Goal: Task Accomplishment & Management: Manage account settings

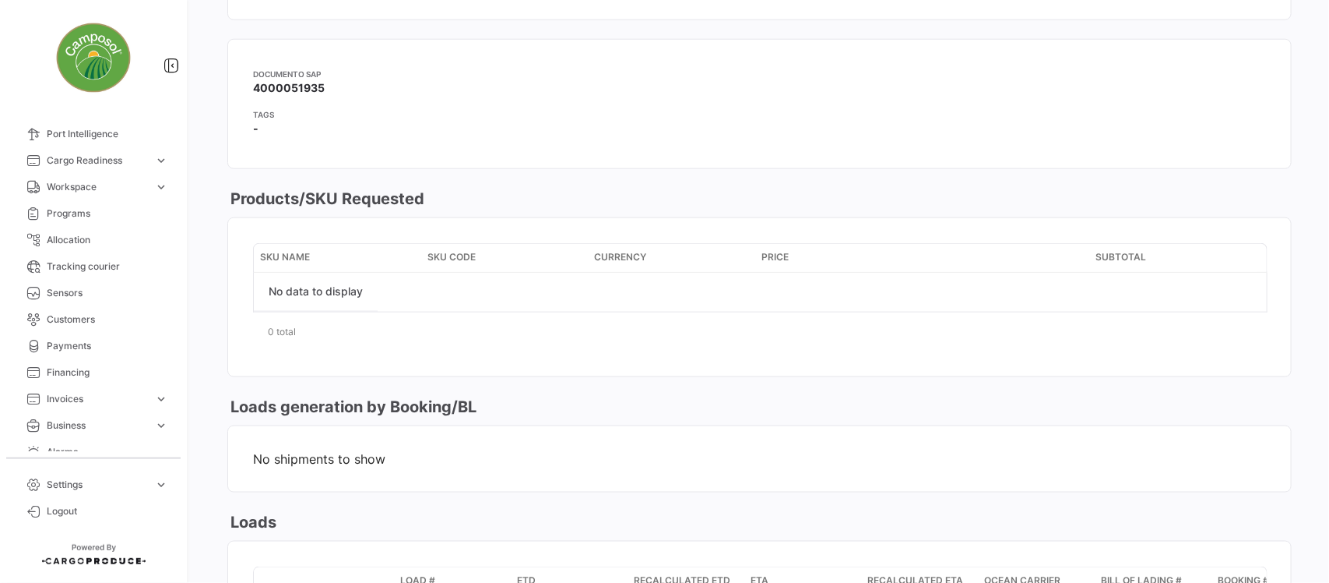
scroll to position [195, 0]
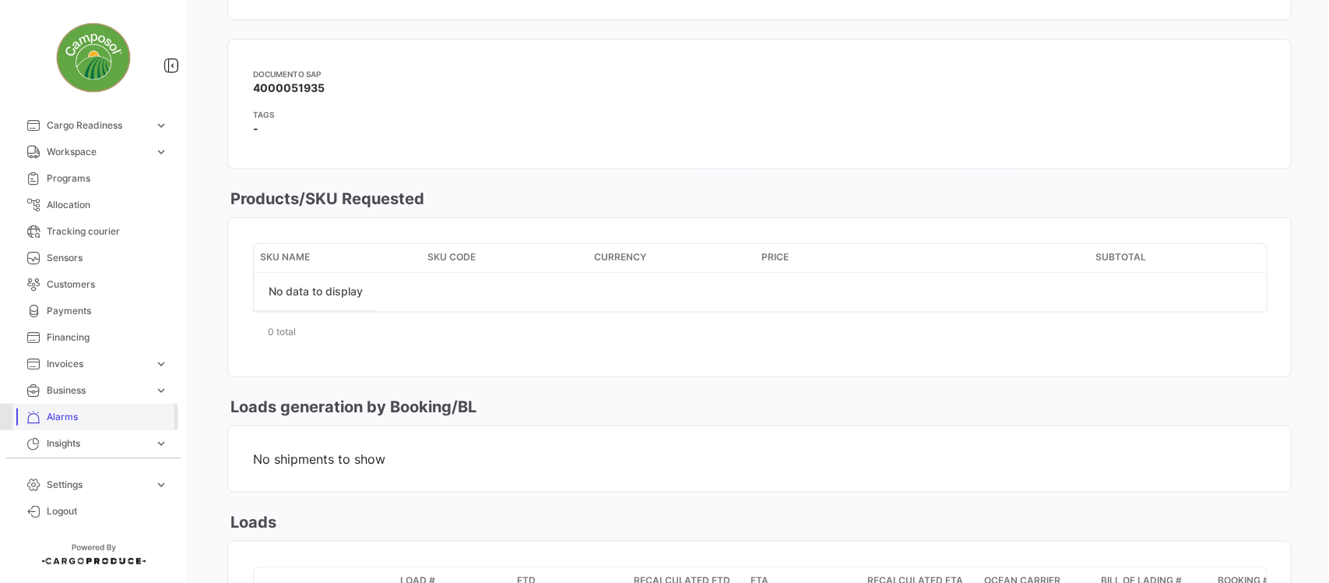
click at [72, 417] on span "Alarms" at bounding box center [107, 417] width 121 height 14
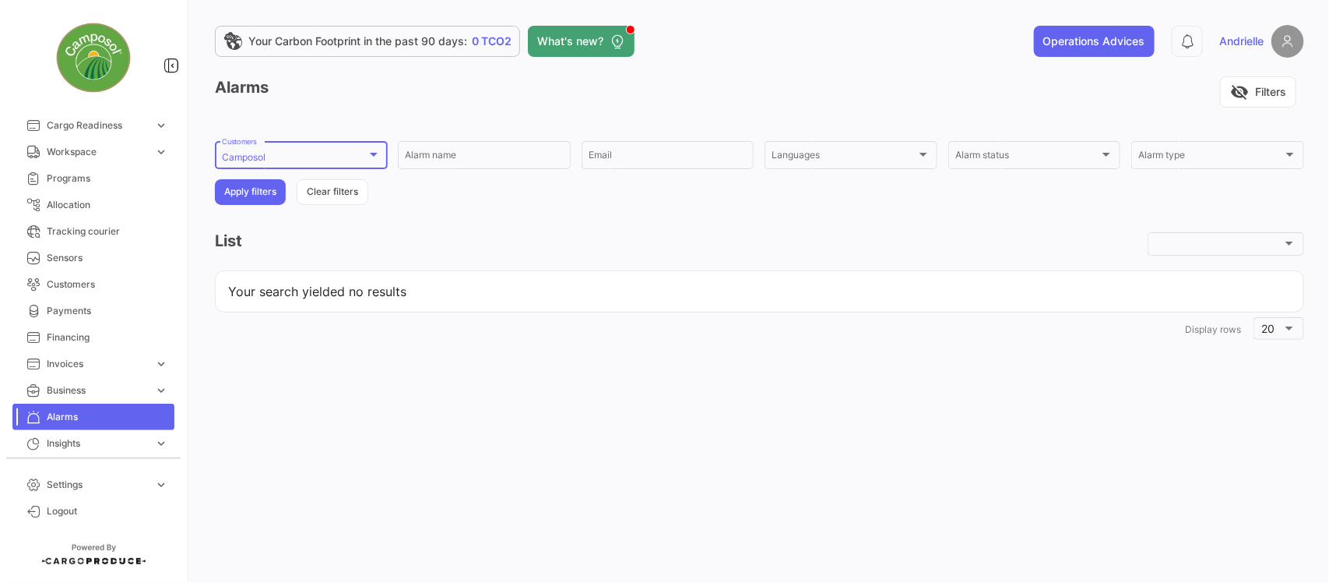
click at [297, 145] on div "Camposol Customers" at bounding box center [301, 154] width 159 height 30
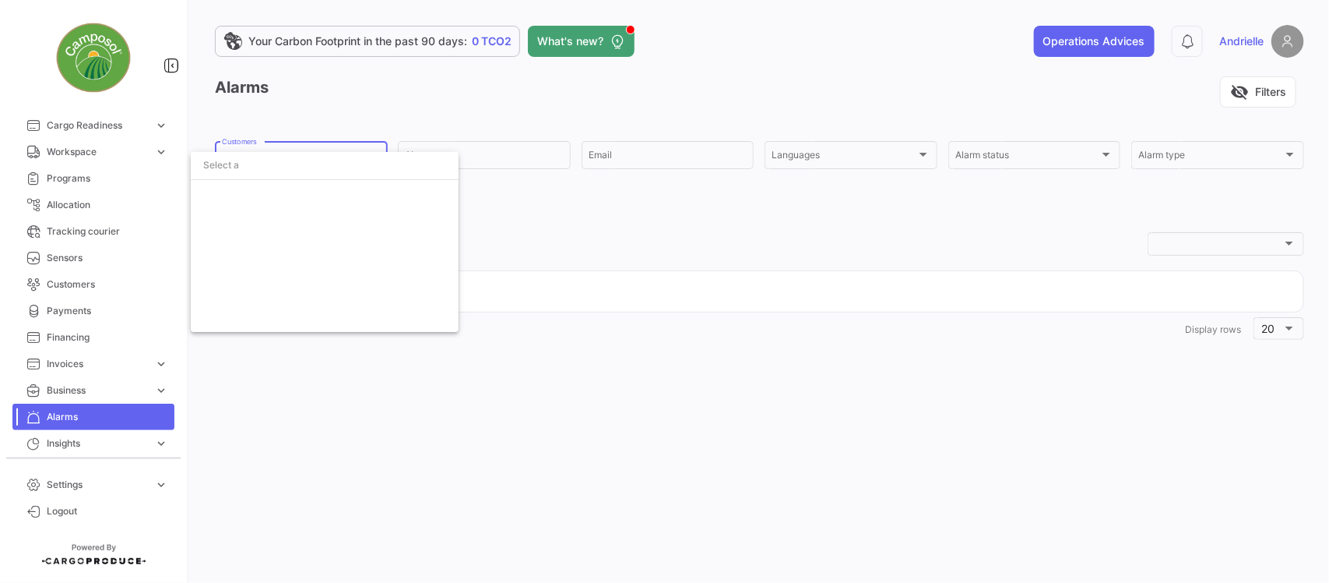
scroll to position [1367, 0]
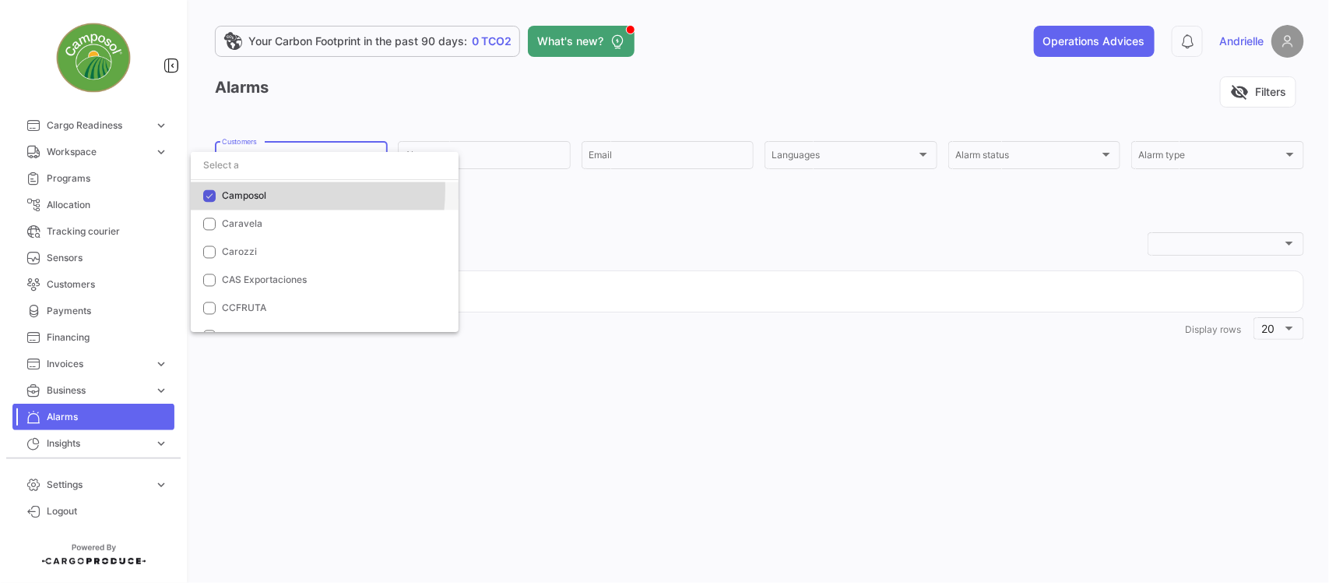
click at [252, 190] on span "Camposol" at bounding box center [244, 196] width 44 height 12
click at [259, 169] on input "dropdown search" at bounding box center [325, 165] width 268 height 28
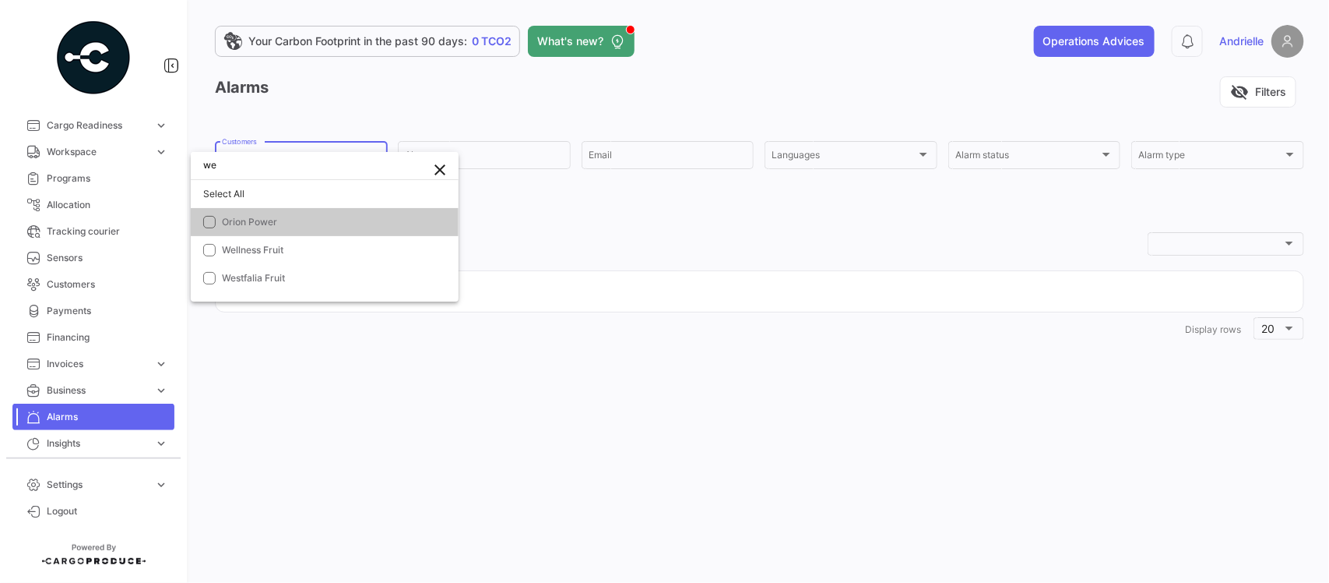
scroll to position [0, 0]
type input "west"
click at [314, 223] on span "Westfalia Fruit" at bounding box center [331, 222] width 218 height 14
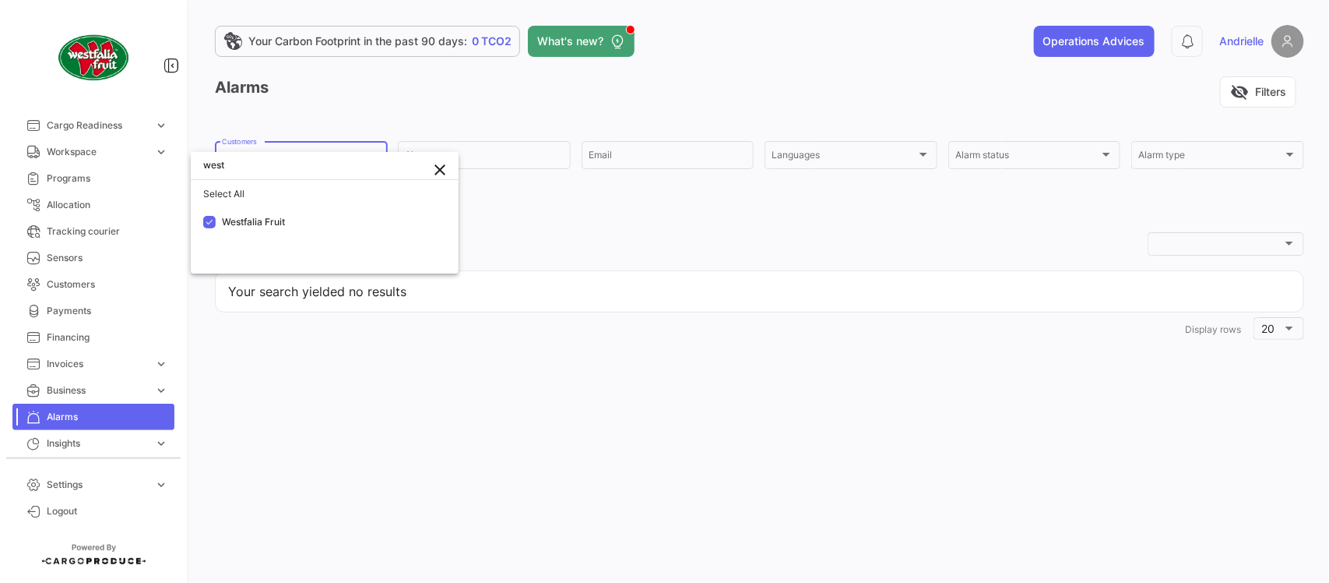
click at [628, 246] on div at bounding box center [664, 291] width 1329 height 583
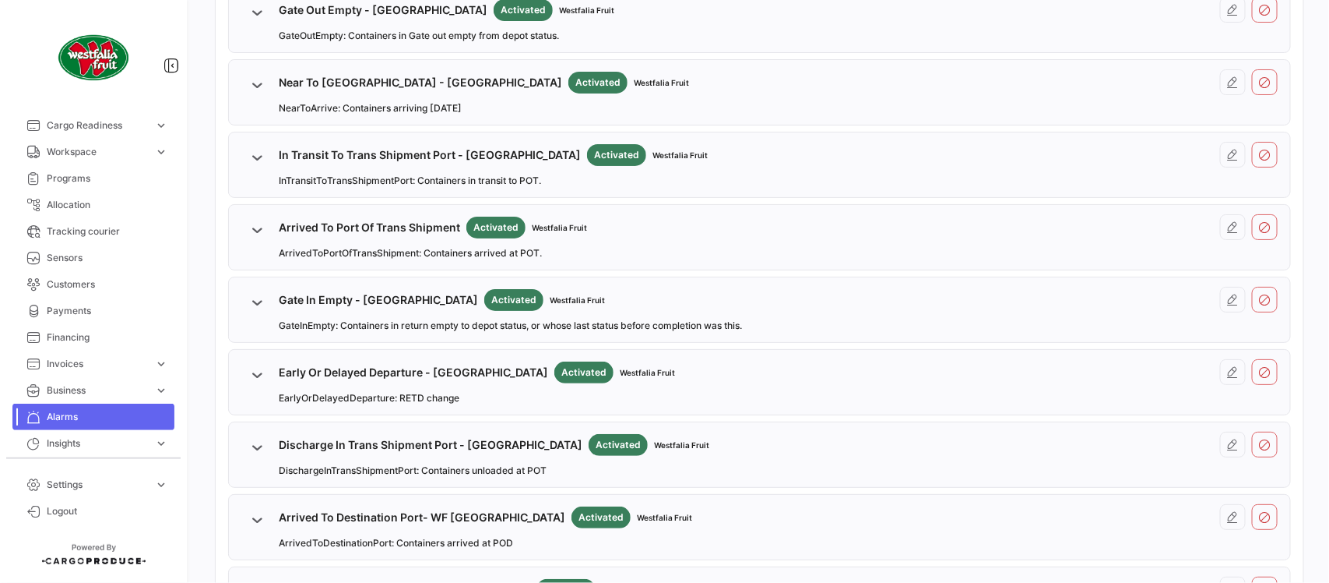
scroll to position [1230, 0]
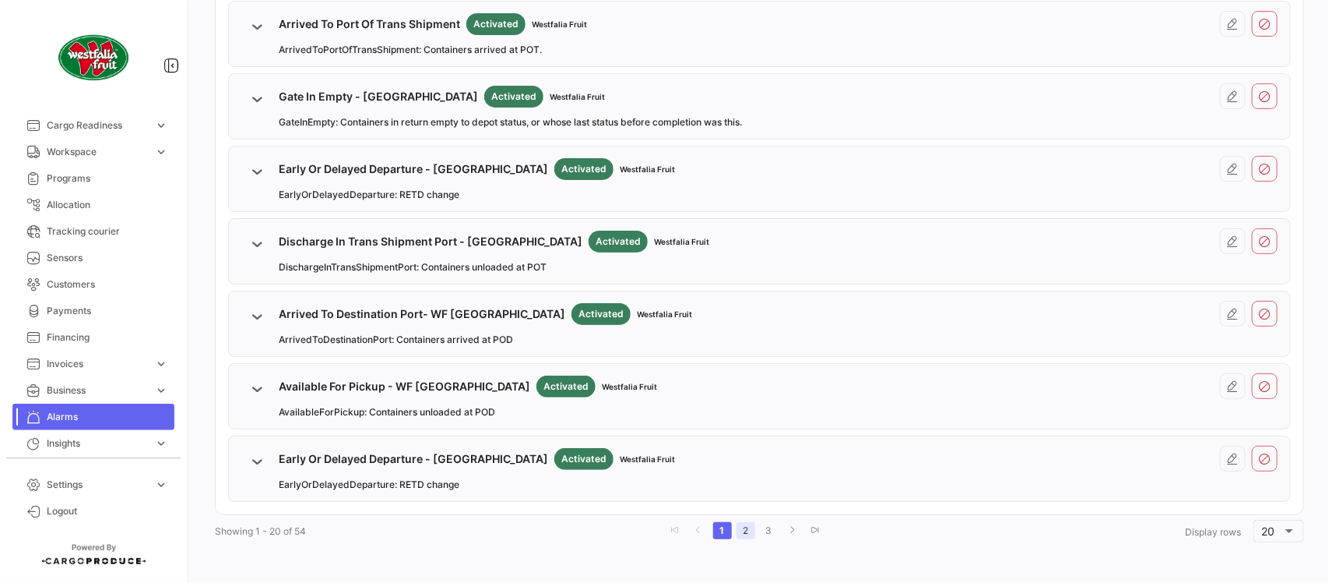
click at [744, 534] on link "2" at bounding box center [746, 530] width 19 height 17
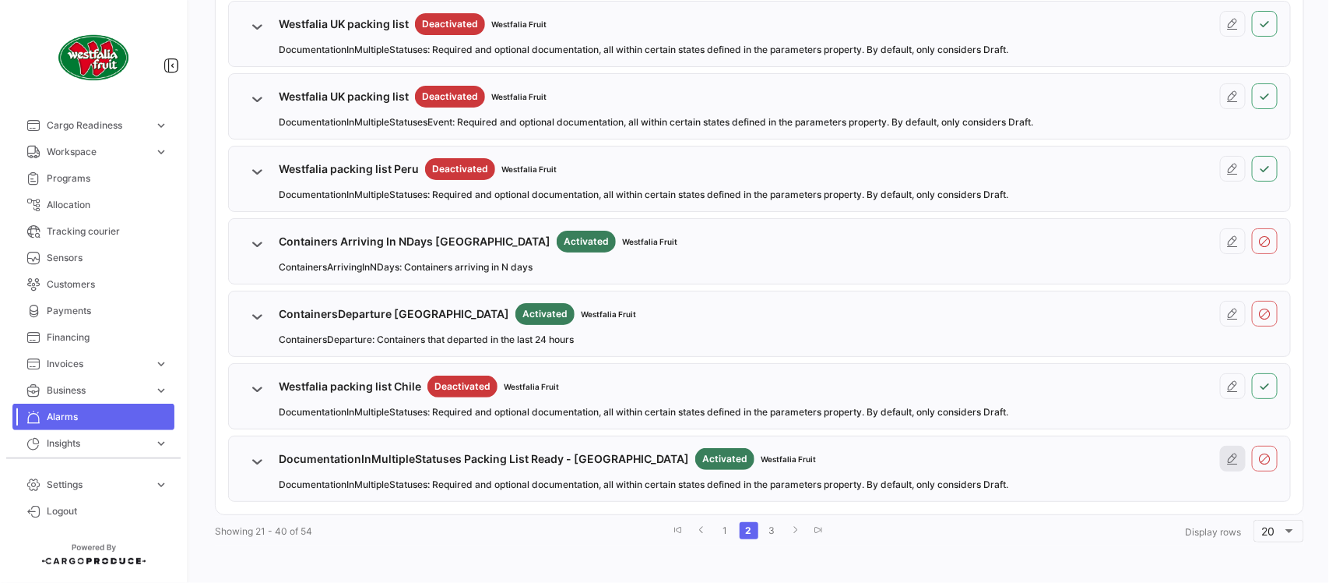
click at [1227, 454] on icon at bounding box center [1233, 458] width 12 height 12
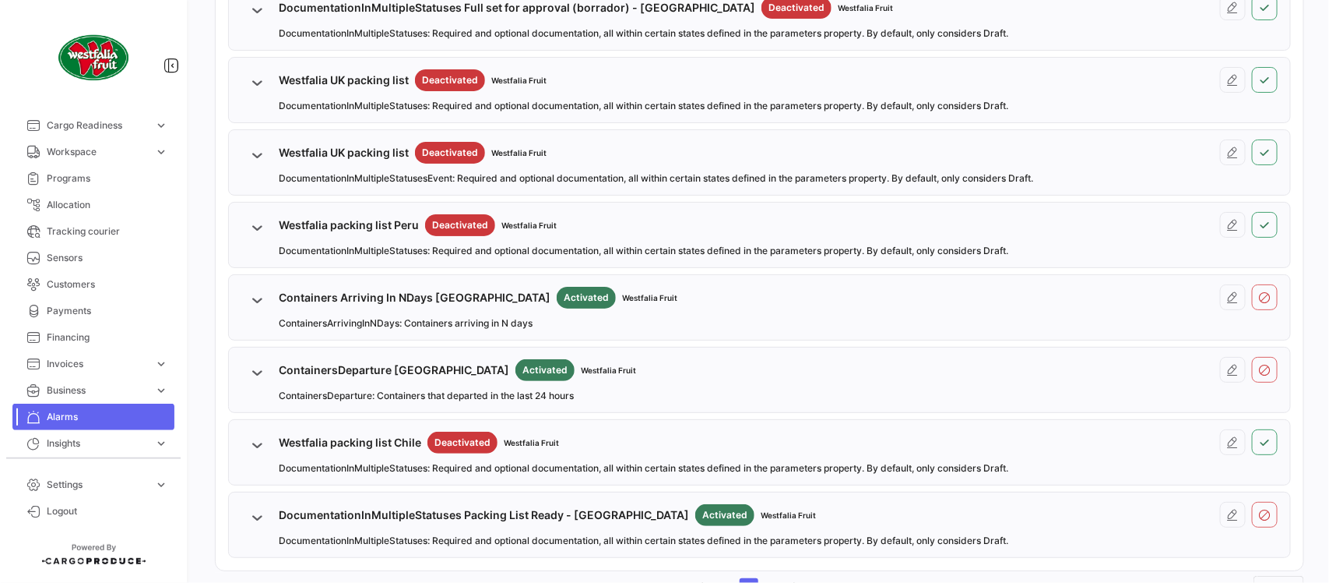
scroll to position [1230, 0]
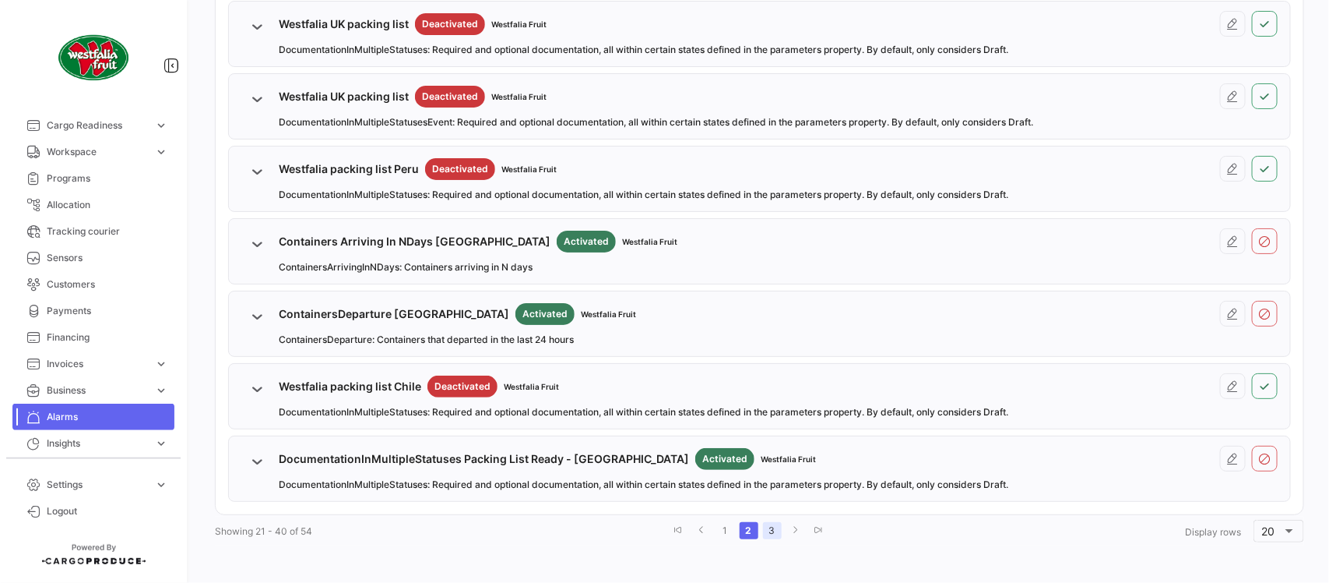
click at [764, 531] on link "3" at bounding box center [772, 530] width 19 height 17
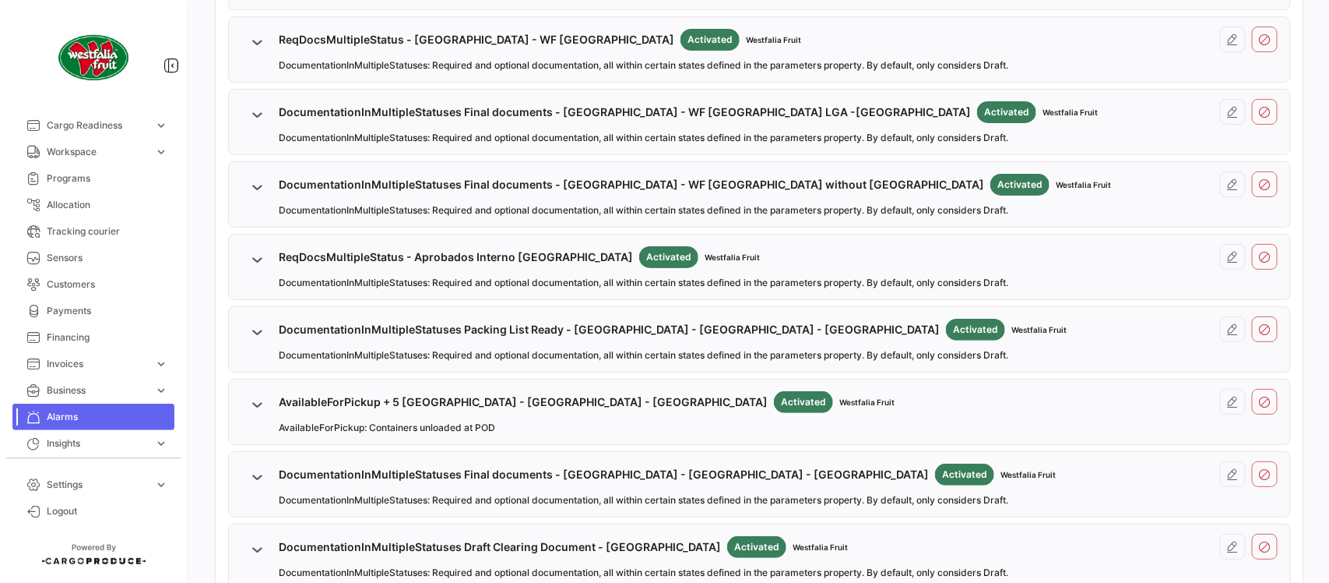
scroll to position [600, 0]
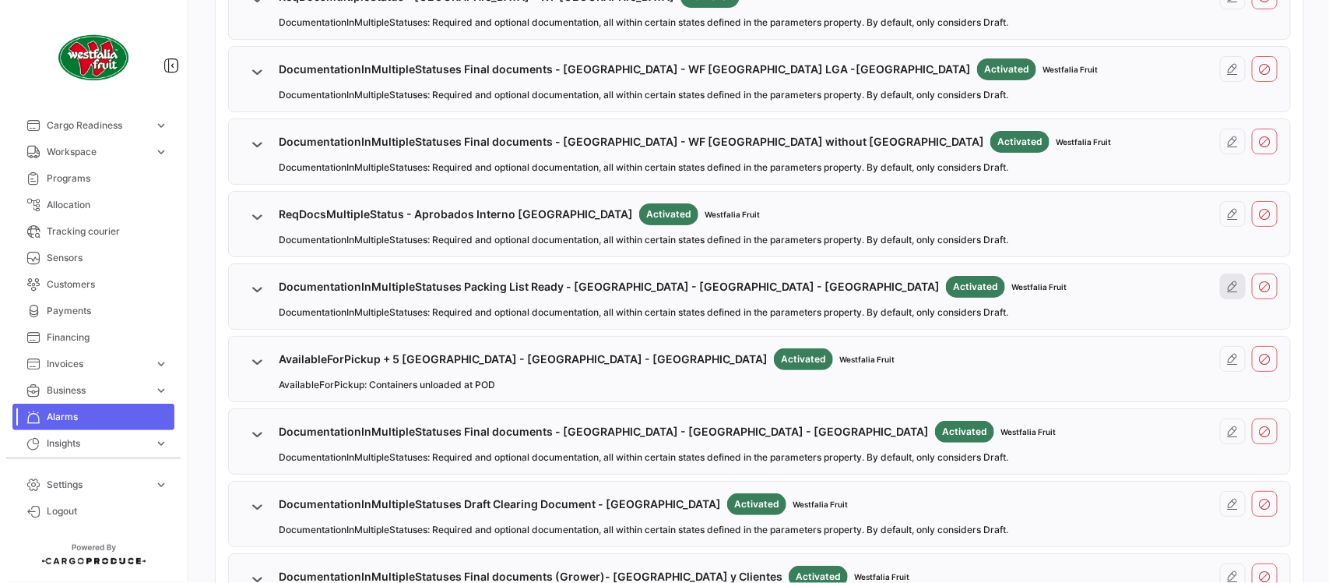
click at [1227, 288] on icon at bounding box center [1233, 286] width 12 height 12
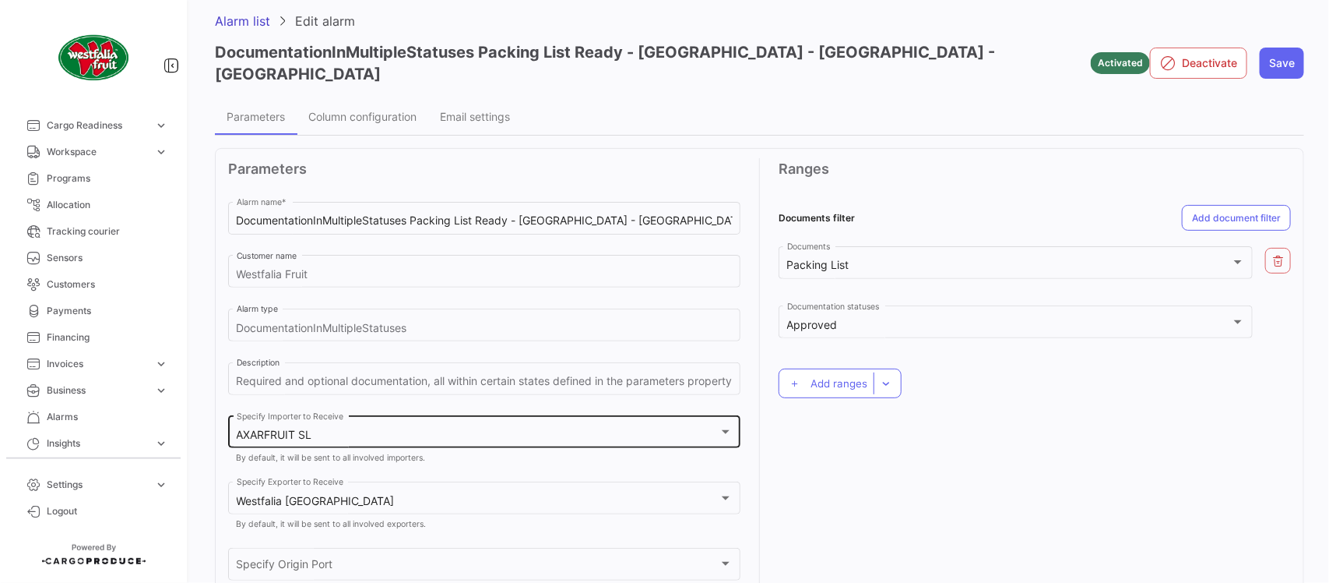
scroll to position [97, 0]
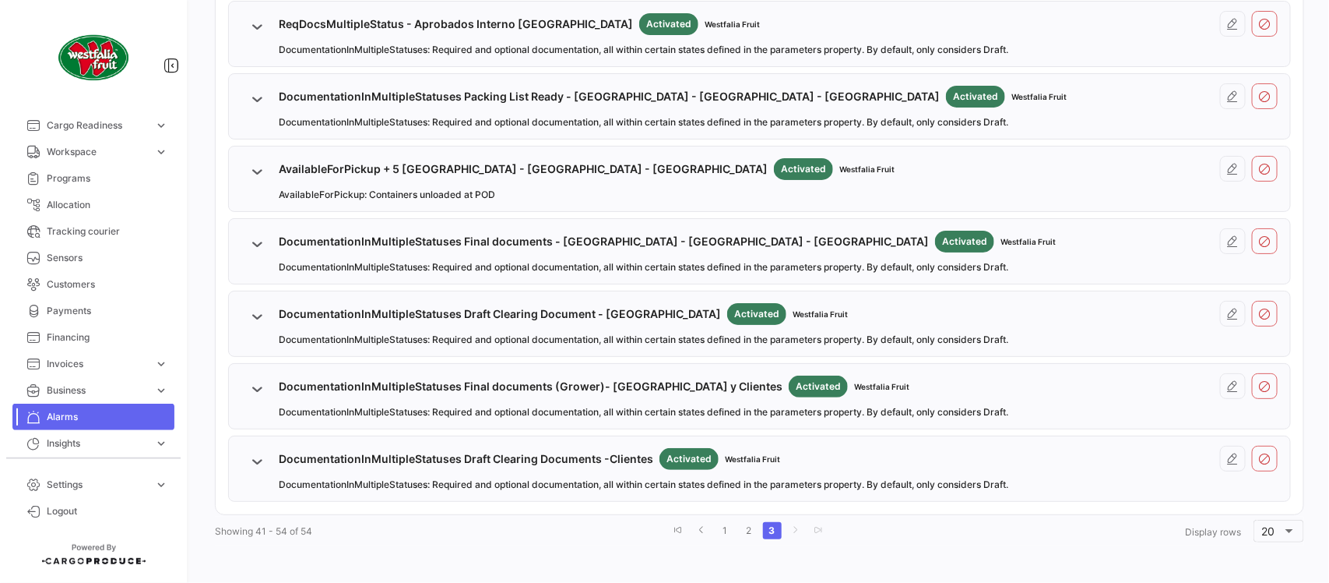
scroll to position [794, 0]
click at [1227, 388] on icon at bounding box center [1233, 386] width 12 height 12
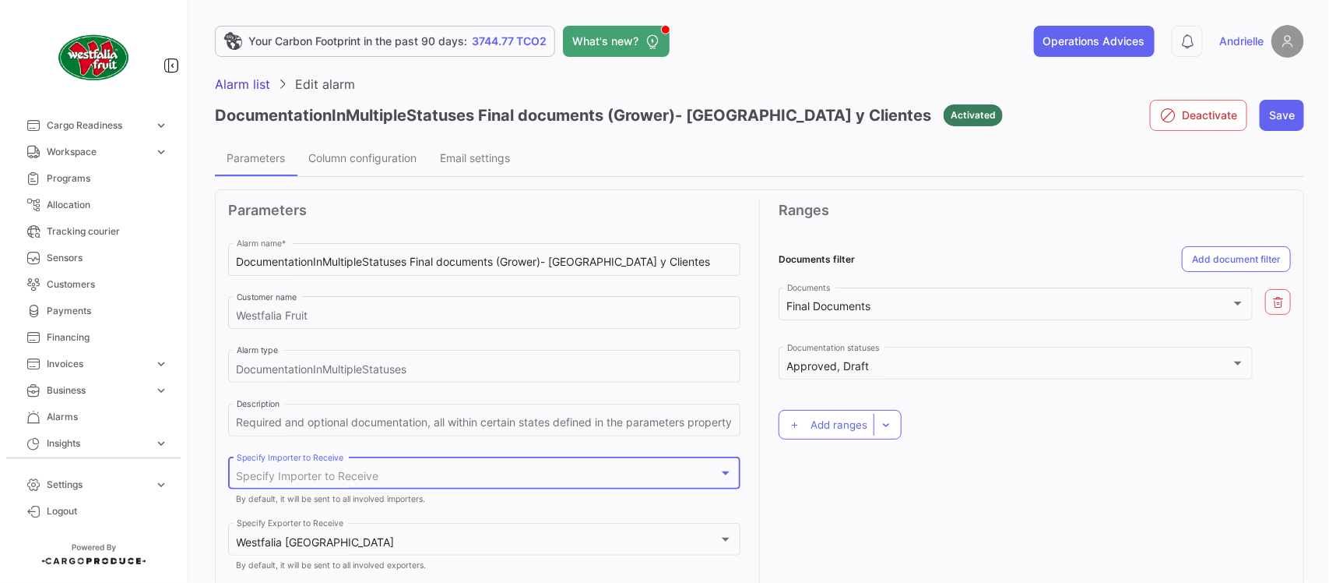
click at [343, 477] on span "Specify Importer to Receive" at bounding box center [308, 475] width 143 height 13
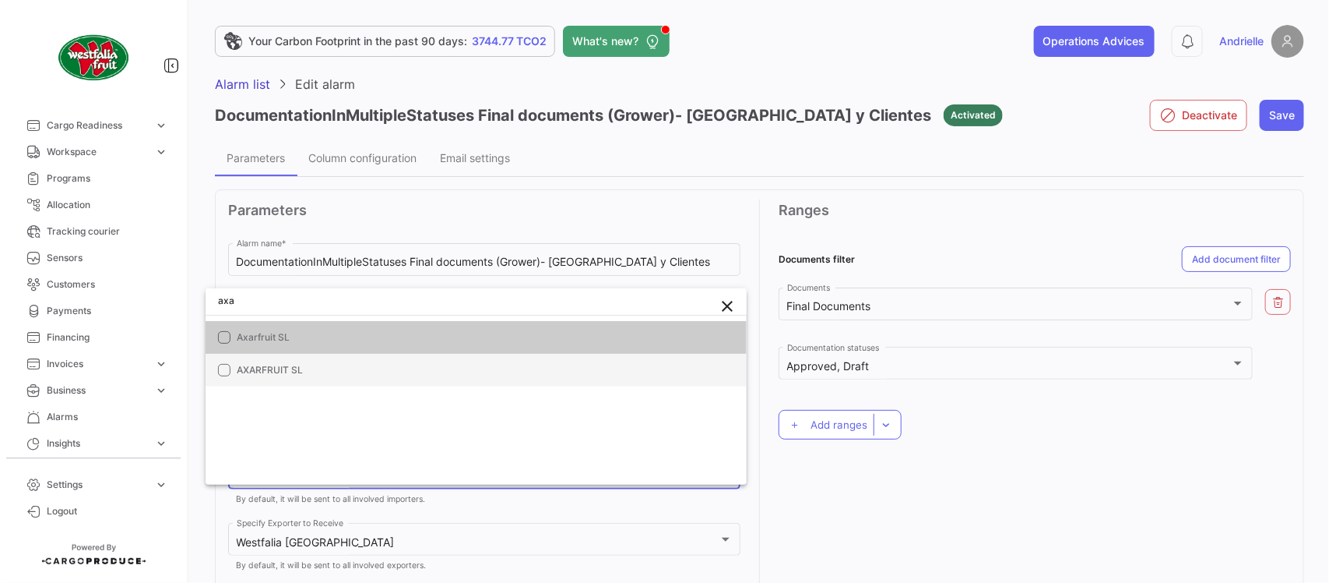
type input "axa"
drag, startPoint x: 314, startPoint y: 360, endPoint x: 527, endPoint y: 446, distance: 230.2
click at [314, 361] on mat-option "AXARFRUIT SL" at bounding box center [476, 370] width 541 height 33
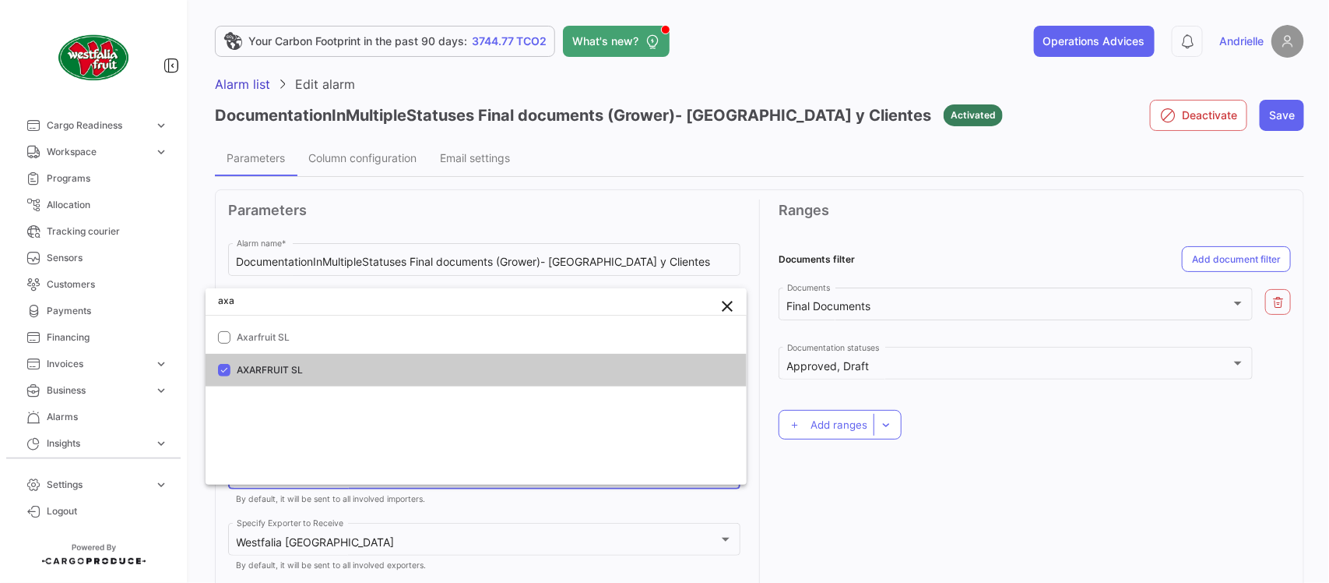
click at [815, 528] on div at bounding box center [664, 291] width 1329 height 583
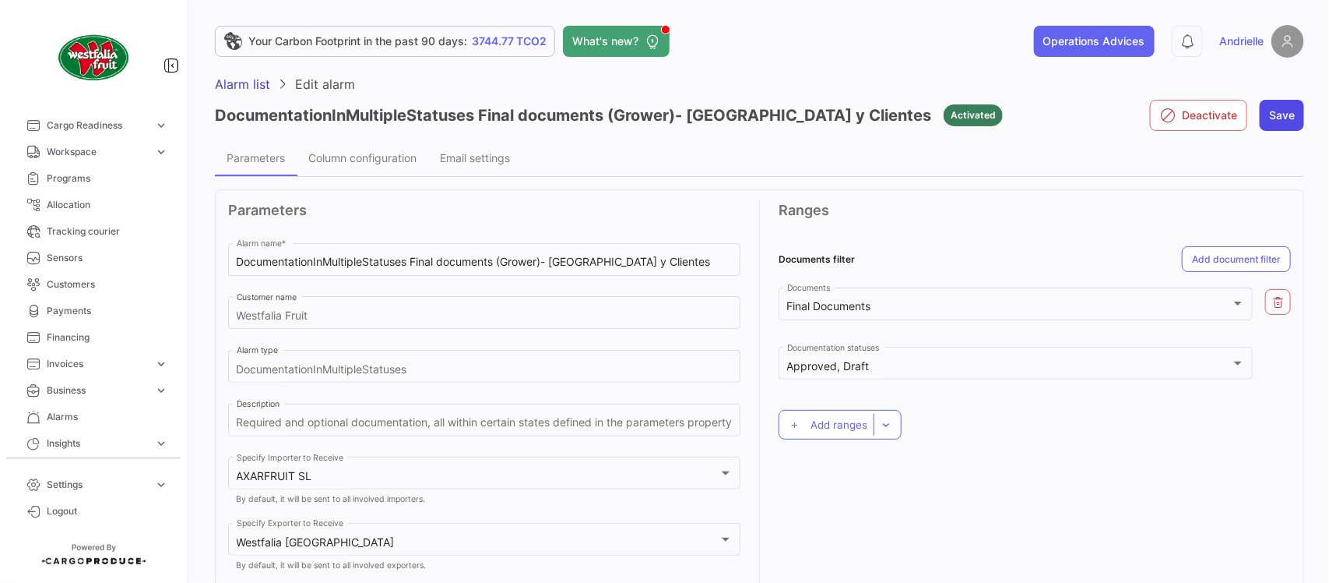
click at [1286, 109] on button "Save" at bounding box center [1282, 115] width 44 height 31
click at [251, 90] on span "Alarm list" at bounding box center [242, 84] width 55 height 16
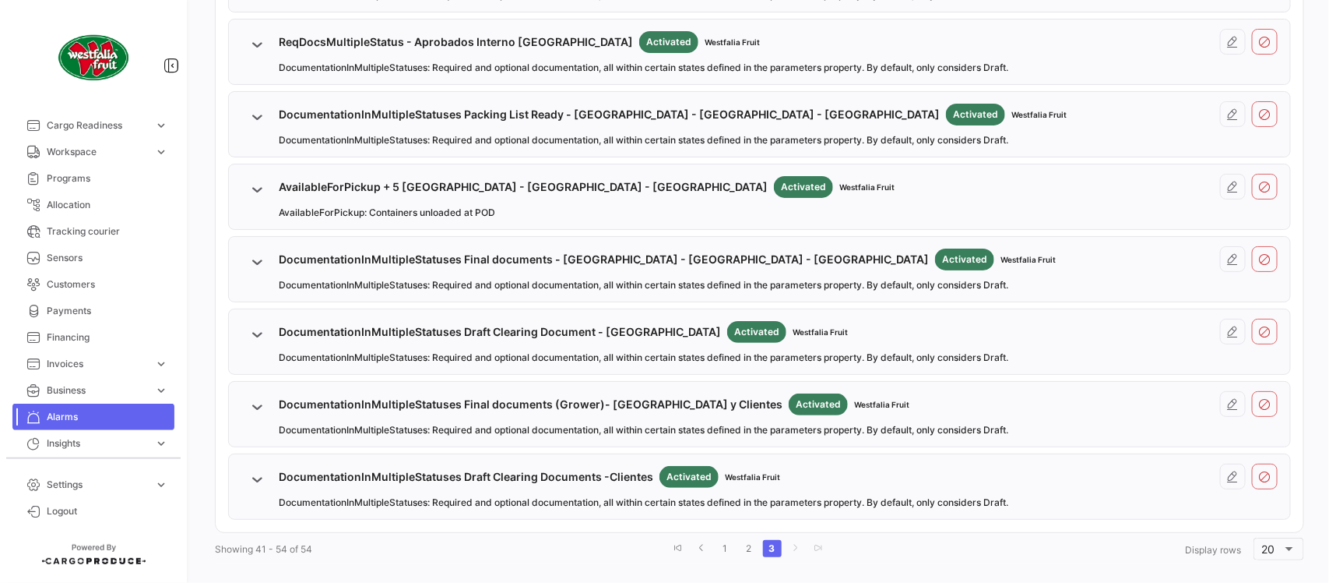
scroll to position [779, 0]
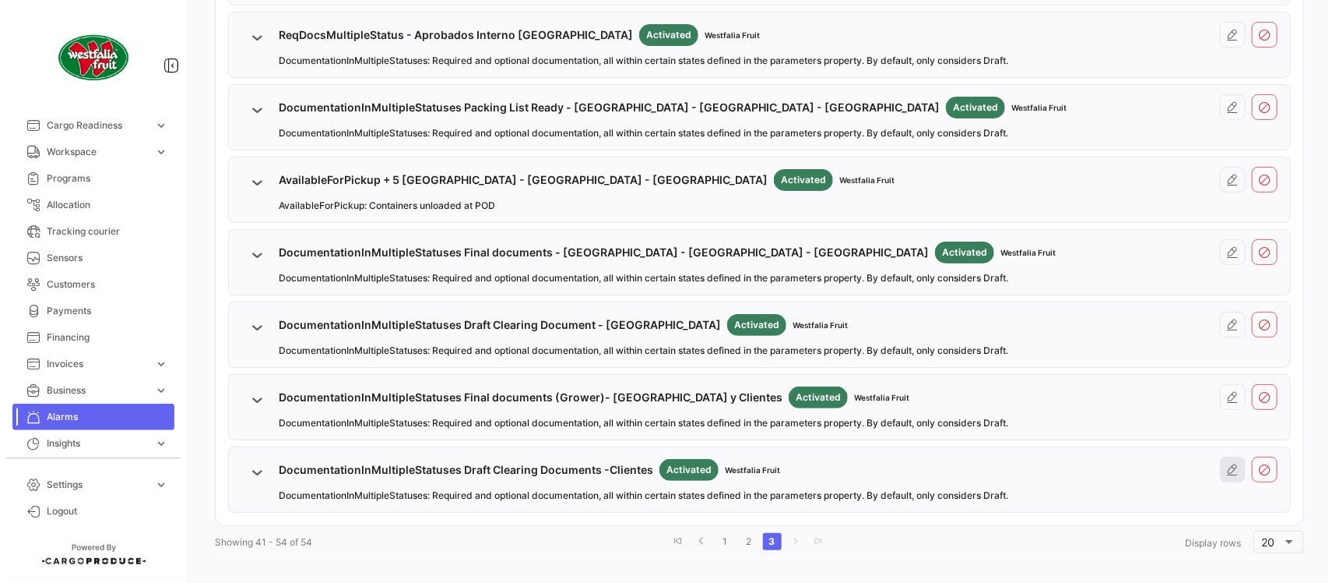
click at [1227, 471] on icon at bounding box center [1233, 469] width 12 height 12
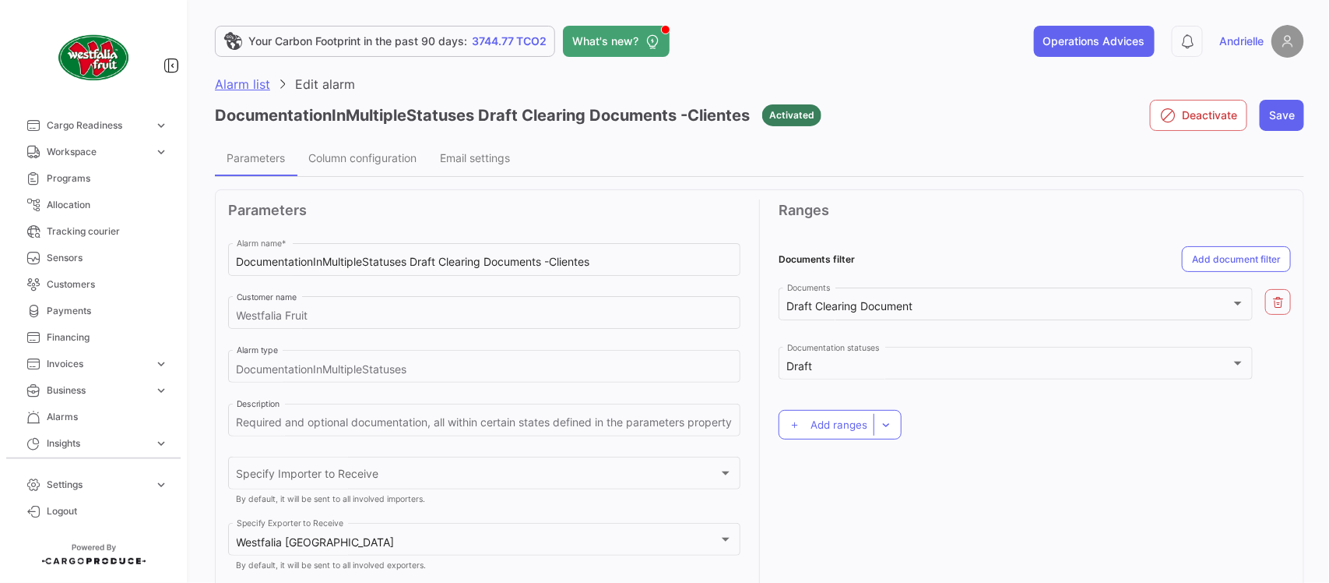
click at [235, 82] on span "Alarm list" at bounding box center [242, 84] width 55 height 16
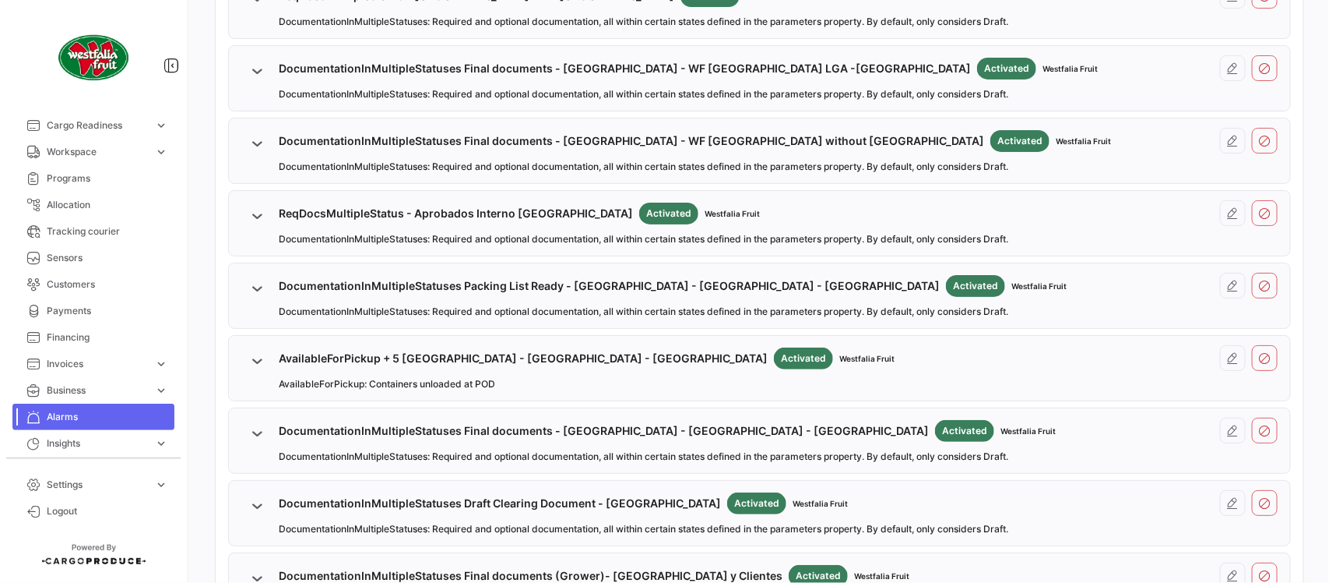
scroll to position [794, 0]
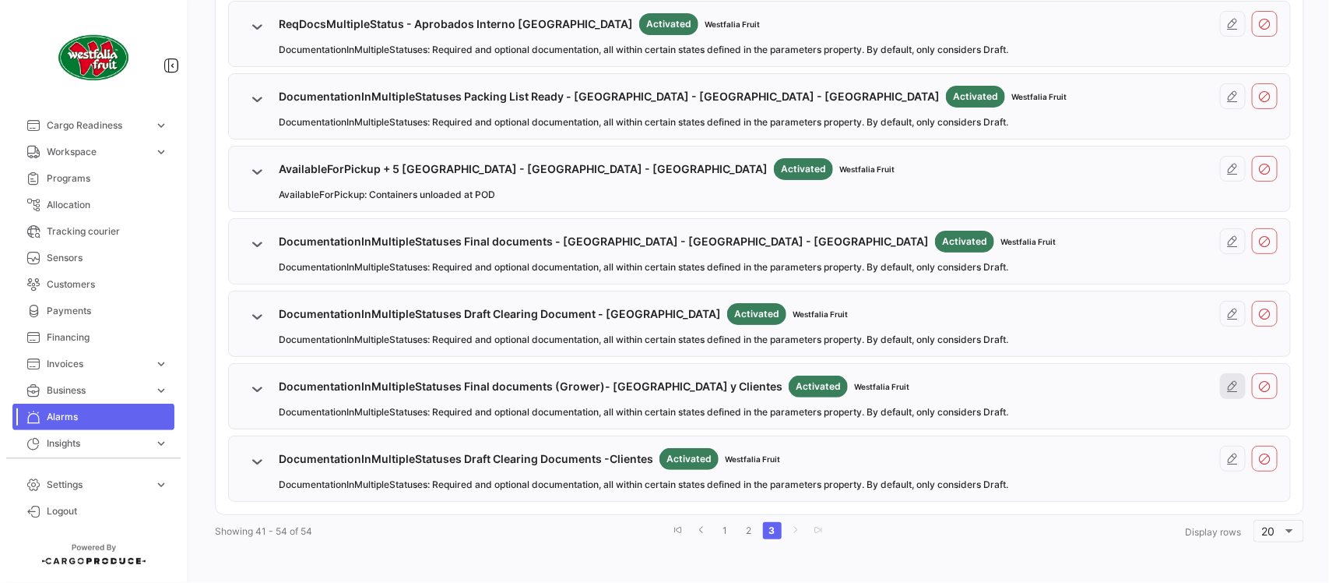
click at [1224, 376] on button at bounding box center [1233, 386] width 26 height 26
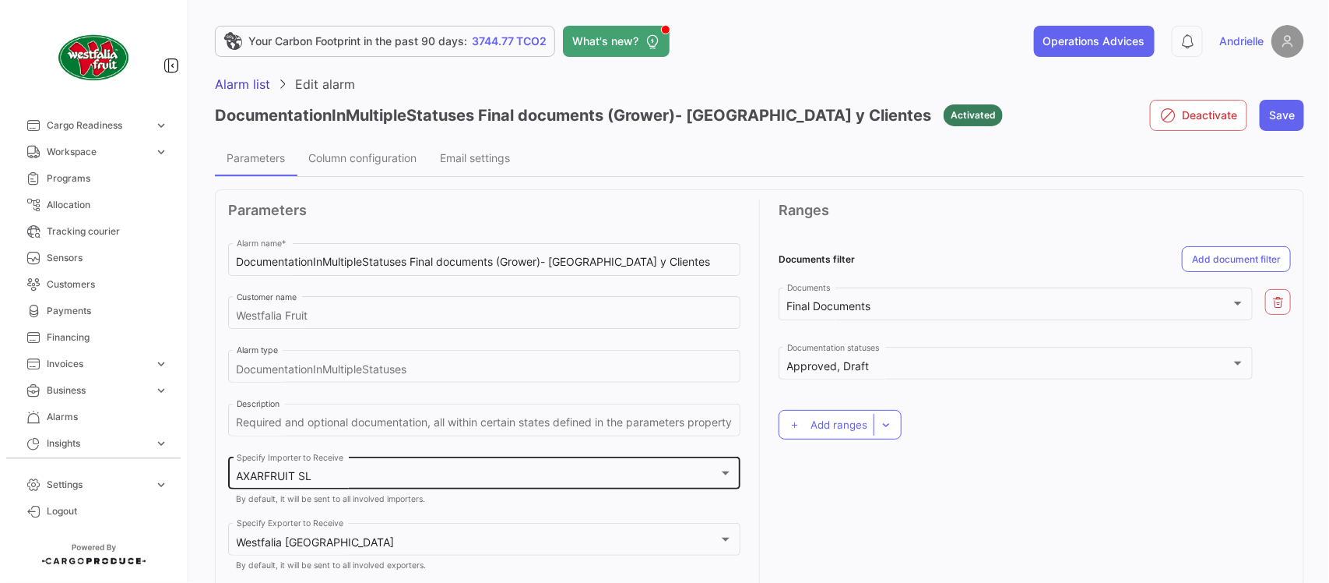
click at [340, 476] on div "AXARFRUIT SL" at bounding box center [478, 476] width 482 height 13
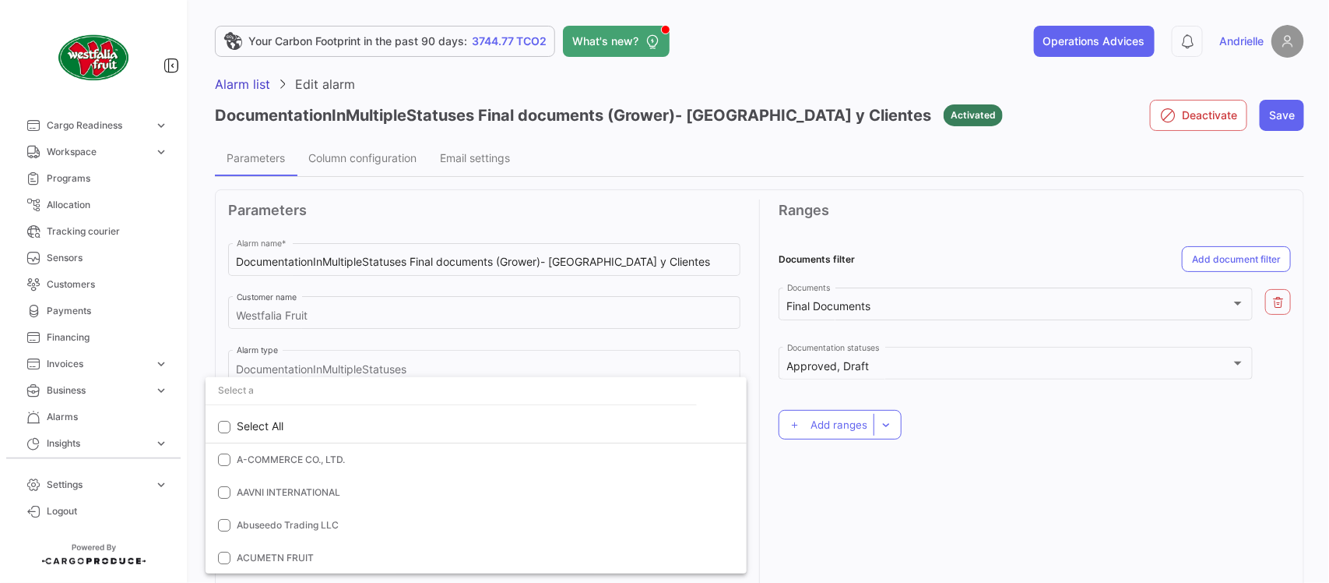
scroll to position [882, 0]
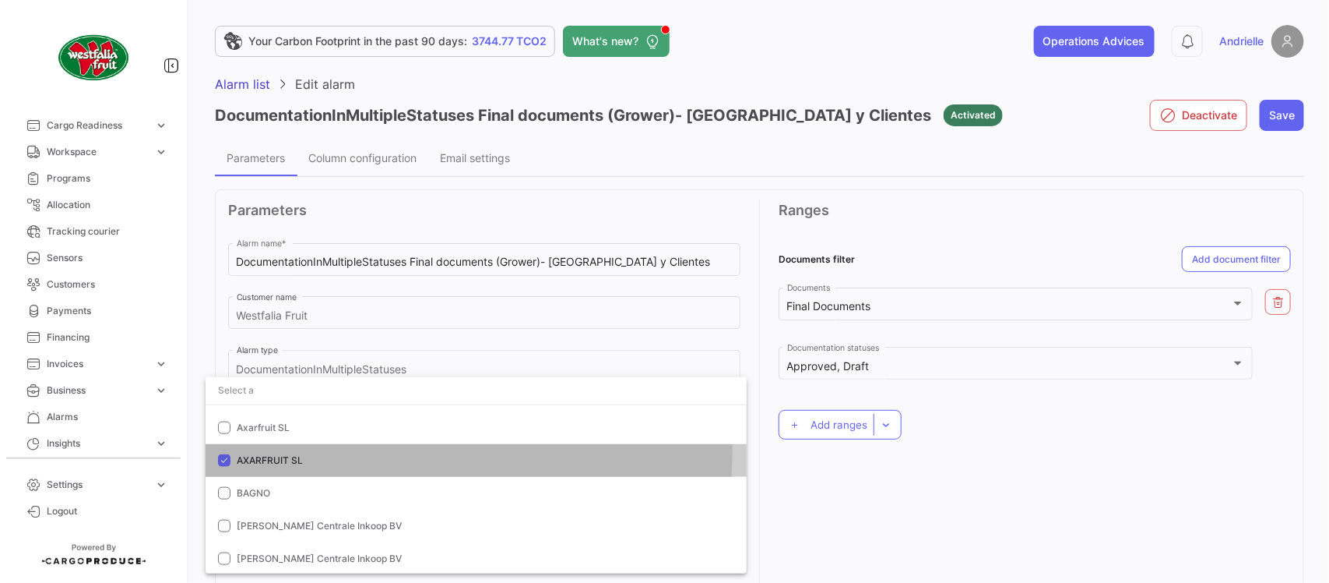
click at [278, 445] on mat-option "AXARFRUIT SL" at bounding box center [476, 460] width 541 height 33
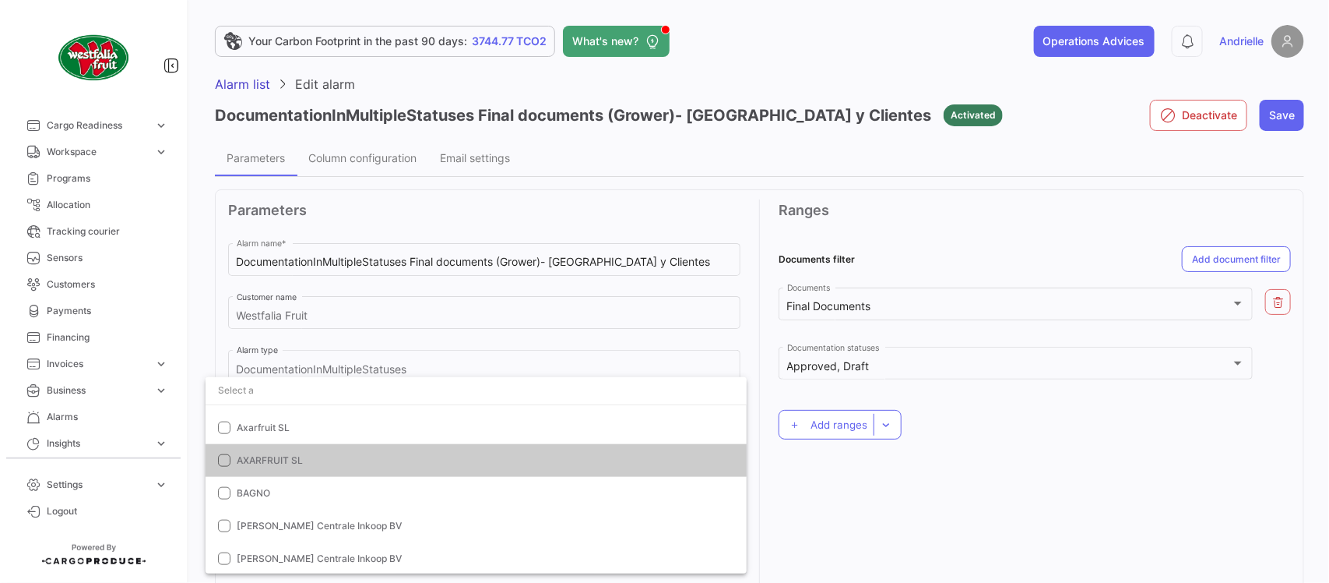
drag, startPoint x: 807, startPoint y: 470, endPoint x: 1121, endPoint y: 113, distance: 475.6
click at [811, 469] on div at bounding box center [664, 291] width 1329 height 583
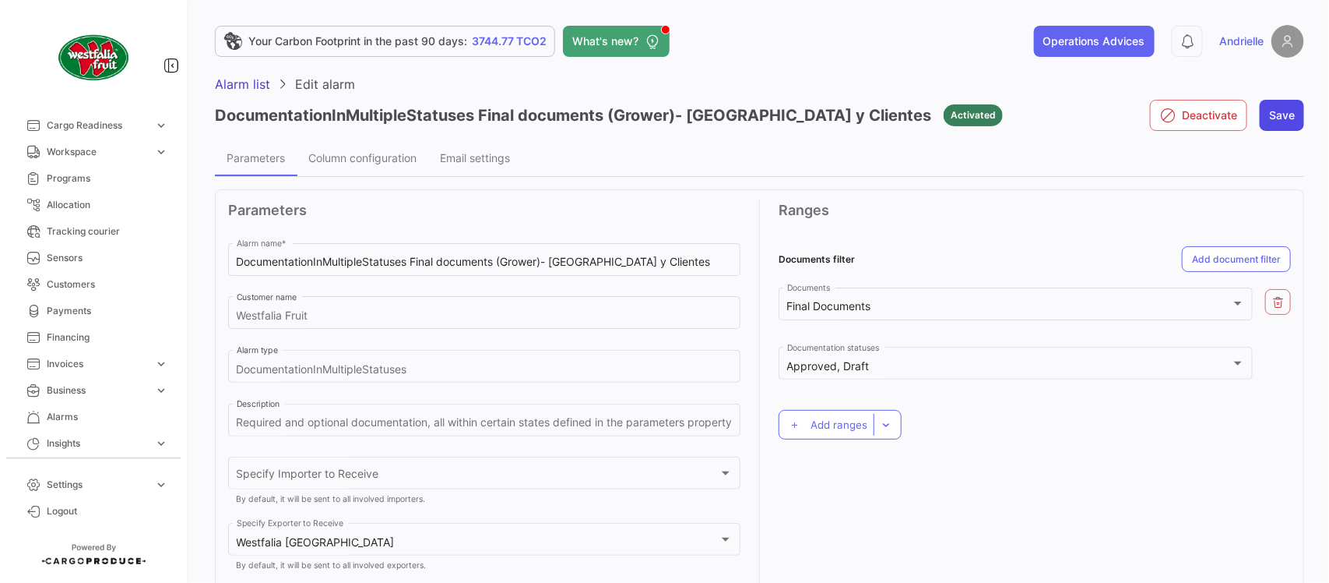
click at [1260, 100] on button "Save" at bounding box center [1282, 115] width 44 height 31
click at [238, 84] on span "Alarm list" at bounding box center [242, 84] width 55 height 16
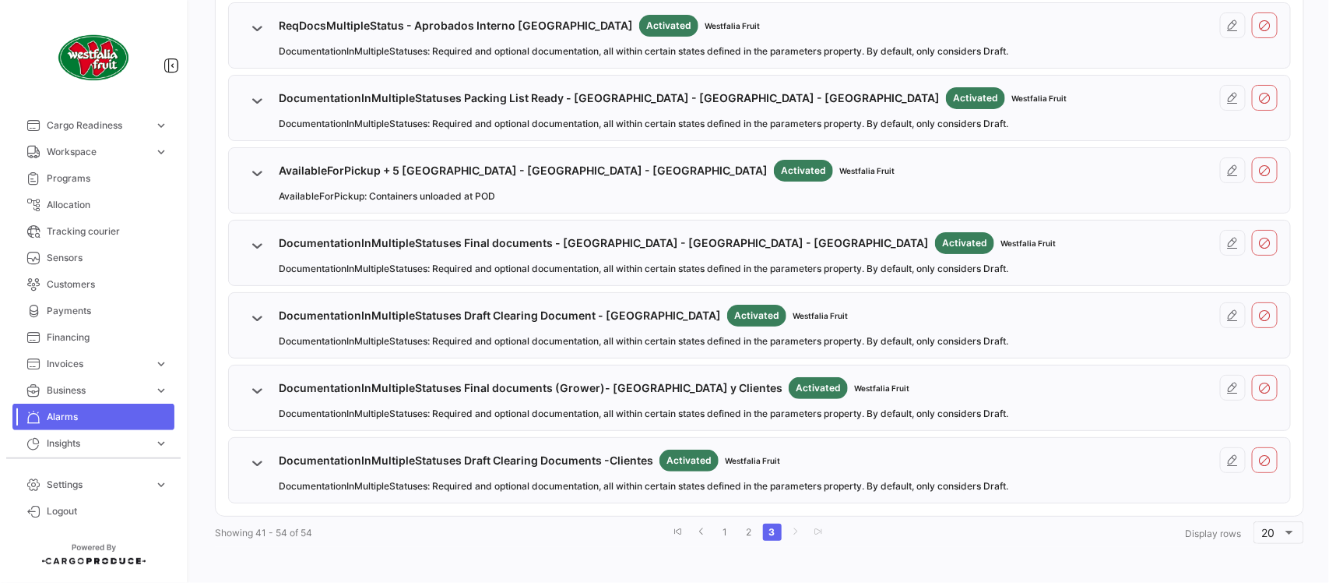
scroll to position [794, 0]
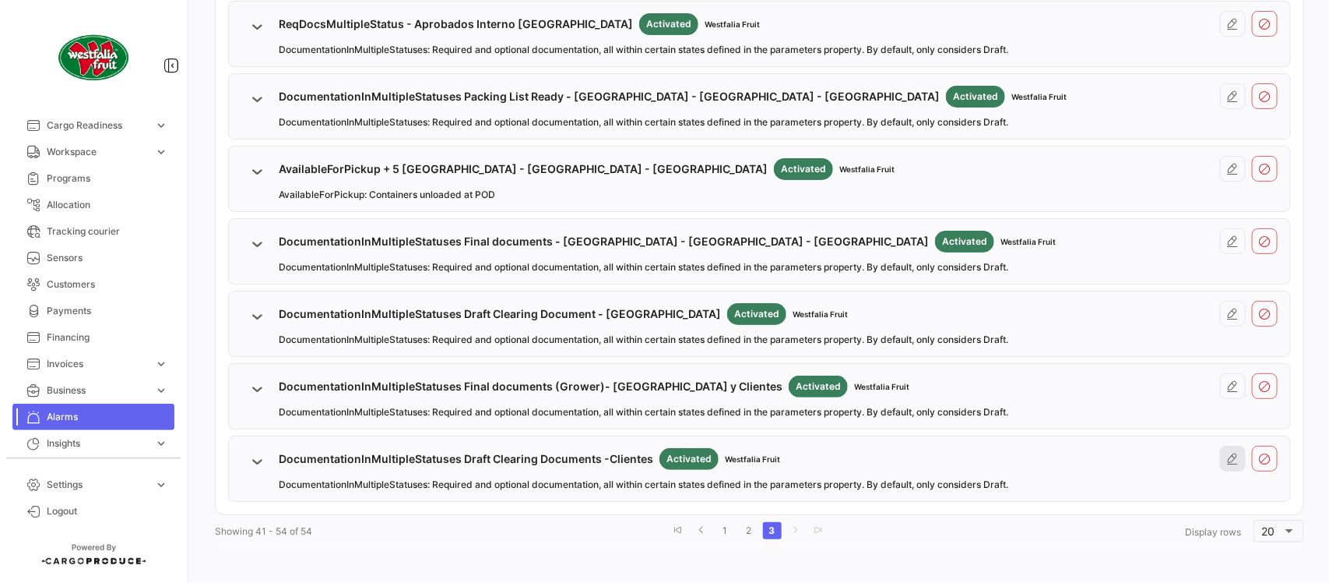
click at [1227, 453] on icon at bounding box center [1233, 458] width 12 height 12
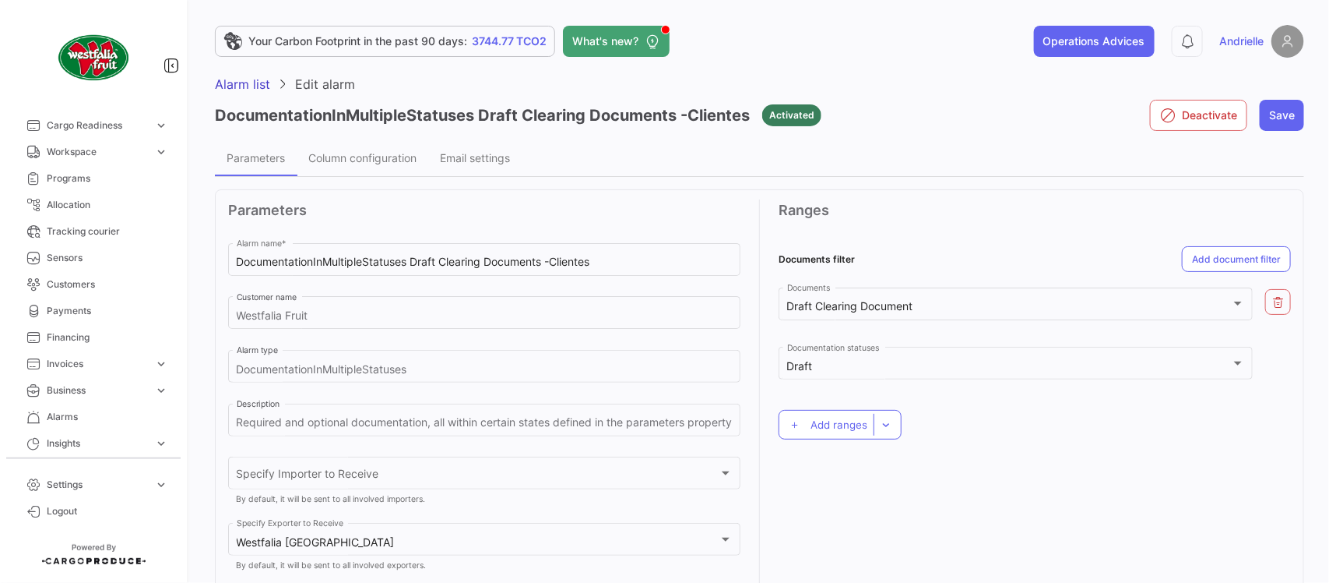
click at [244, 74] on app-header "Your Carbon Footprint in the past 90 days: 3744.77 TCO2 What's new? Operations …" at bounding box center [759, 50] width 1089 height 51
click at [243, 95] on div "DocumentationInMultipleStatuses Draft Clearing Documents -Clientes Activated" at bounding box center [518, 115] width 607 height 47
click at [246, 83] on span "Alarm list" at bounding box center [242, 84] width 55 height 16
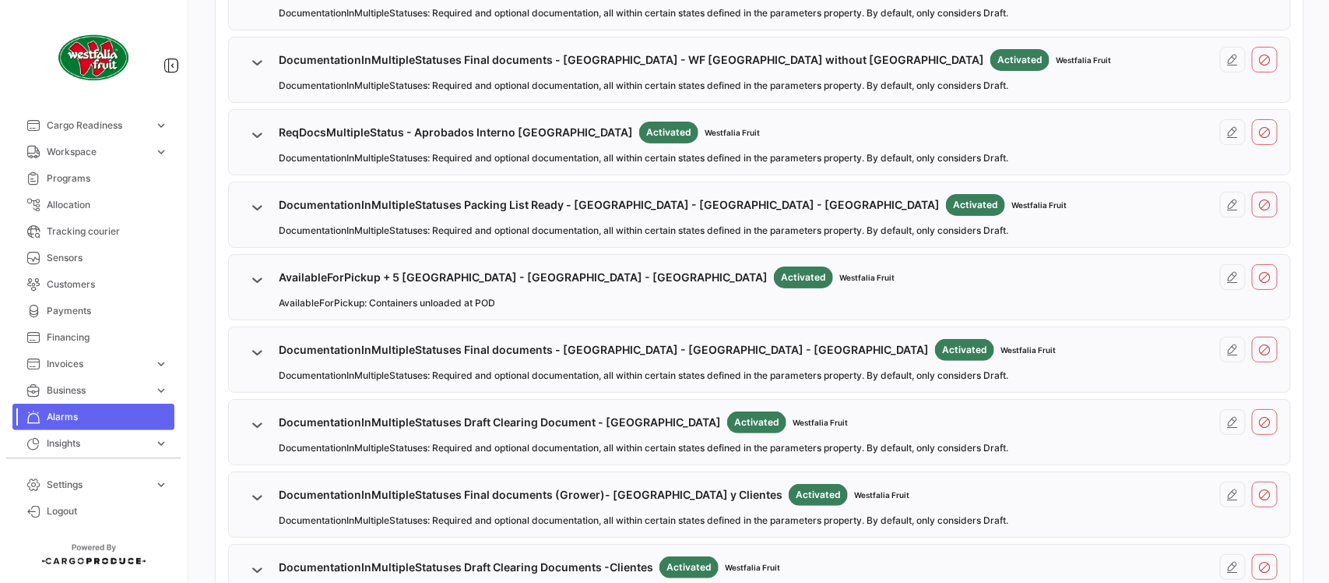
scroll to position [794, 0]
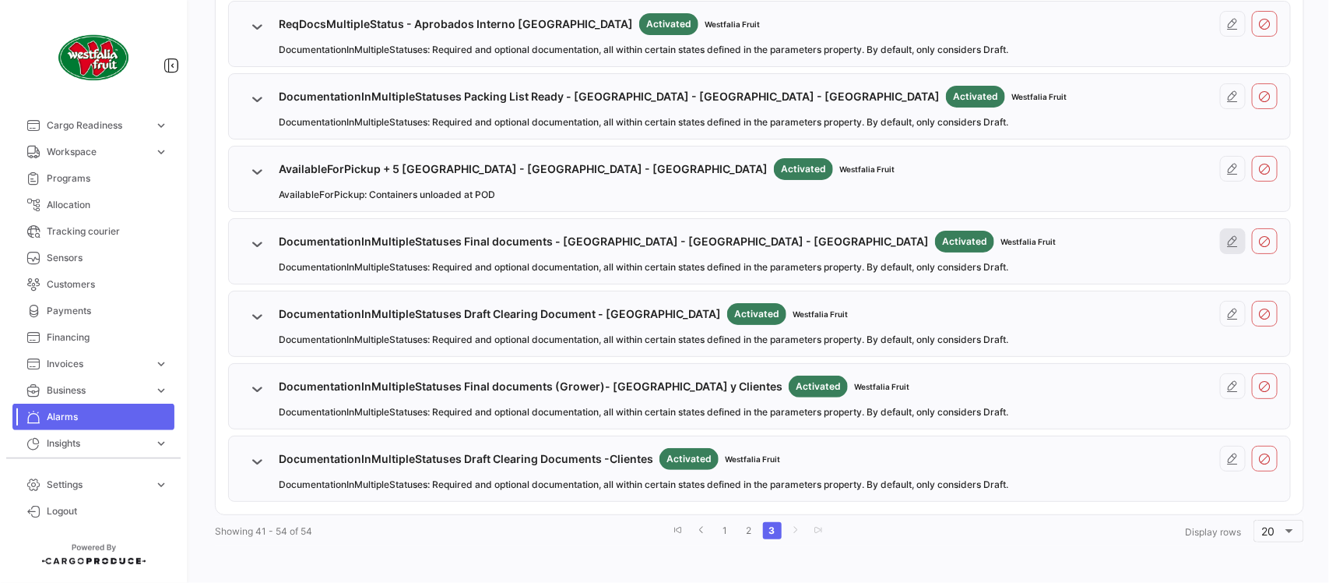
click at [1223, 231] on button at bounding box center [1233, 241] width 26 height 26
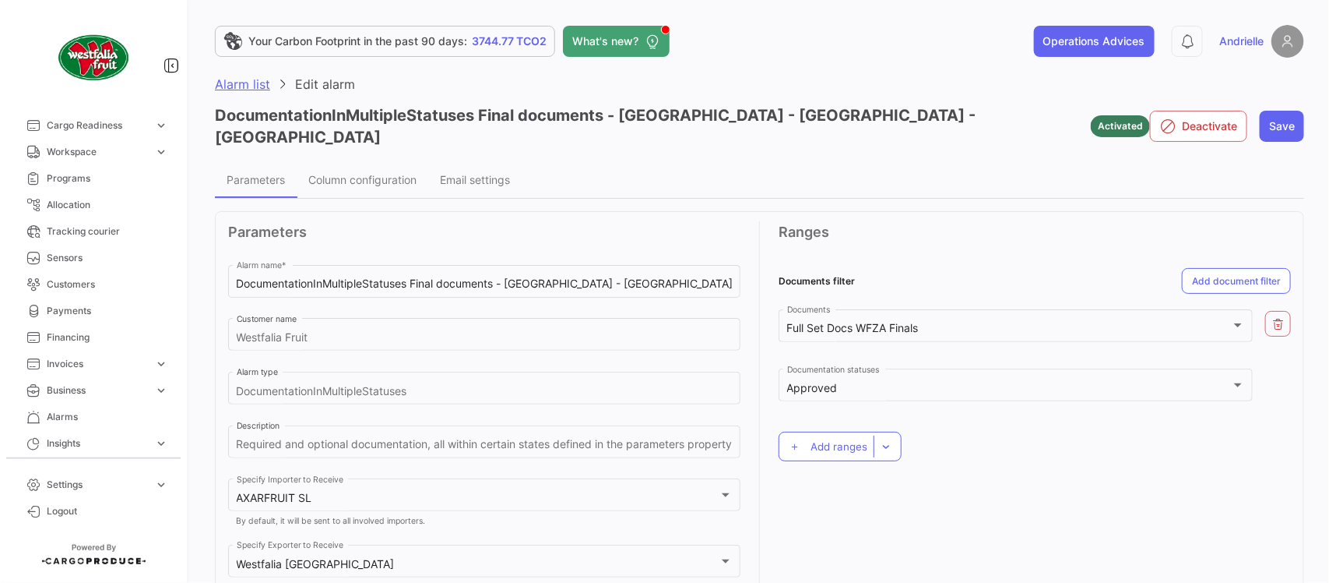
click at [242, 76] on span "Alarm list" at bounding box center [242, 84] width 55 height 16
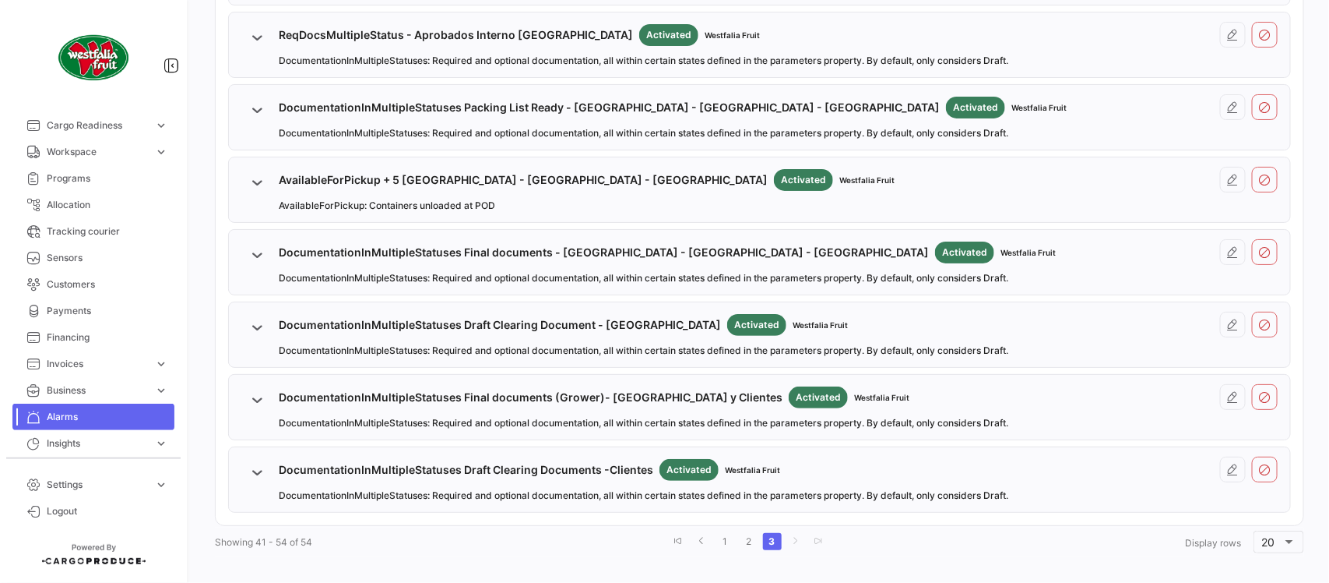
scroll to position [794, 0]
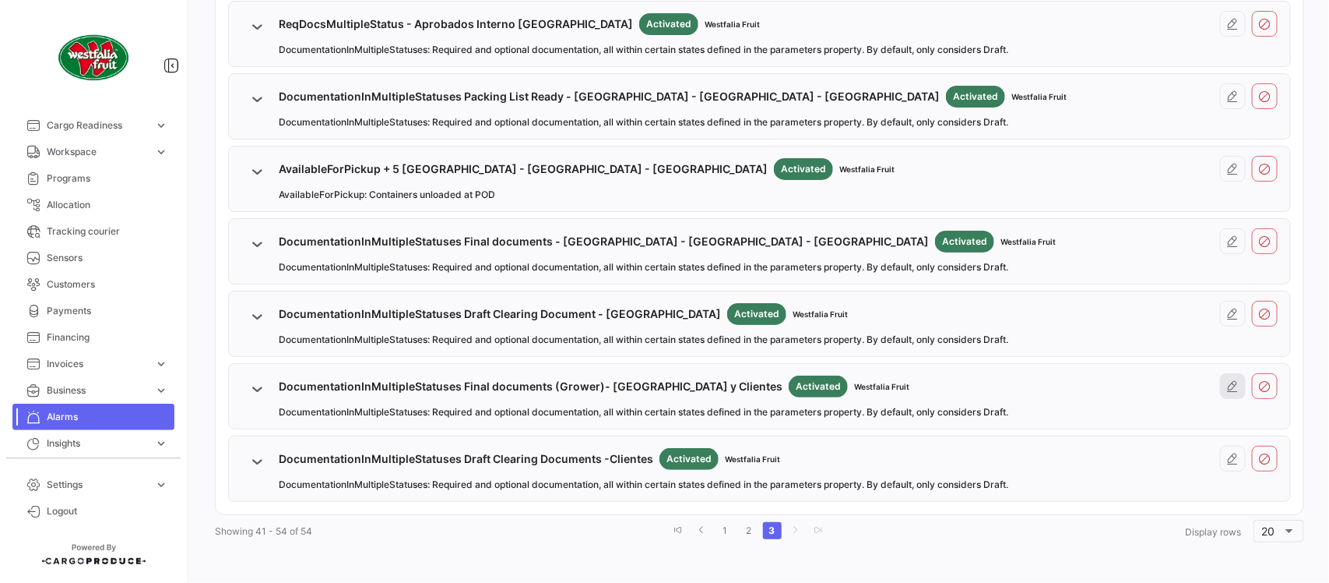
click at [1227, 390] on icon at bounding box center [1233, 386] width 12 height 12
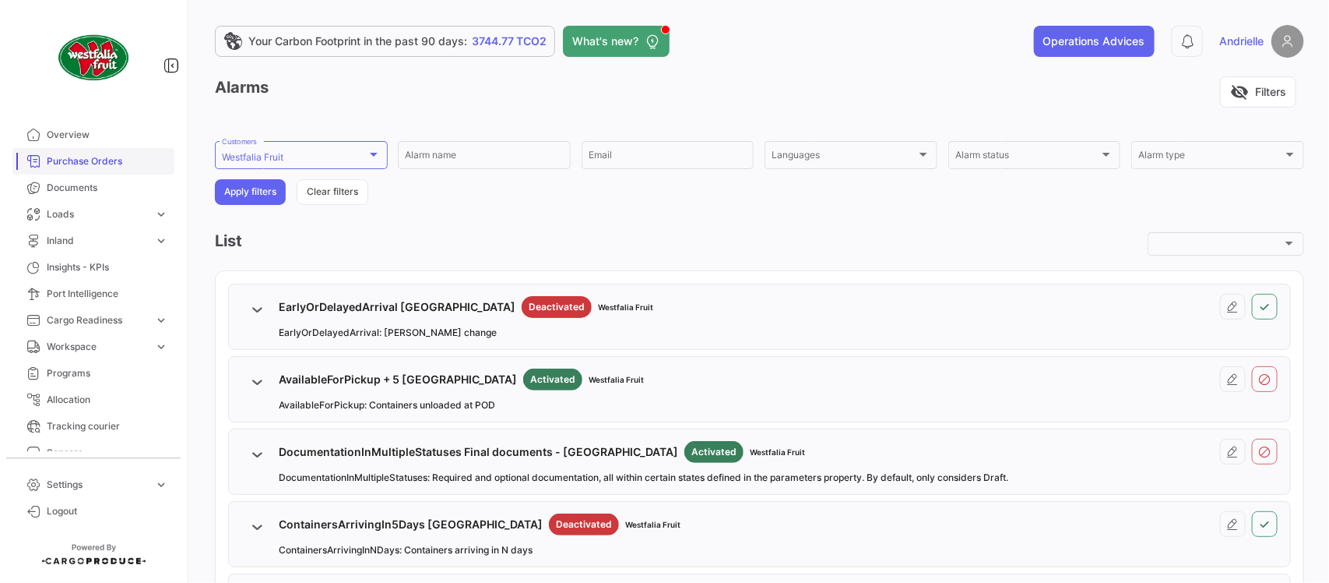
click at [115, 150] on link "Purchase Orders" at bounding box center [93, 161] width 162 height 26
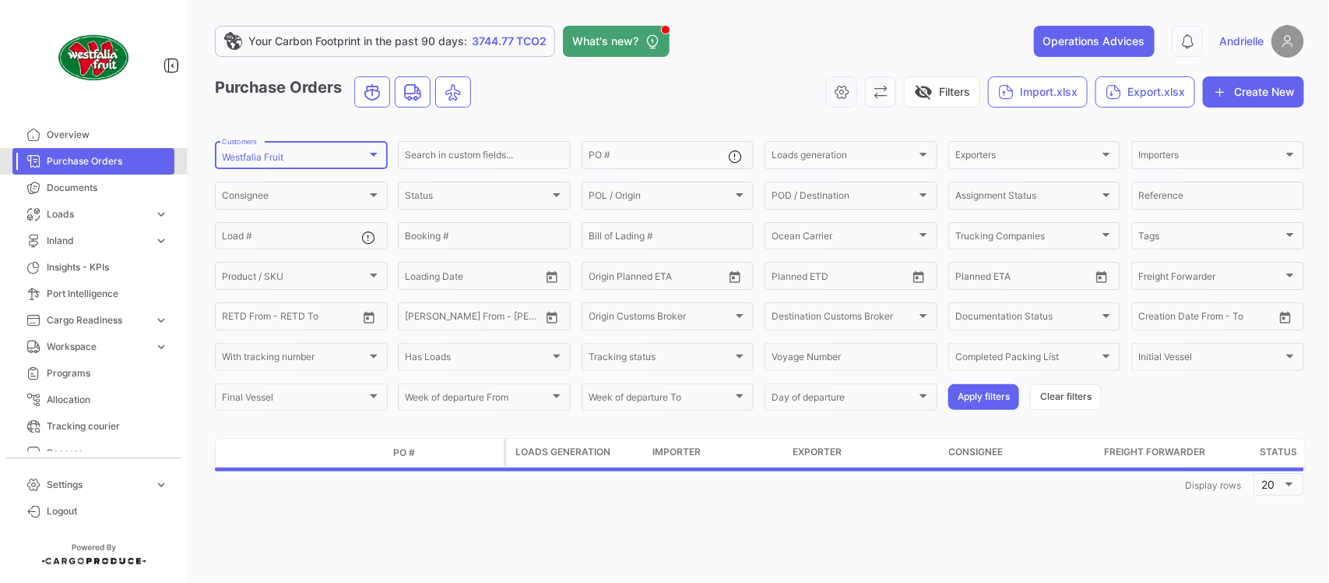
click at [243, 157] on mat-select-trigger "Westfalia Fruit" at bounding box center [253, 157] width 62 height 12
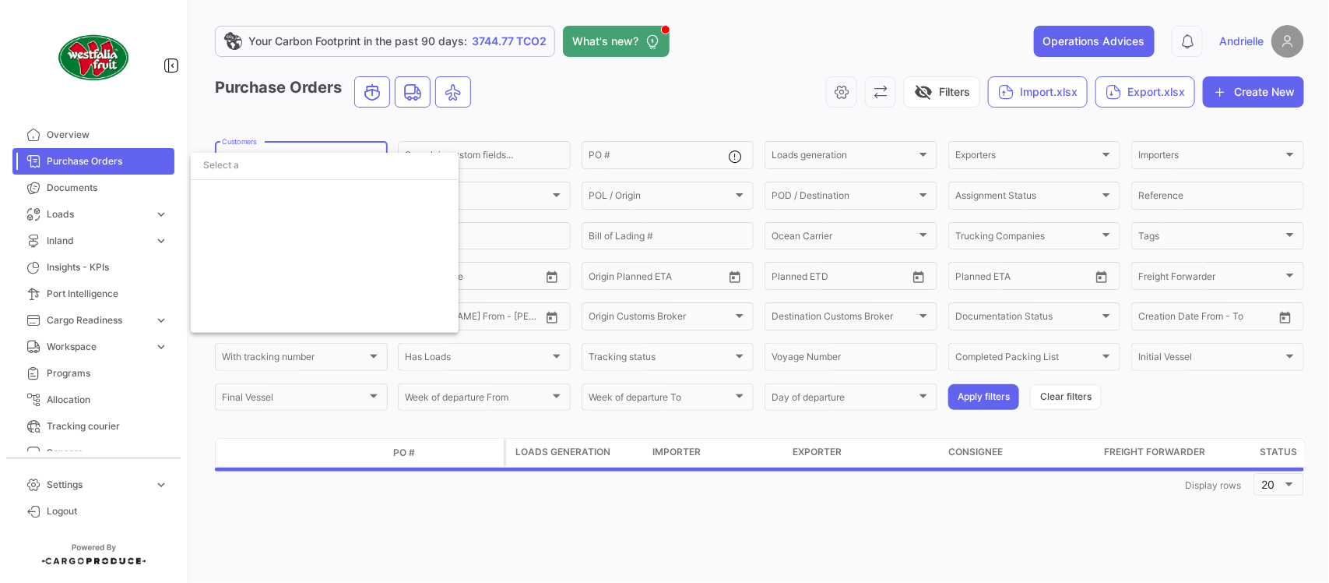
scroll to position [6925, 0]
drag, startPoint x: 232, startPoint y: 245, endPoint x: 239, endPoint y: 167, distance: 78.2
click at [234, 247] on span "Westfalia Fruit" at bounding box center [253, 253] width 63 height 12
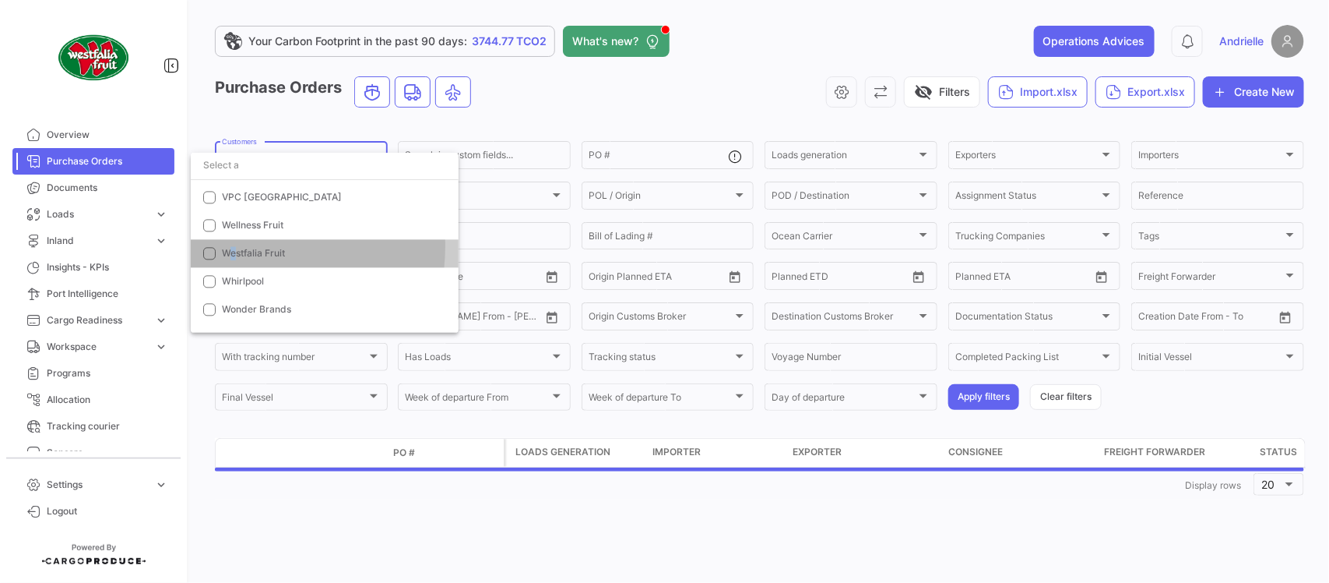
click at [240, 167] on input "dropdown search" at bounding box center [325, 165] width 268 height 28
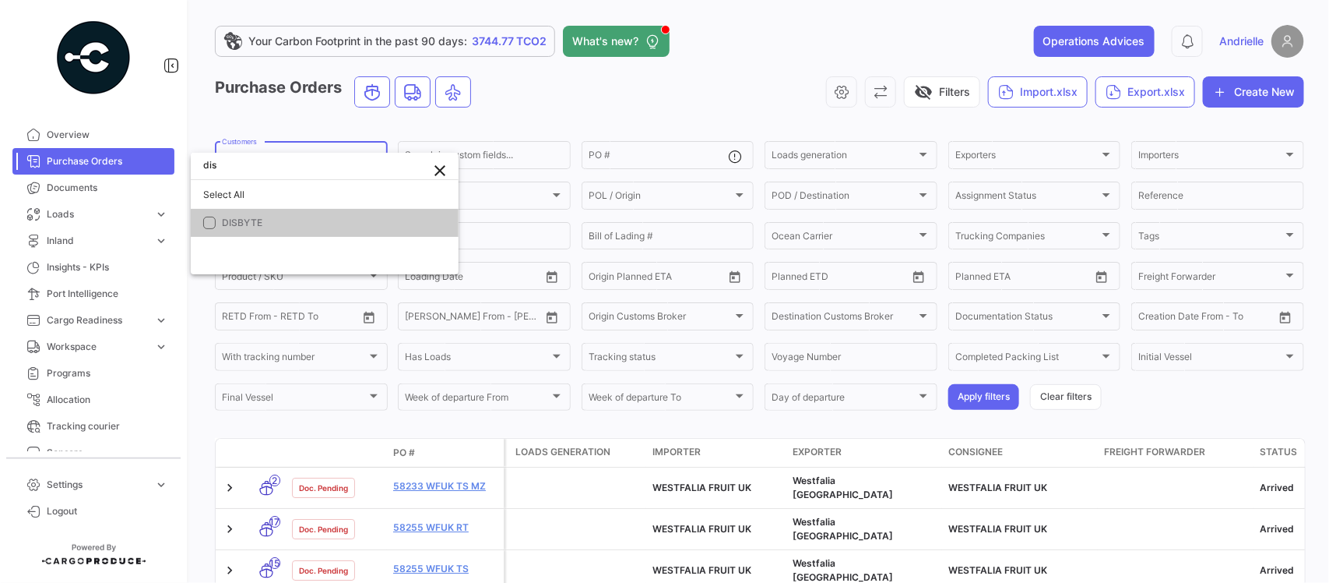
scroll to position [0, 0]
type input "dis"
click at [247, 227] on span "DISBYTE" at bounding box center [331, 223] width 218 height 14
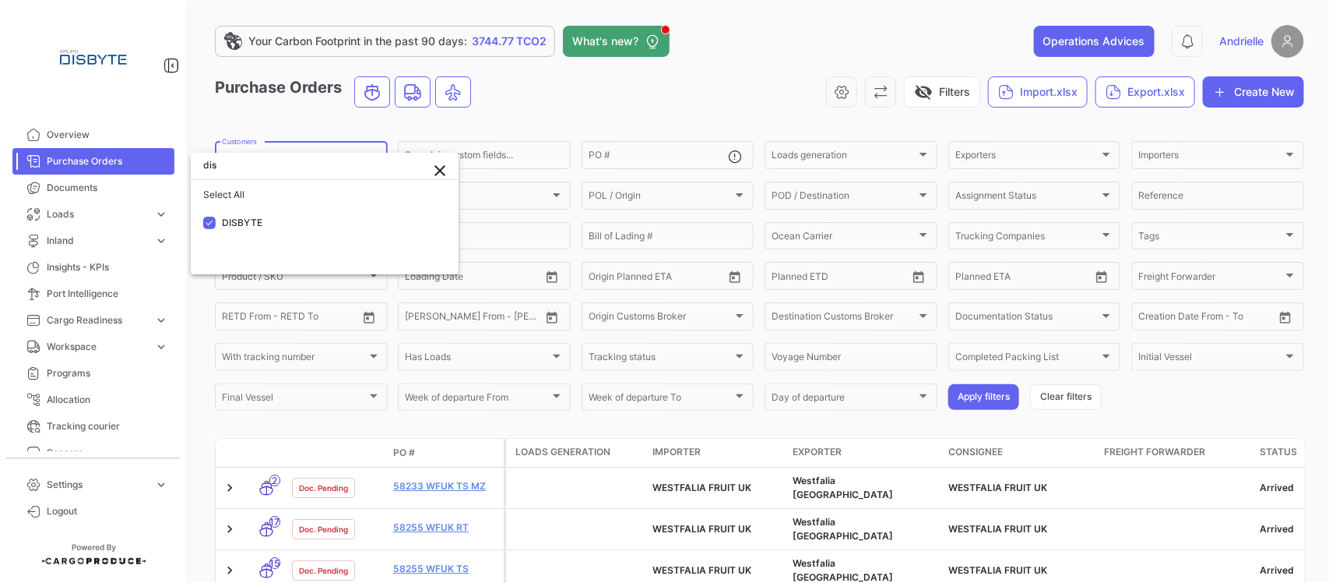
click at [271, 115] on div at bounding box center [664, 291] width 1329 height 583
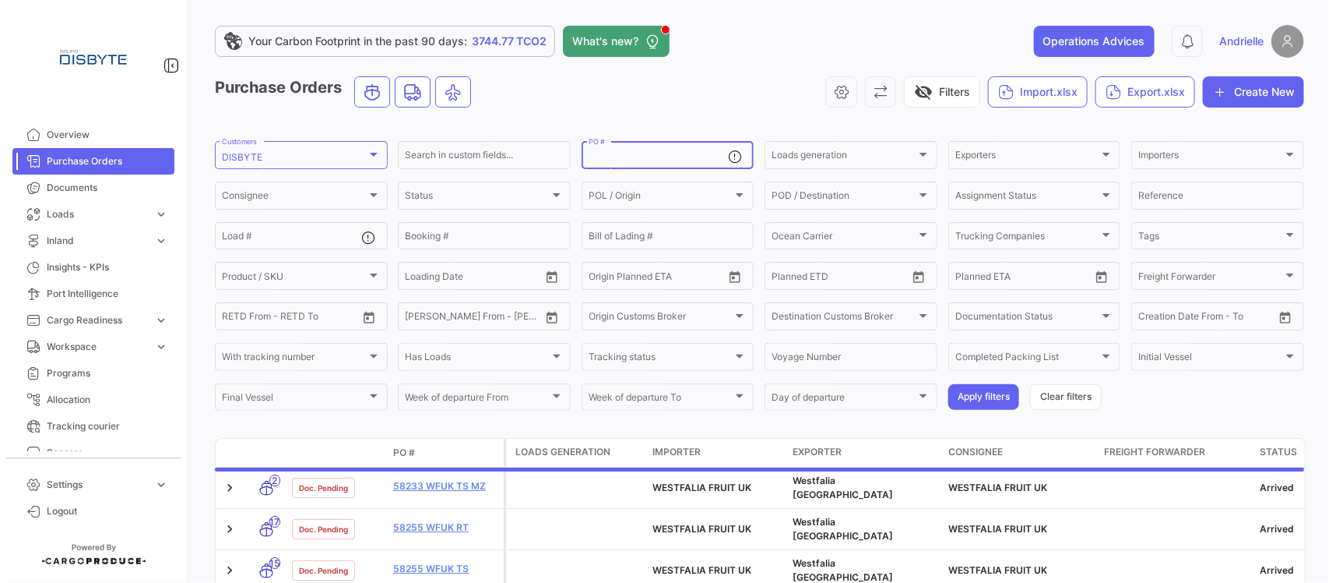
click at [605, 157] on input "PO #" at bounding box center [659, 157] width 140 height 11
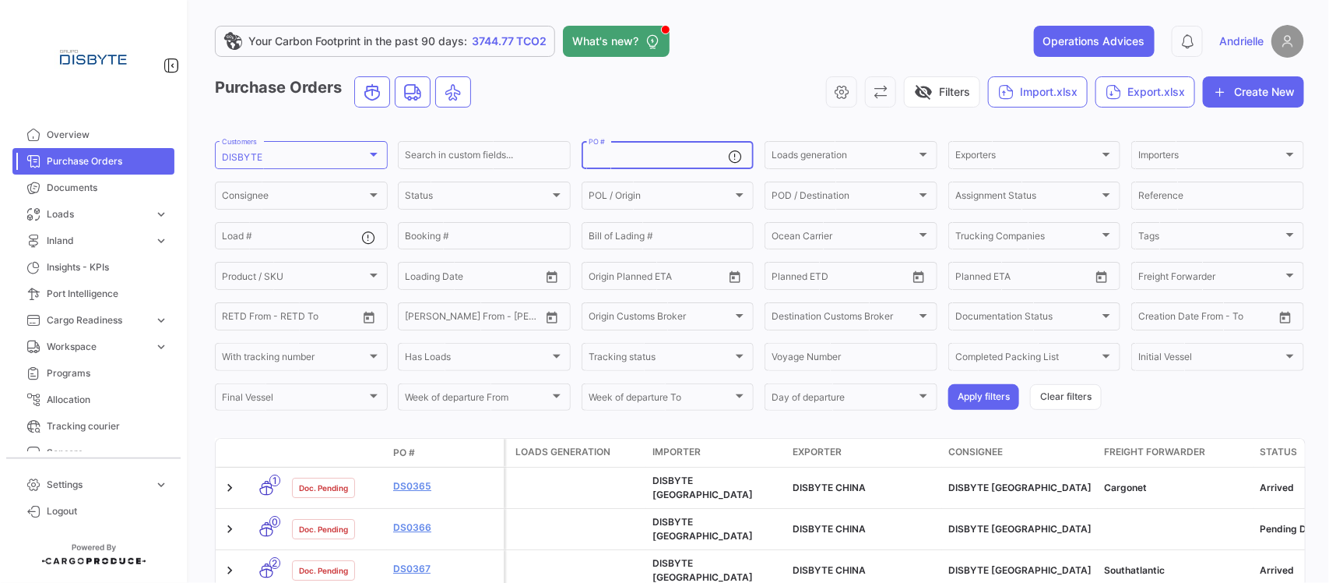
paste input "DS0566"
drag, startPoint x: 968, startPoint y: 396, endPoint x: 972, endPoint y: 403, distance: 8.0
click at [968, 397] on button "Apply filters" at bounding box center [984, 397] width 71 height 26
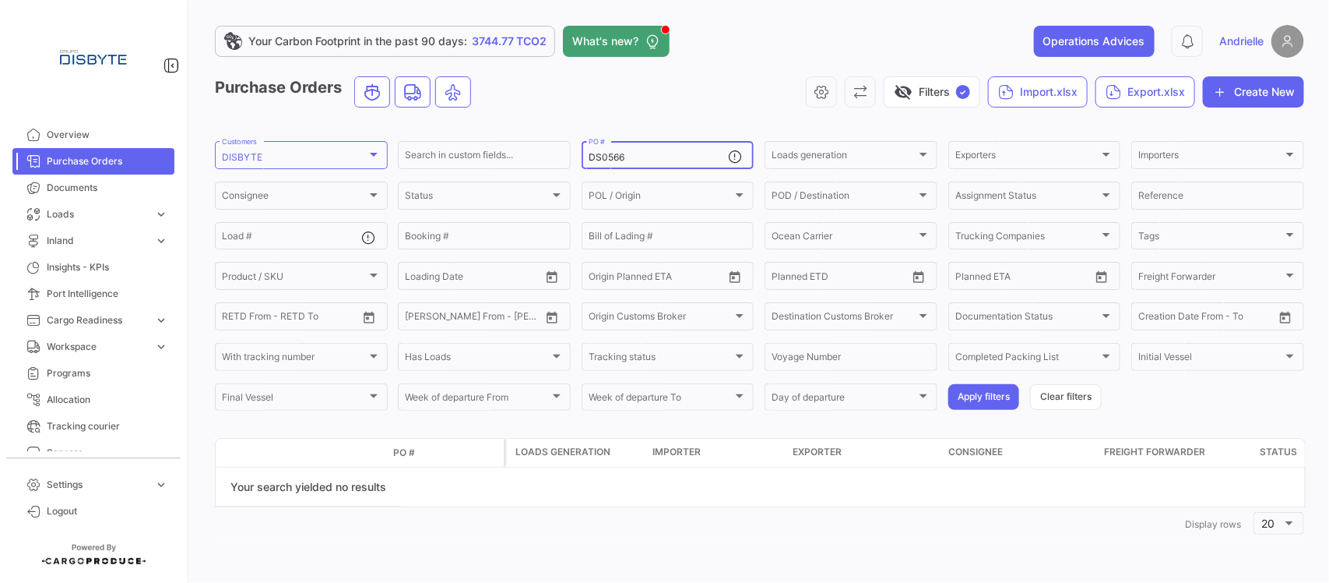
click at [589, 157] on input "DS0566" at bounding box center [659, 157] width 140 height 11
click at [981, 395] on button "Apply filters" at bounding box center [984, 397] width 71 height 26
drag, startPoint x: 625, startPoint y: 157, endPoint x: 541, endPoint y: 177, distance: 86.3
click at [541, 177] on form "DISBYTE Customers Search in custom fields... DS0566 PO # Loads generation Loads…" at bounding box center [759, 276] width 1089 height 274
paste input
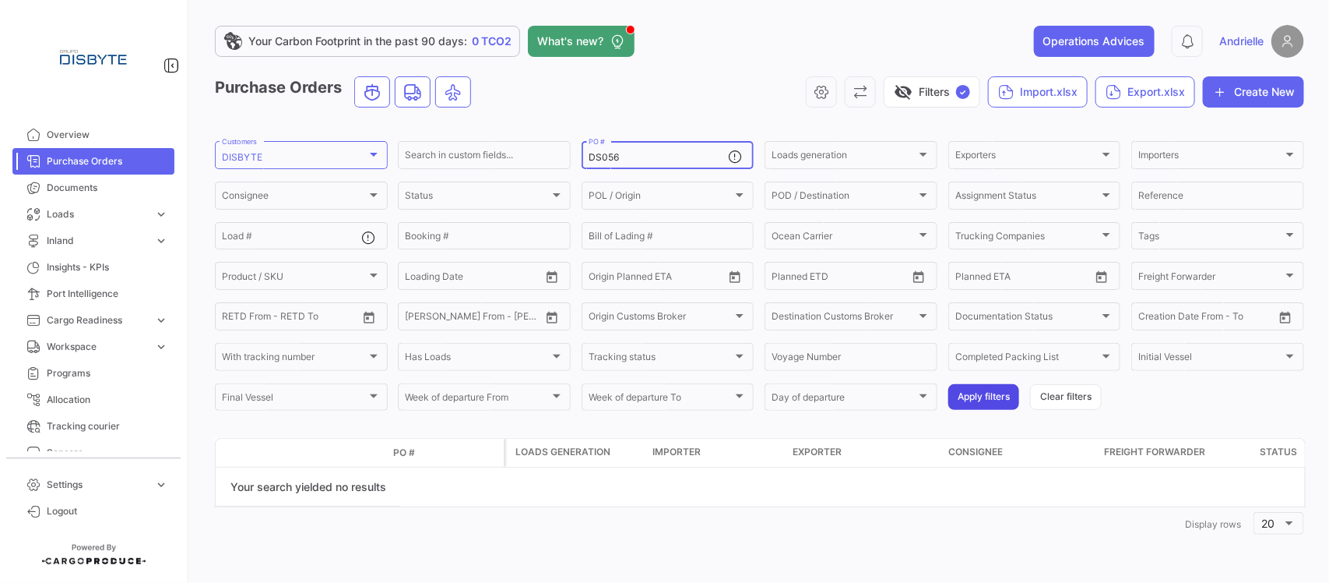
type input "DS056"
click at [987, 393] on button "Apply filters" at bounding box center [984, 397] width 71 height 26
click at [1048, 395] on button "Clear filters" at bounding box center [1066, 397] width 72 height 26
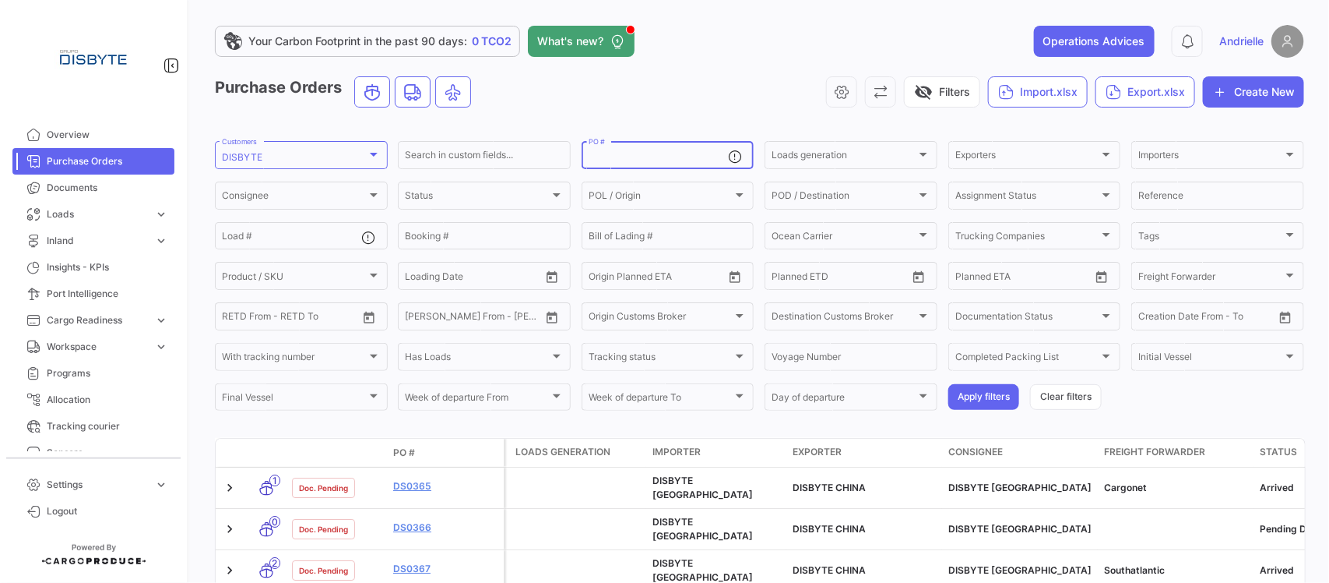
click at [604, 157] on input "PO #" at bounding box center [659, 157] width 140 height 11
paste input "DS0566"
click at [589, 156] on input "DS0566" at bounding box center [659, 157] width 140 height 11
type input "DS0566"
click at [976, 393] on button "Apply filters" at bounding box center [984, 397] width 71 height 26
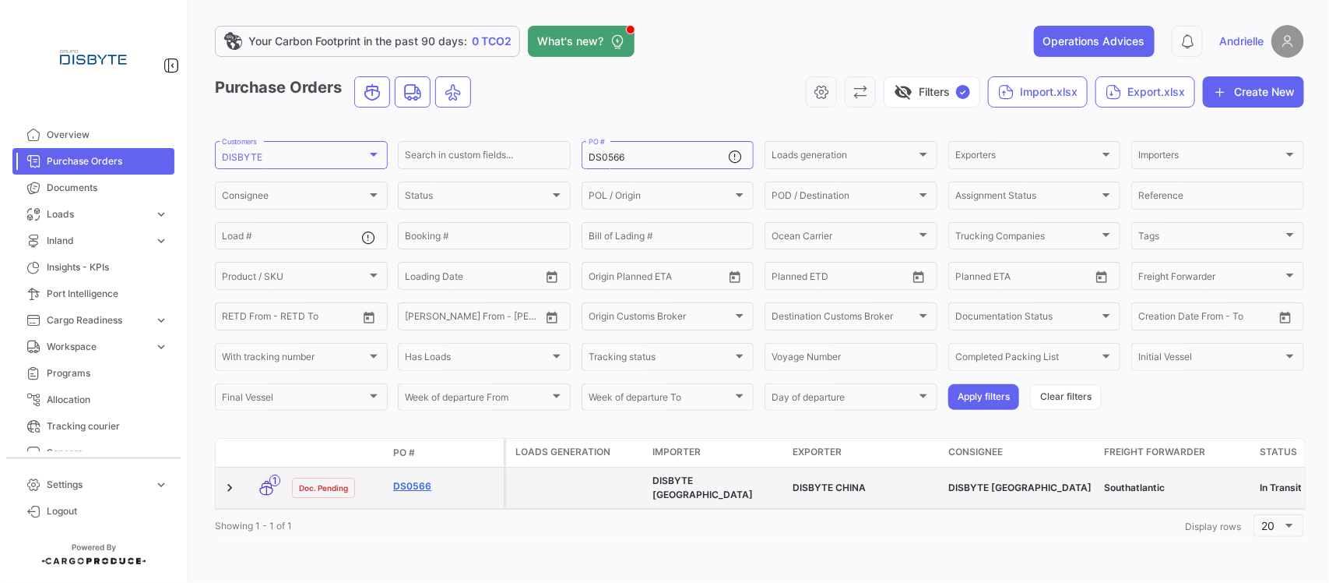
click at [399, 481] on link "DS0566" at bounding box center [445, 486] width 104 height 14
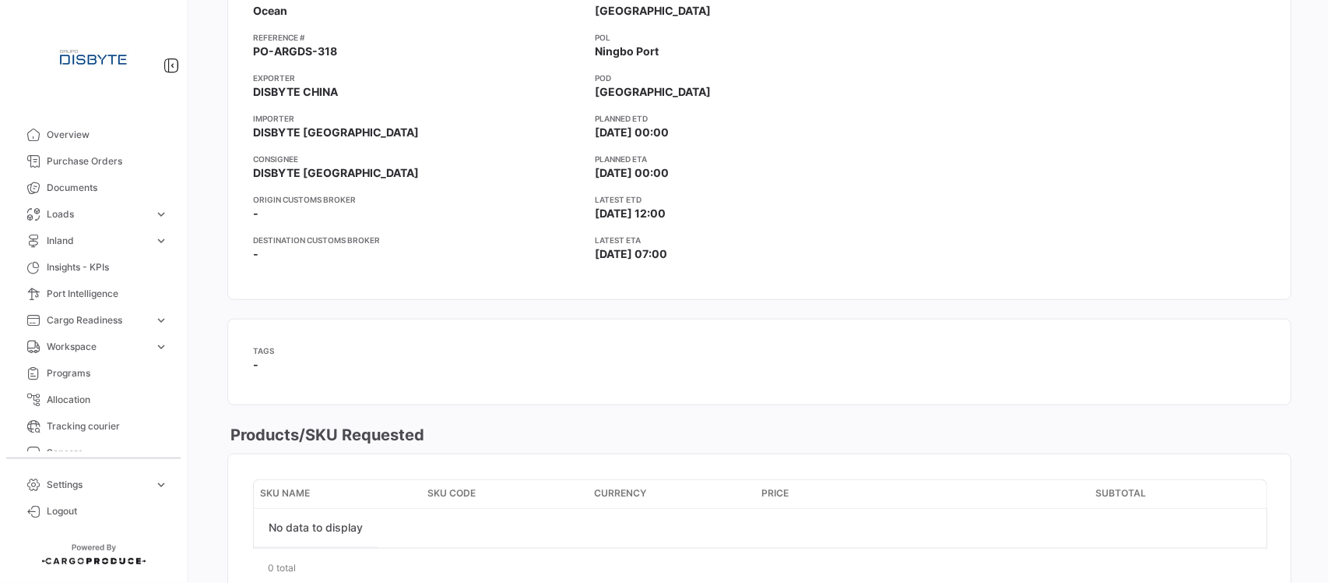
scroll to position [779, 0]
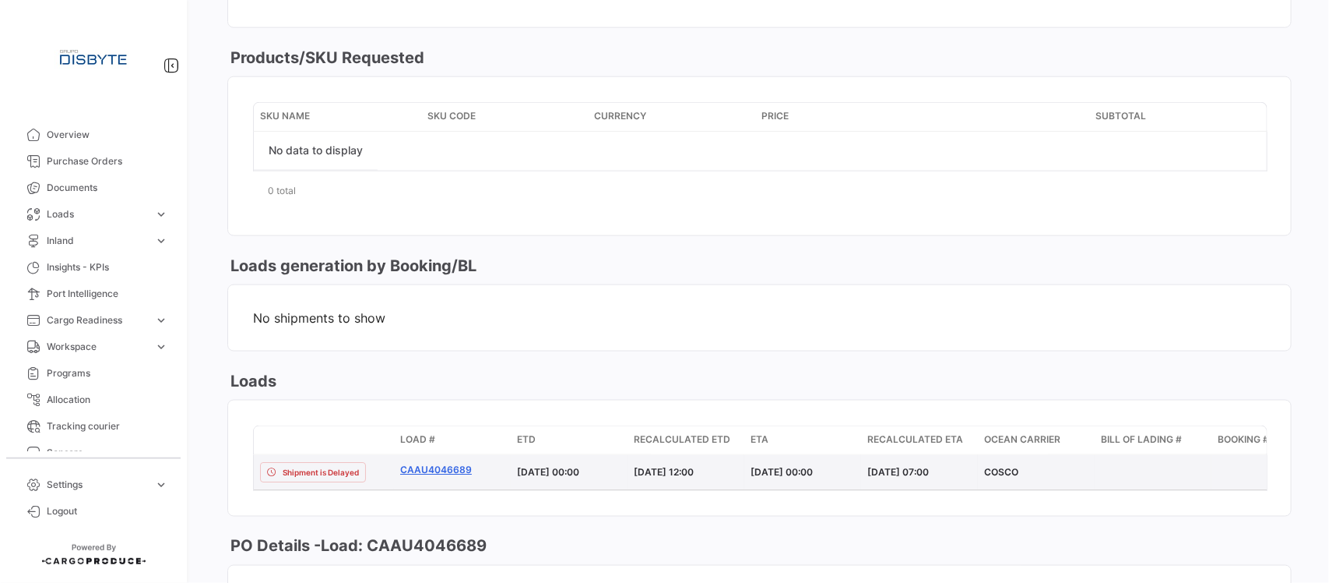
click at [427, 469] on link "CAAU4046689" at bounding box center [452, 470] width 104 height 14
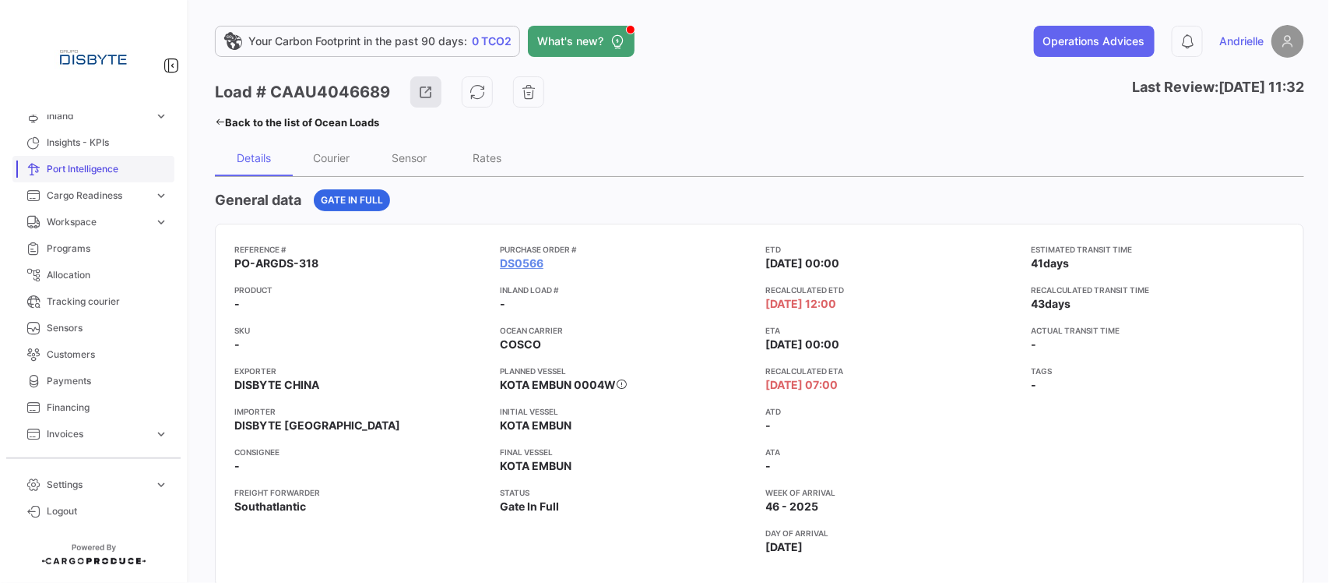
scroll to position [292, 0]
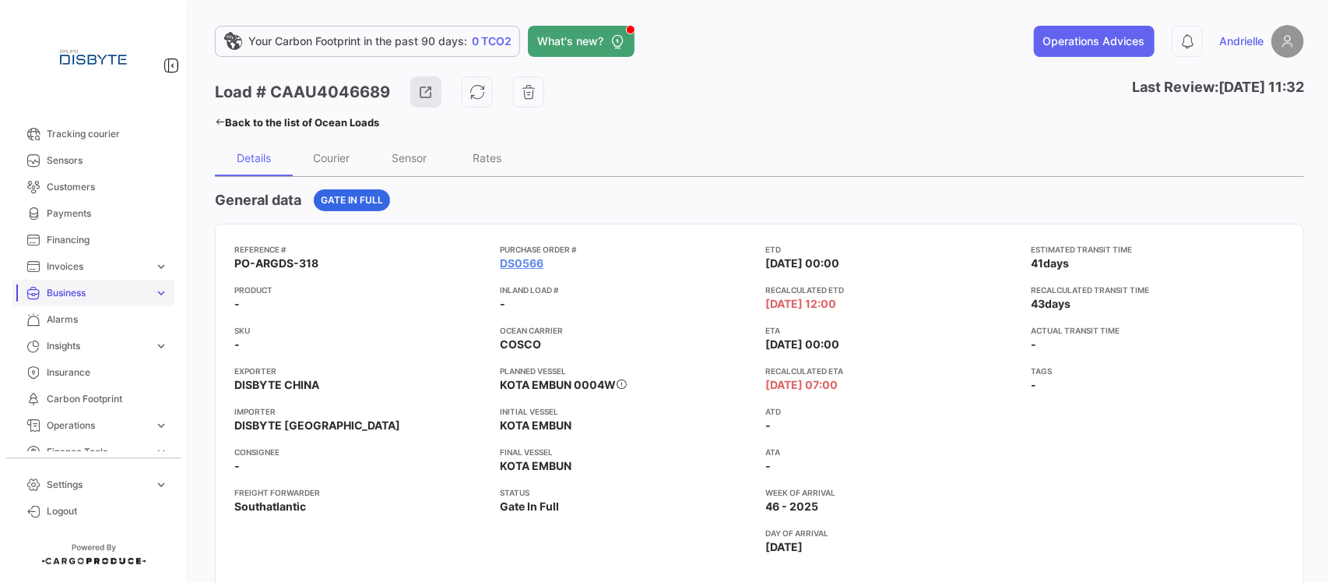
click at [90, 292] on span "Business" at bounding box center [97, 293] width 101 height 14
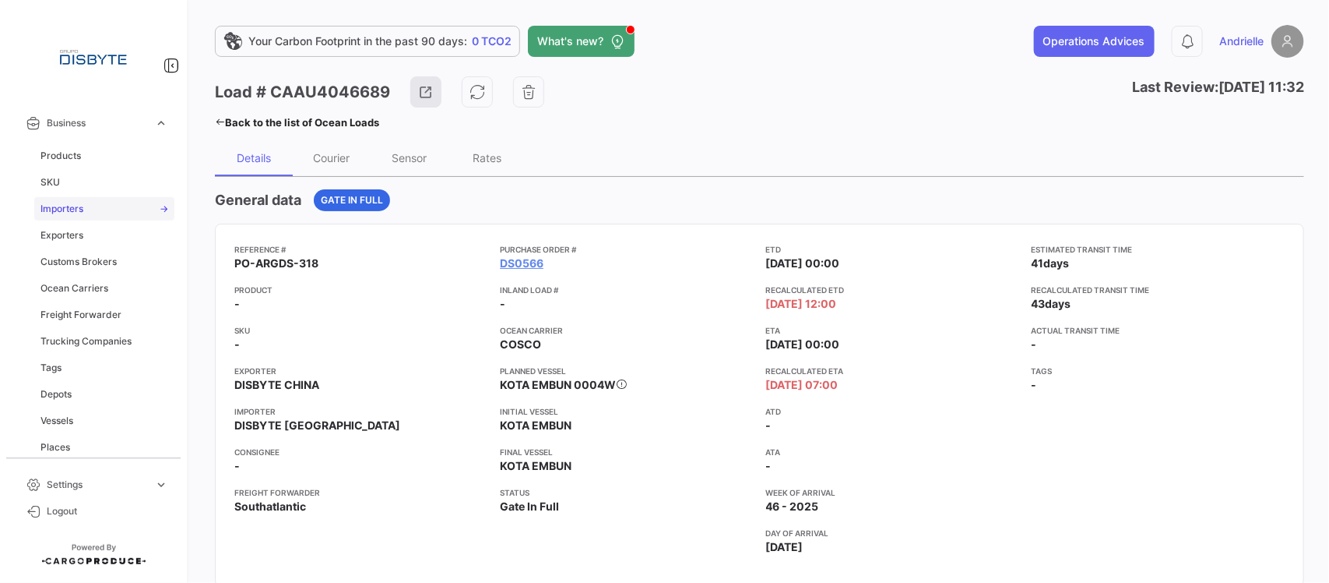
scroll to position [487, 0]
click at [98, 314] on span "Trucking Companies" at bounding box center [85, 316] width 91 height 14
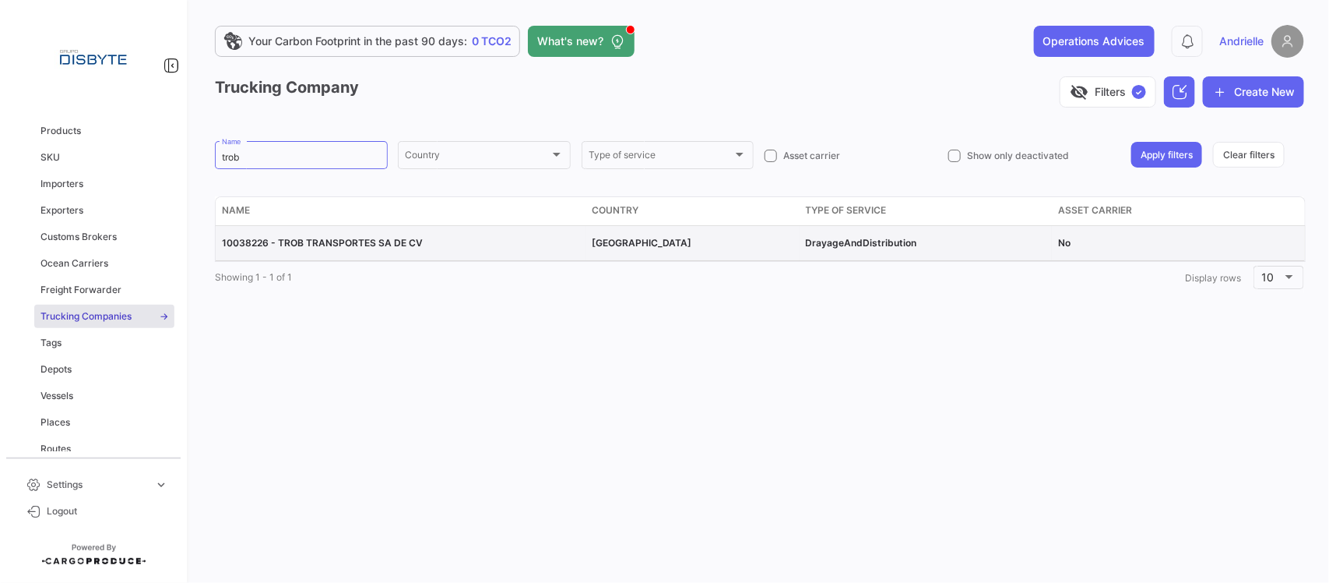
click at [312, 242] on span "10038226 - TROB TRANSPORTES SA DE CV" at bounding box center [322, 243] width 201 height 12
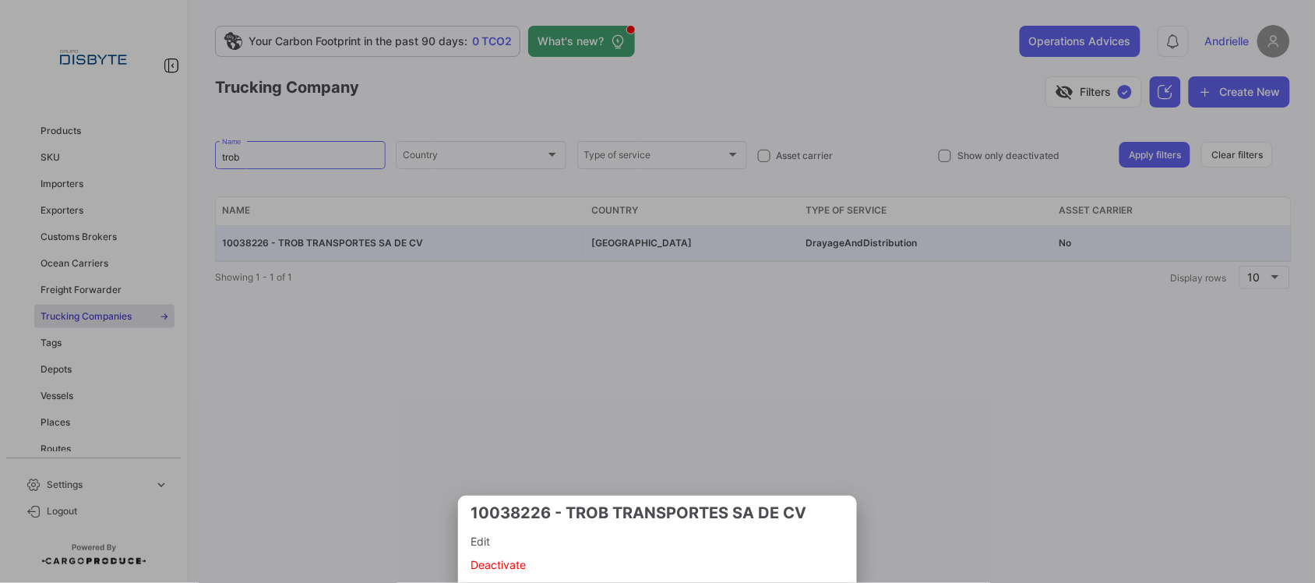
click at [512, 534] on span "Edit" at bounding box center [657, 541] width 374 height 19
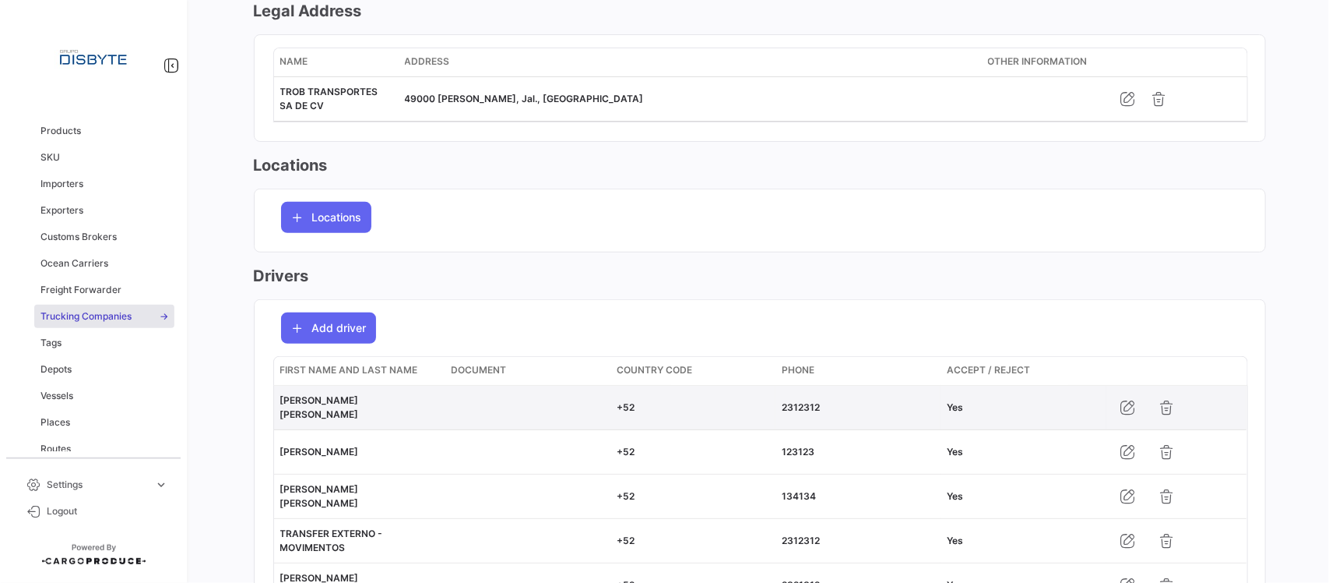
scroll to position [292, 0]
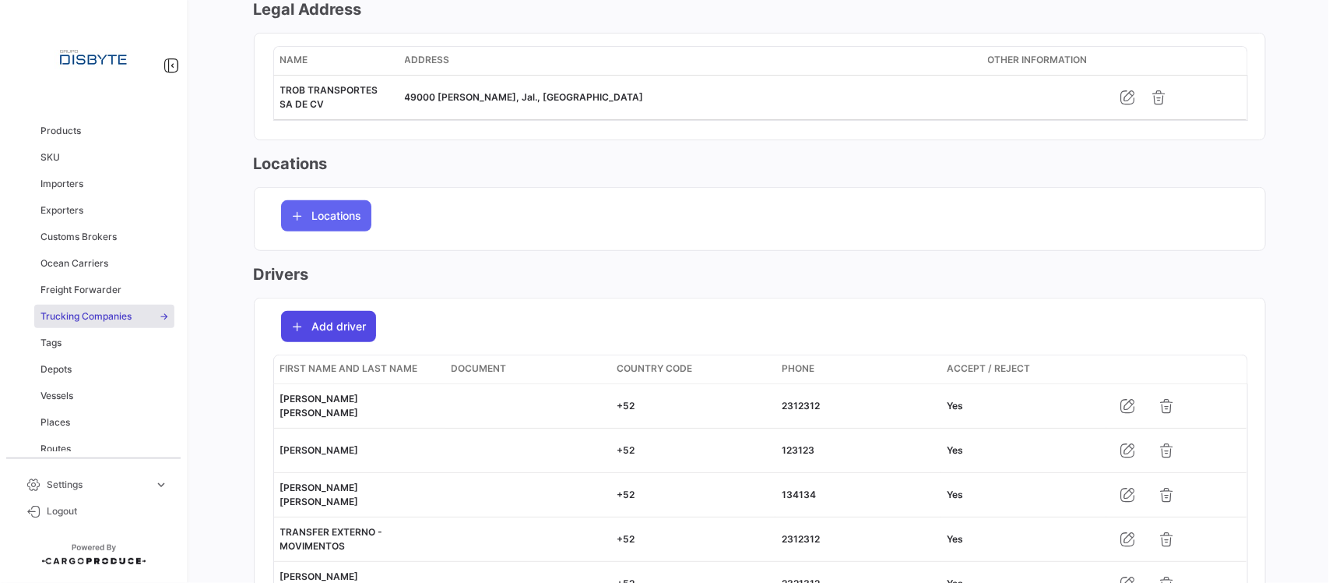
click at [326, 331] on span "Add driver" at bounding box center [339, 327] width 55 height 16
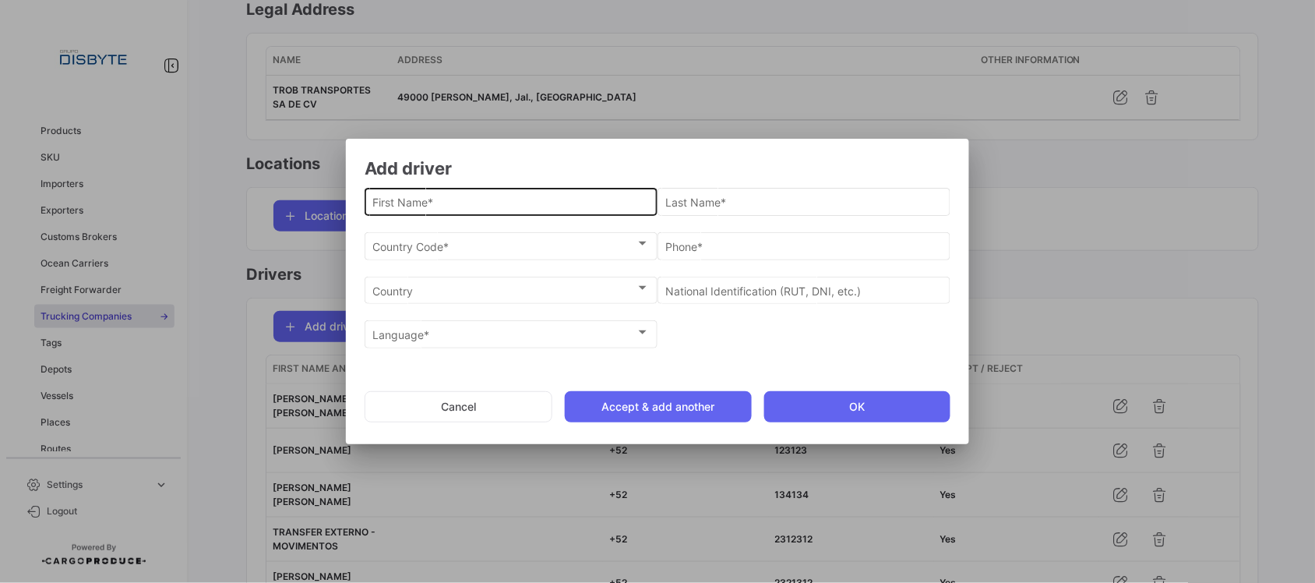
click at [483, 201] on input "First Name *" at bounding box center [511, 202] width 276 height 13
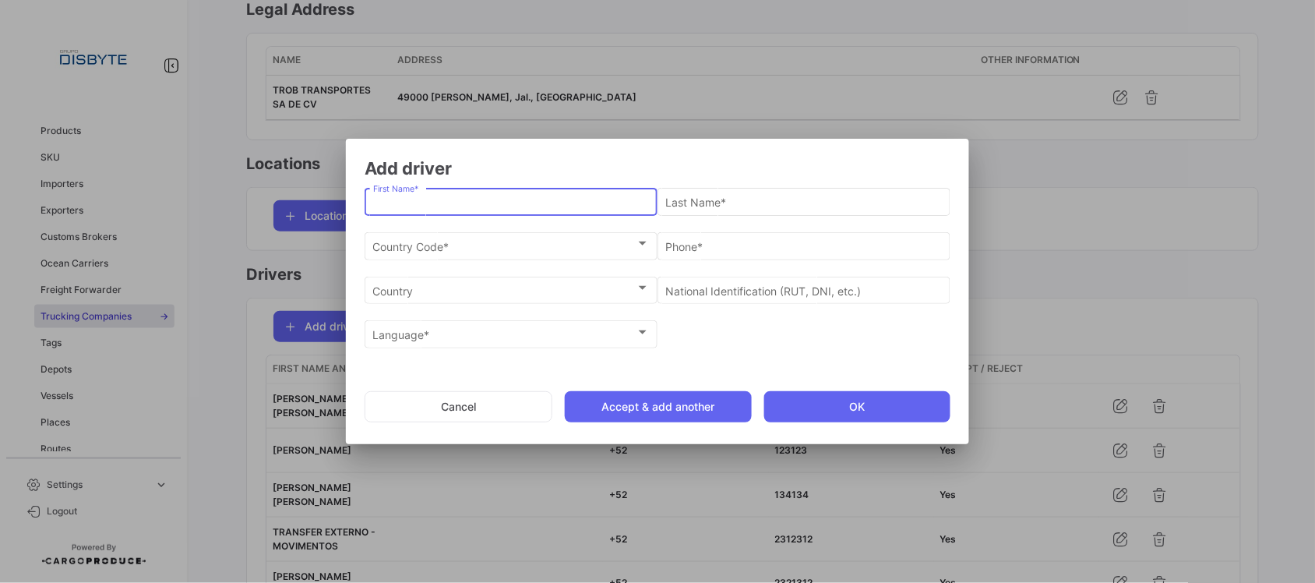
paste input "[PERSON_NAME] [PERSON_NAME]"
drag, startPoint x: 458, startPoint y: 203, endPoint x: 571, endPoint y: 203, distance: 112.9
click at [571, 203] on input "[PERSON_NAME] [PERSON_NAME]" at bounding box center [511, 202] width 276 height 13
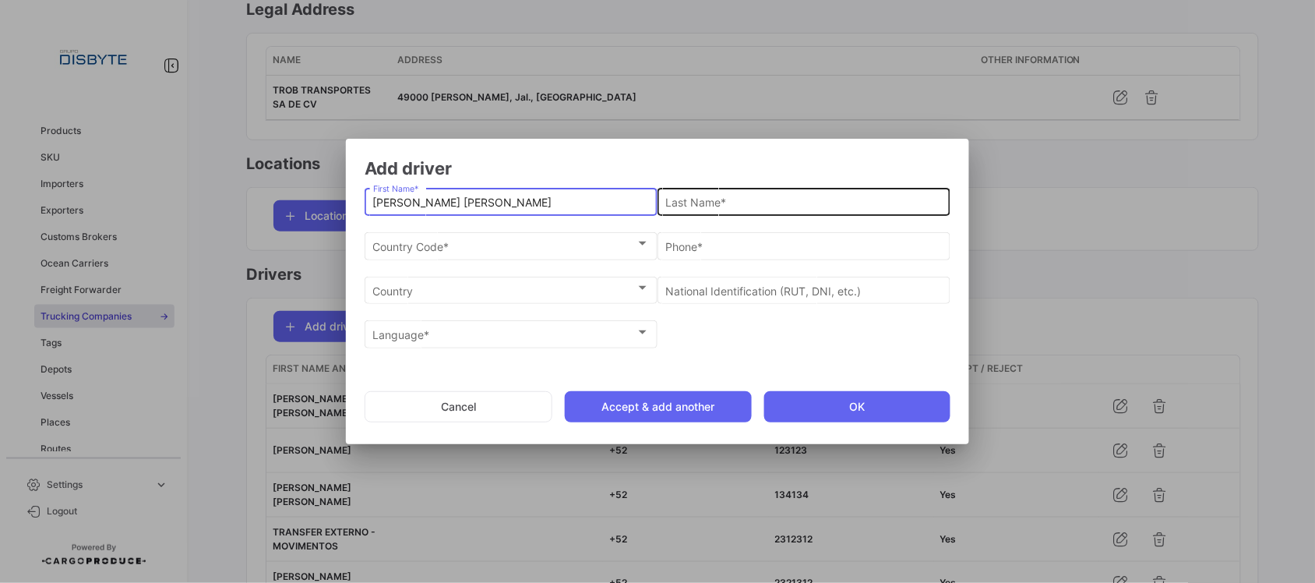
type input "[PERSON_NAME] [PERSON_NAME]"
click at [717, 196] on input "Last Name *" at bounding box center [804, 202] width 276 height 13
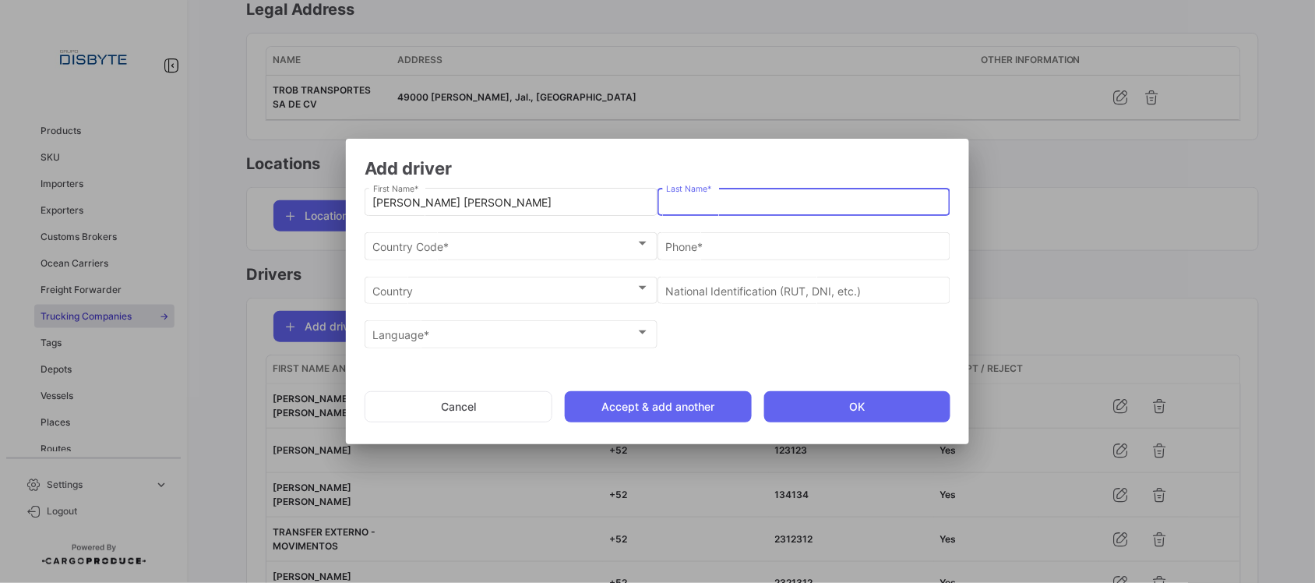
paste input "[PERSON_NAME]"
type input "[PERSON_NAME]"
click at [388, 241] on span "Country Code *" at bounding box center [504, 246] width 262 height 13
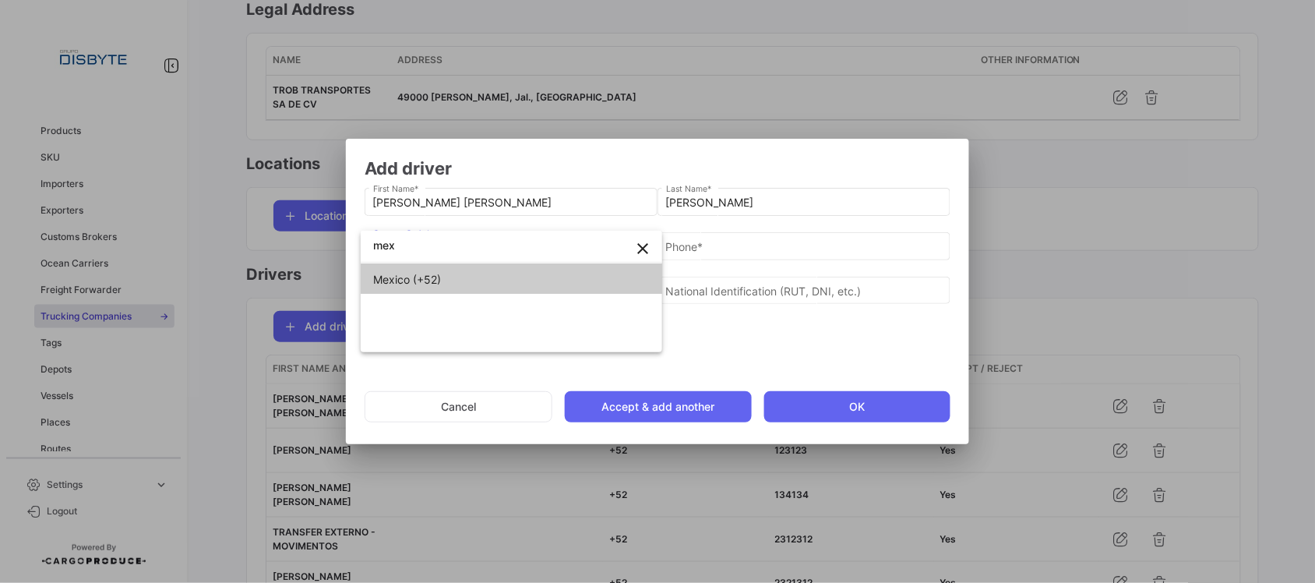
type input "mex"
click at [398, 279] on span "Mexico (+52)" at bounding box center [407, 279] width 68 height 13
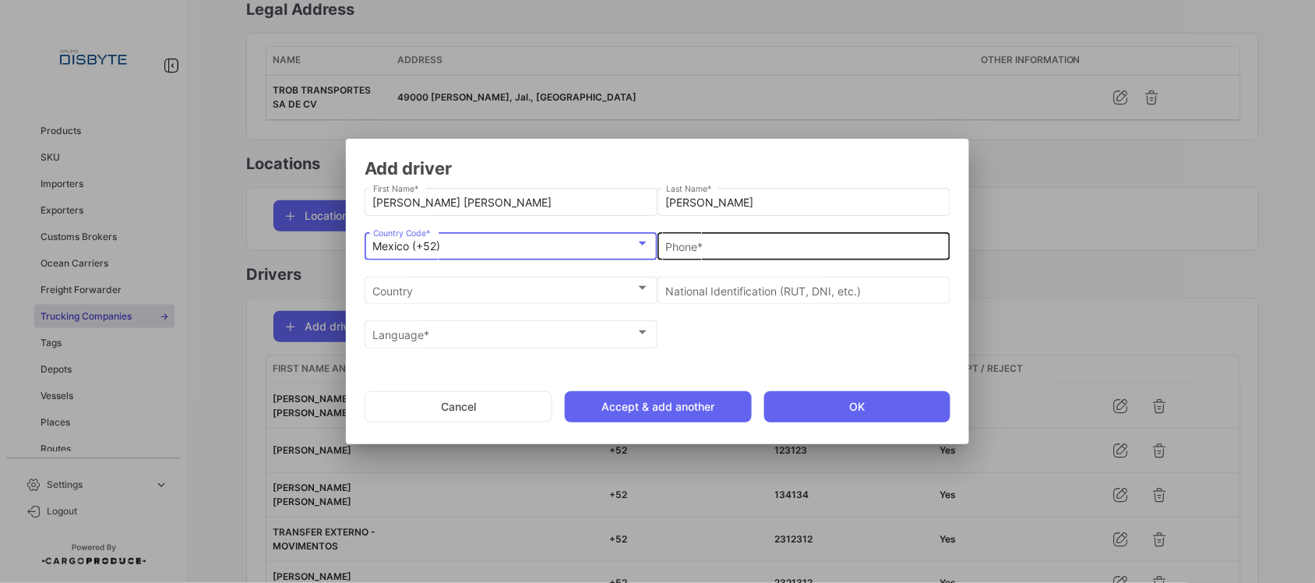
click at [737, 249] on input "Phone *" at bounding box center [804, 246] width 276 height 13
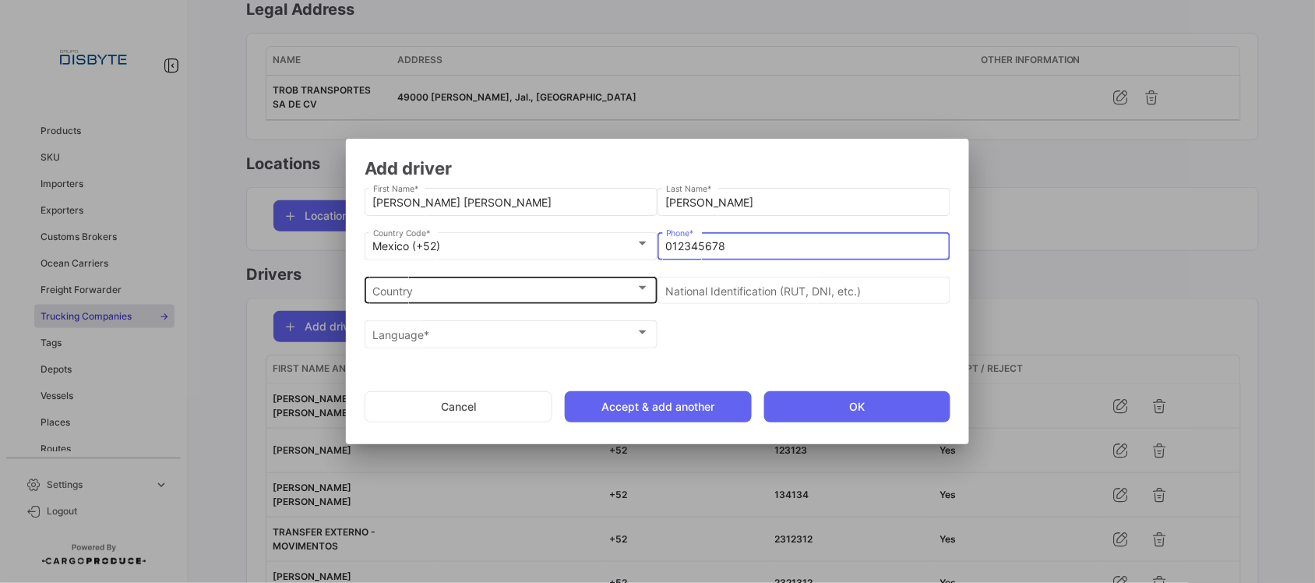
type input "012345678"
click at [545, 300] on div "Country Country" at bounding box center [511, 288] width 276 height 30
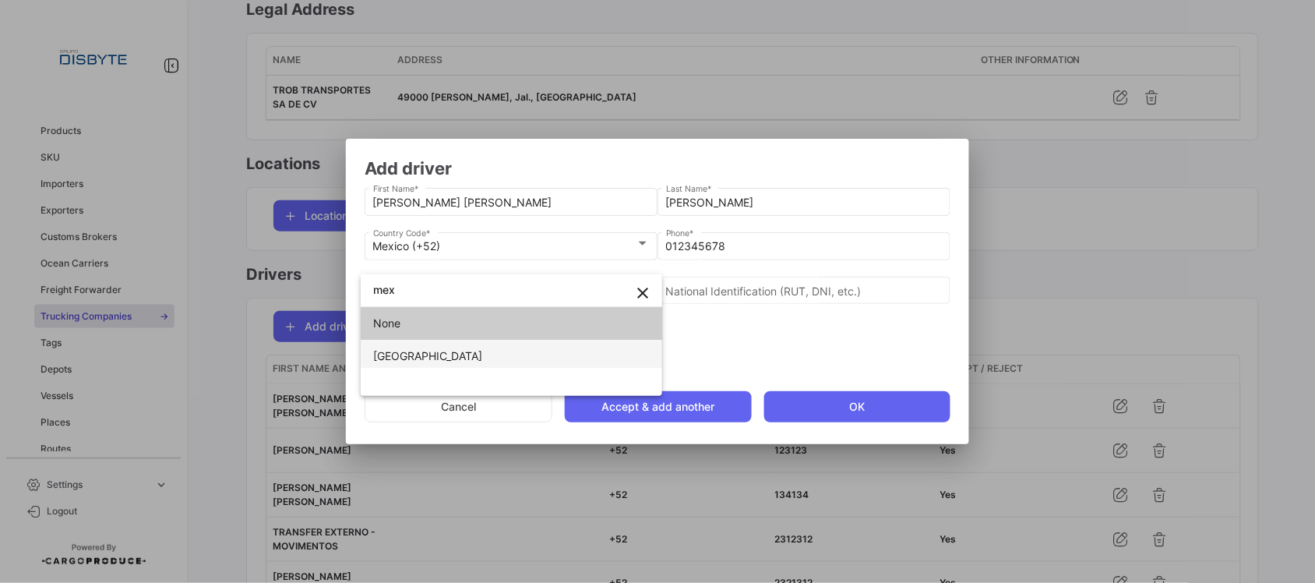
type input "mex"
click at [364, 351] on mat-option "[GEOGRAPHIC_DATA]" at bounding box center [511, 356] width 301 height 33
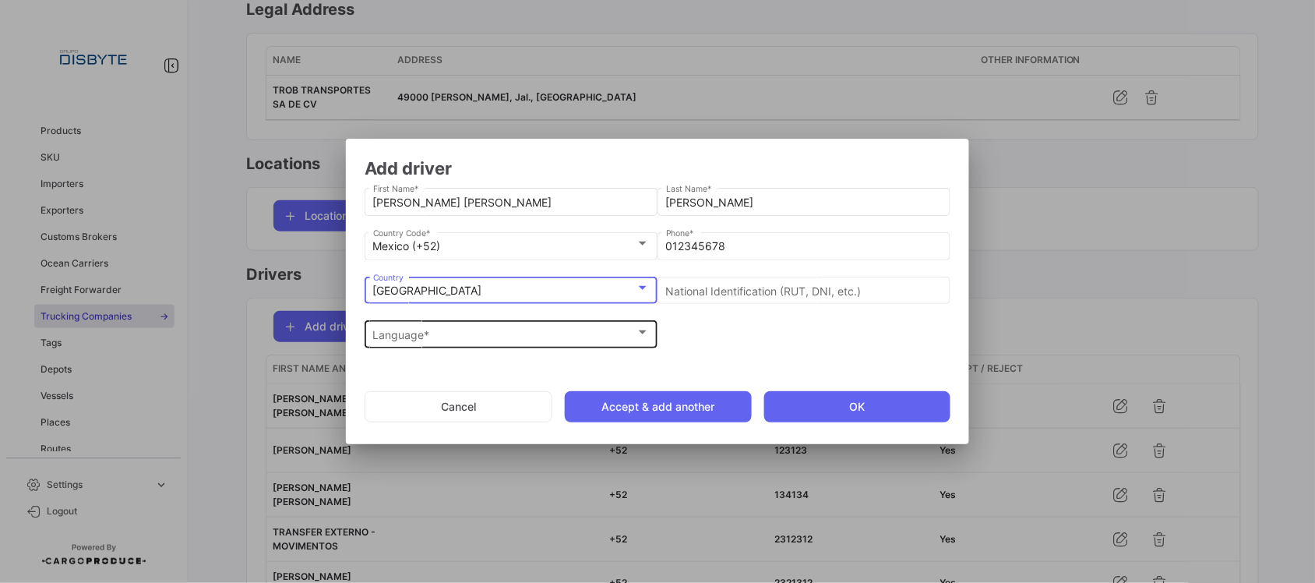
click at [493, 332] on div "Language *" at bounding box center [504, 335] width 262 height 13
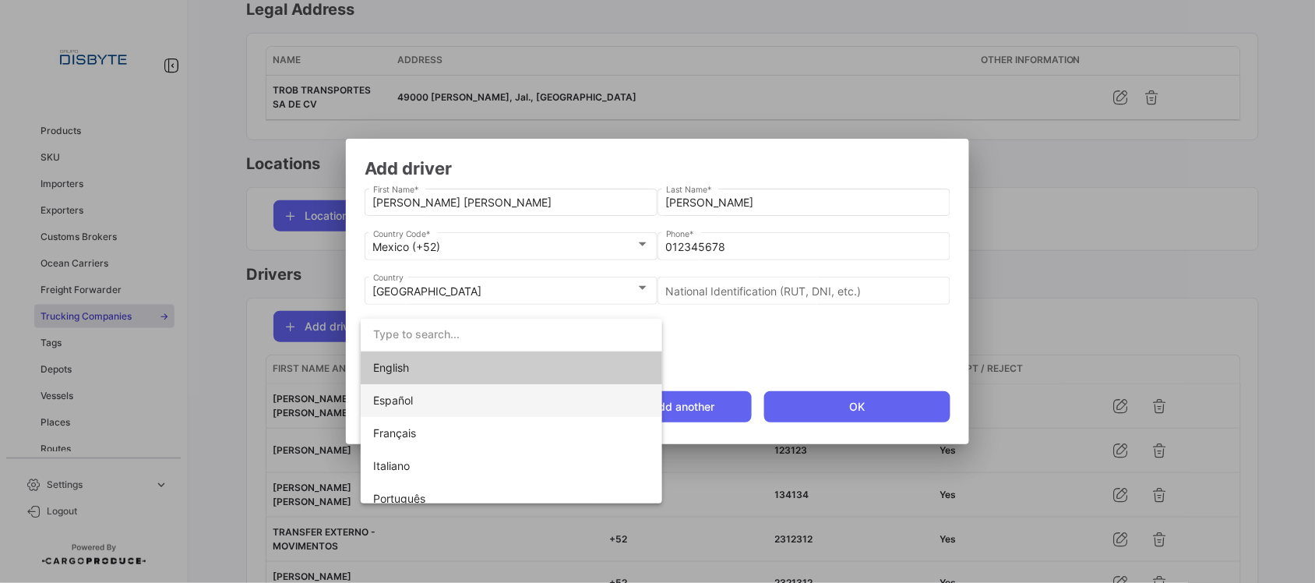
click at [442, 402] on span "Español" at bounding box center [482, 400] width 218 height 33
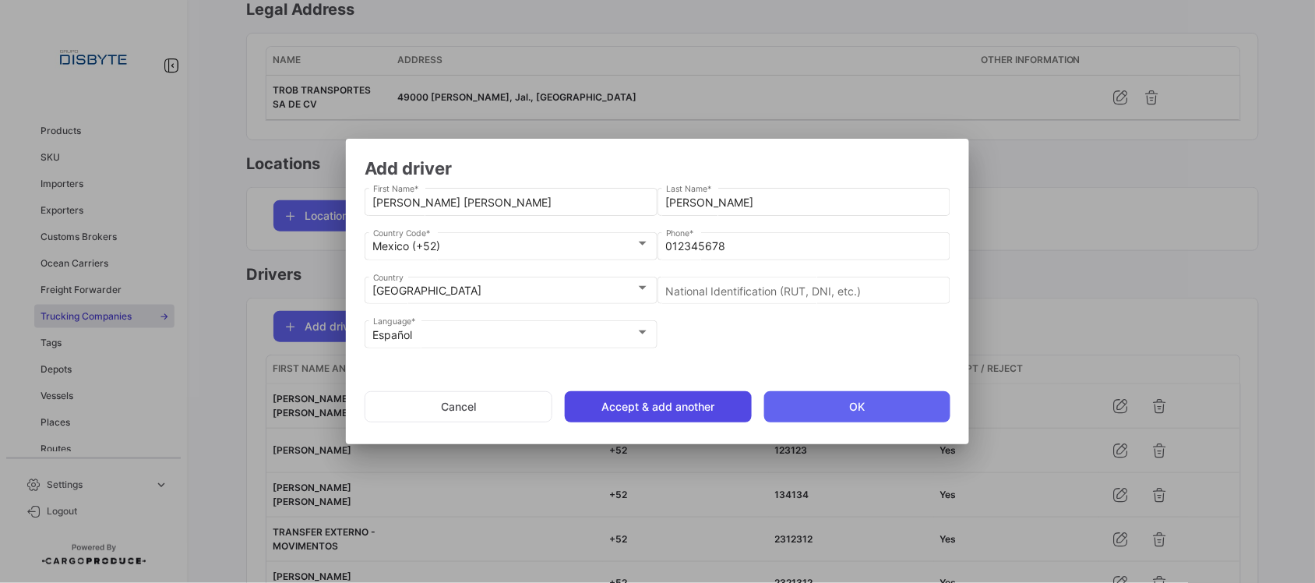
click at [695, 403] on button "Accept & add another" at bounding box center [658, 406] width 186 height 31
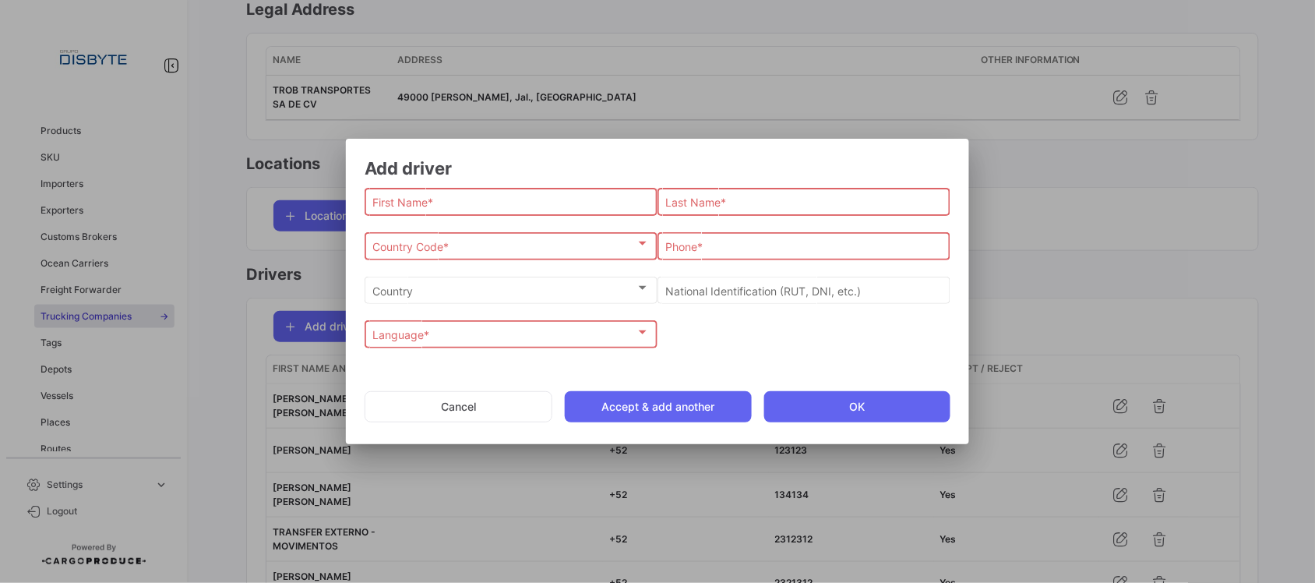
click at [543, 196] on input "First Name *" at bounding box center [511, 202] width 276 height 13
paste input "[PERSON_NAME]"
drag, startPoint x: 539, startPoint y: 200, endPoint x: 413, endPoint y: 206, distance: 126.3
click at [413, 206] on input "[PERSON_NAME]" at bounding box center [511, 202] width 276 height 13
type input "[PERSON_NAME]"
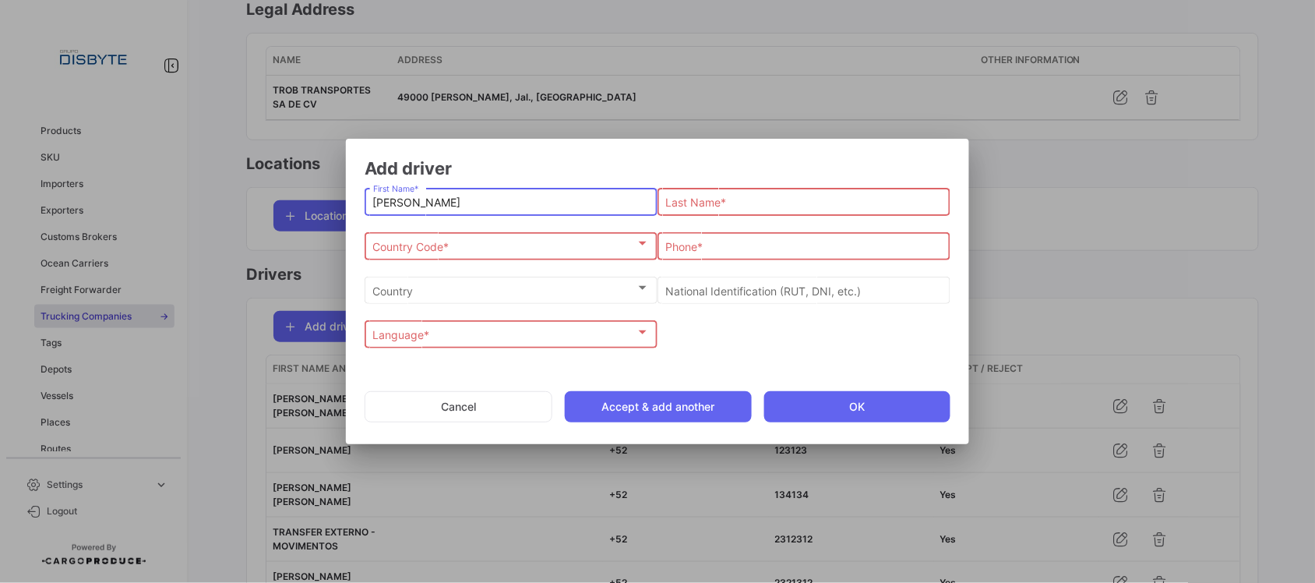
click at [756, 204] on input "Last Name *" at bounding box center [804, 202] width 276 height 13
paste input "[PERSON_NAME]"
type input "[PERSON_NAME]"
click at [531, 247] on div "Country Code *" at bounding box center [504, 246] width 262 height 13
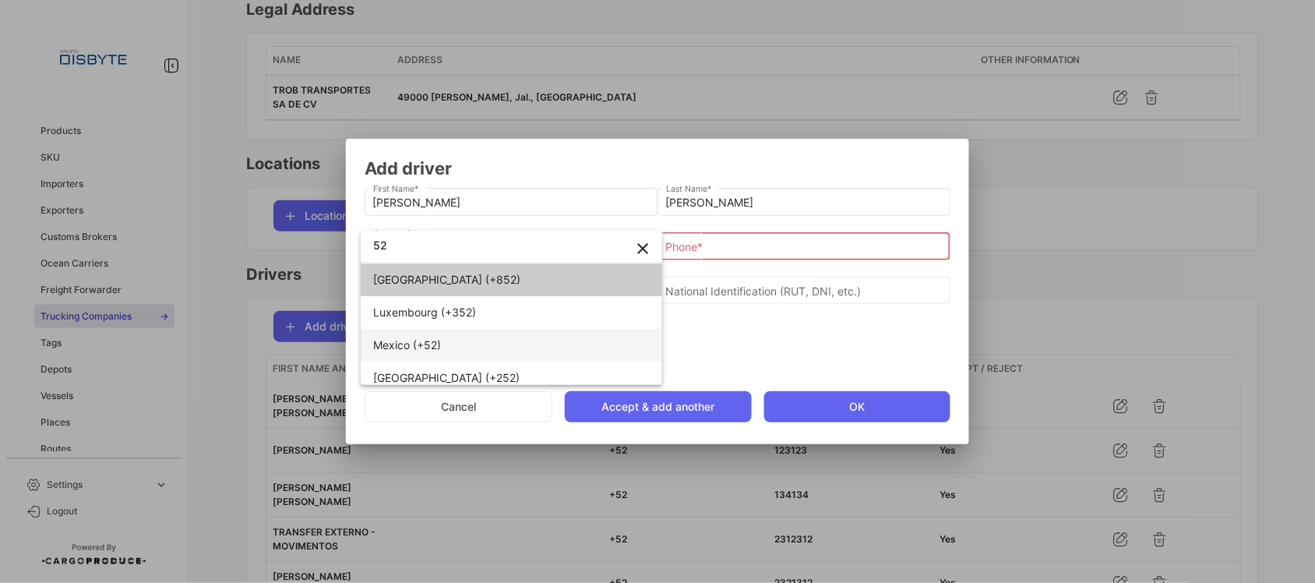
type input "52"
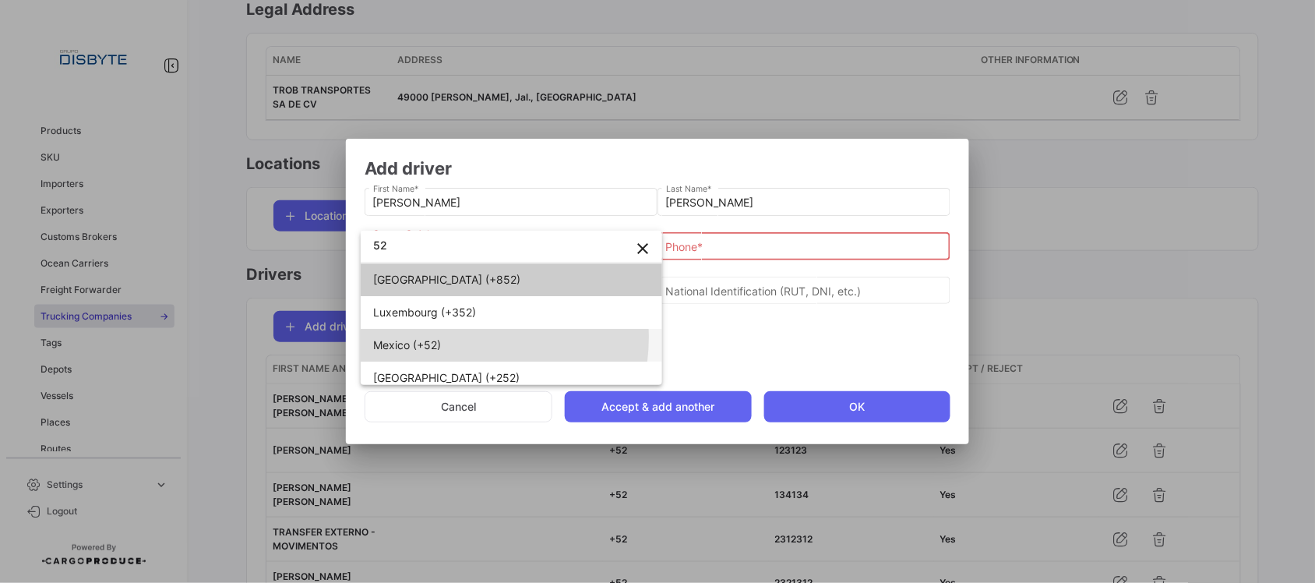
click at [456, 337] on span "Mexico (+52)" at bounding box center [482, 345] width 218 height 33
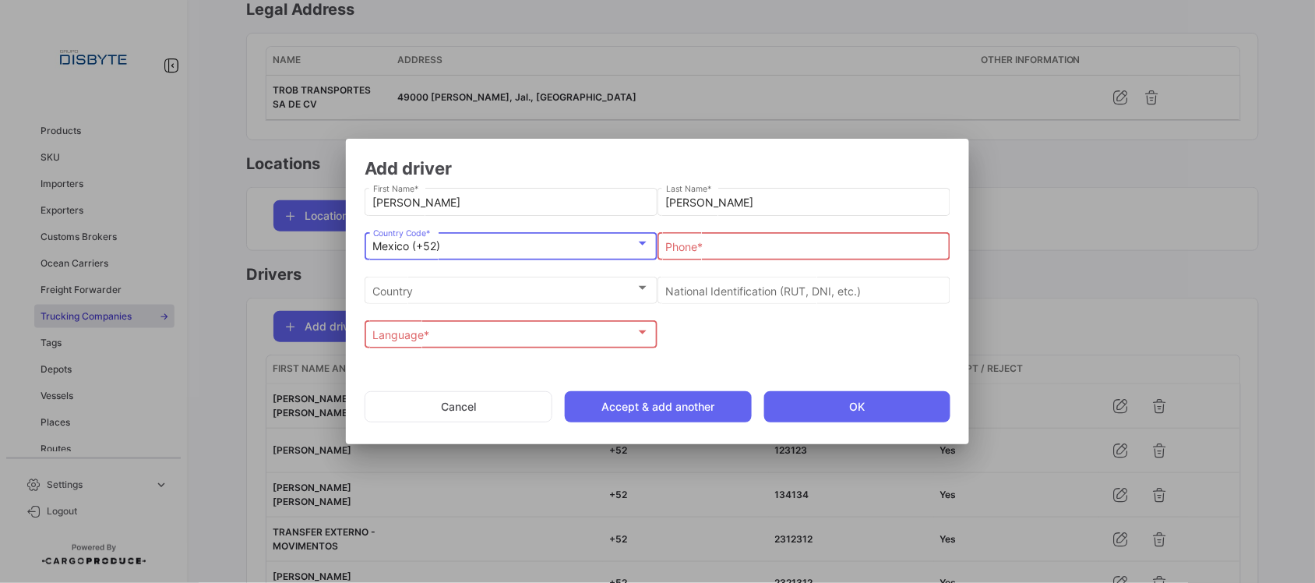
click at [702, 250] on input "Phone *" at bounding box center [804, 246] width 276 height 13
type input "012345678"
click at [530, 335] on div "Language *" at bounding box center [504, 335] width 262 height 13
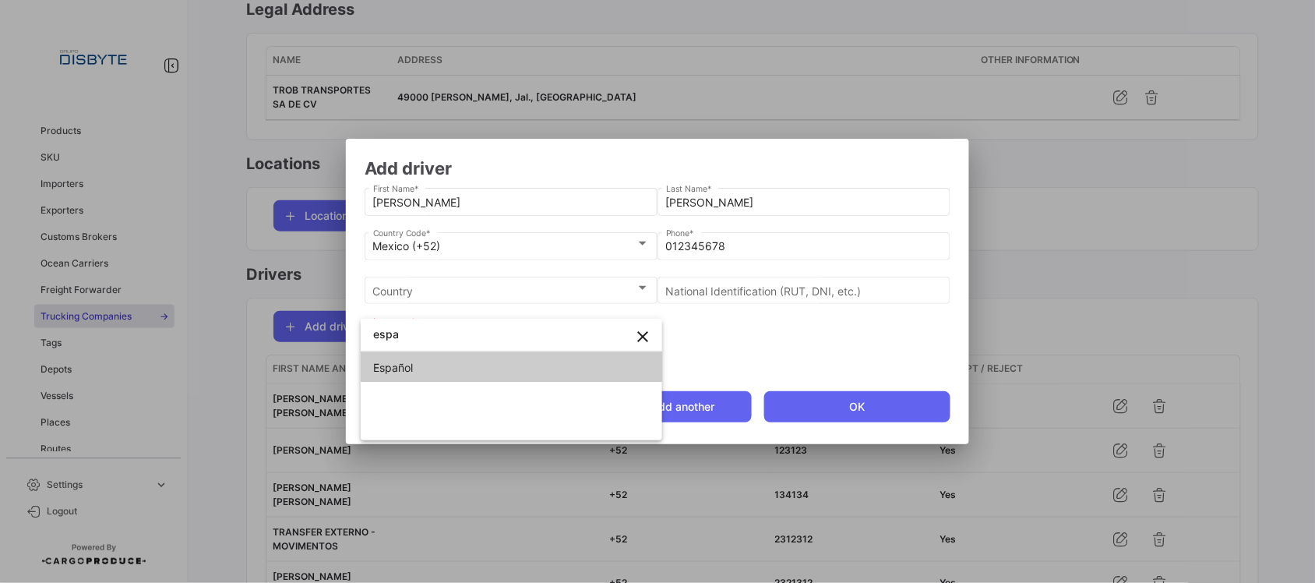
type input "espa"
click at [469, 361] on span "Español" at bounding box center [482, 367] width 218 height 33
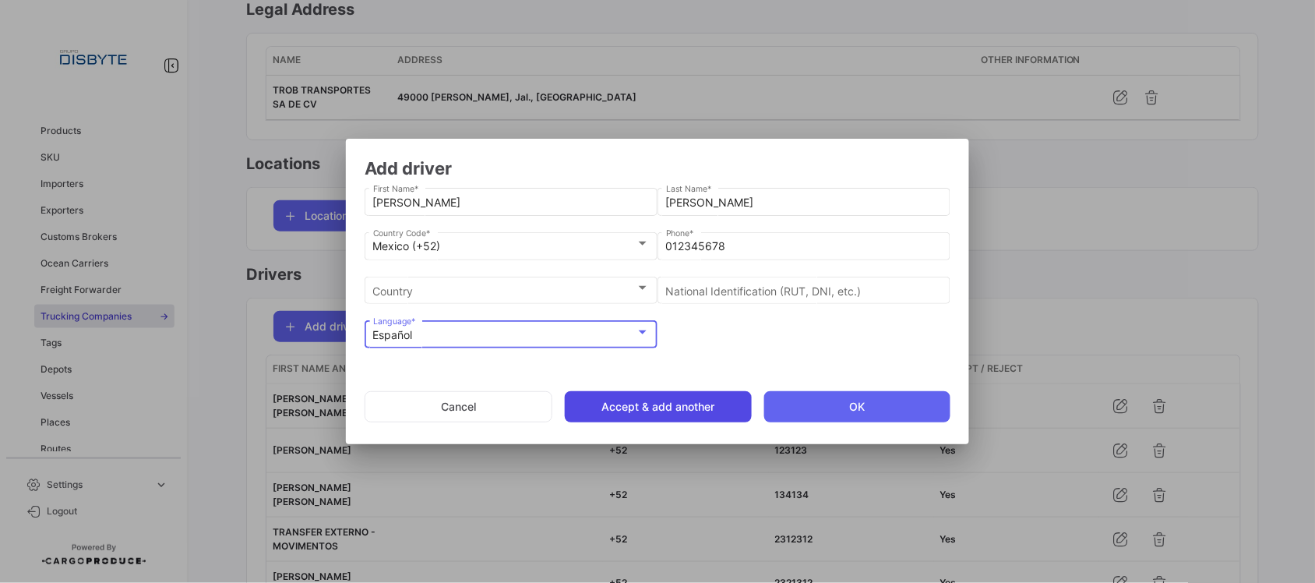
click at [688, 406] on button "Accept & add another" at bounding box center [658, 406] width 186 height 31
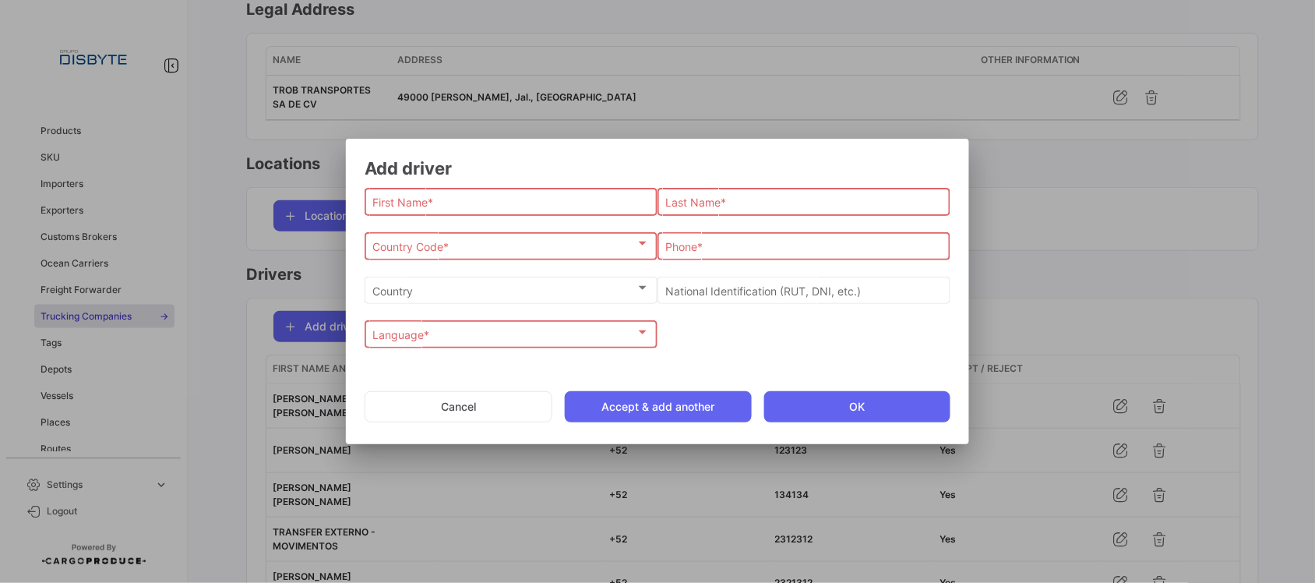
click at [393, 199] on input "First Name *" at bounding box center [511, 202] width 276 height 13
paste input "[PERSON_NAME]"
drag, startPoint x: 580, startPoint y: 202, endPoint x: 472, endPoint y: 201, distance: 108.3
click at [472, 201] on input "[PERSON_NAME]" at bounding box center [511, 202] width 276 height 13
type input "[PERSON_NAME]"
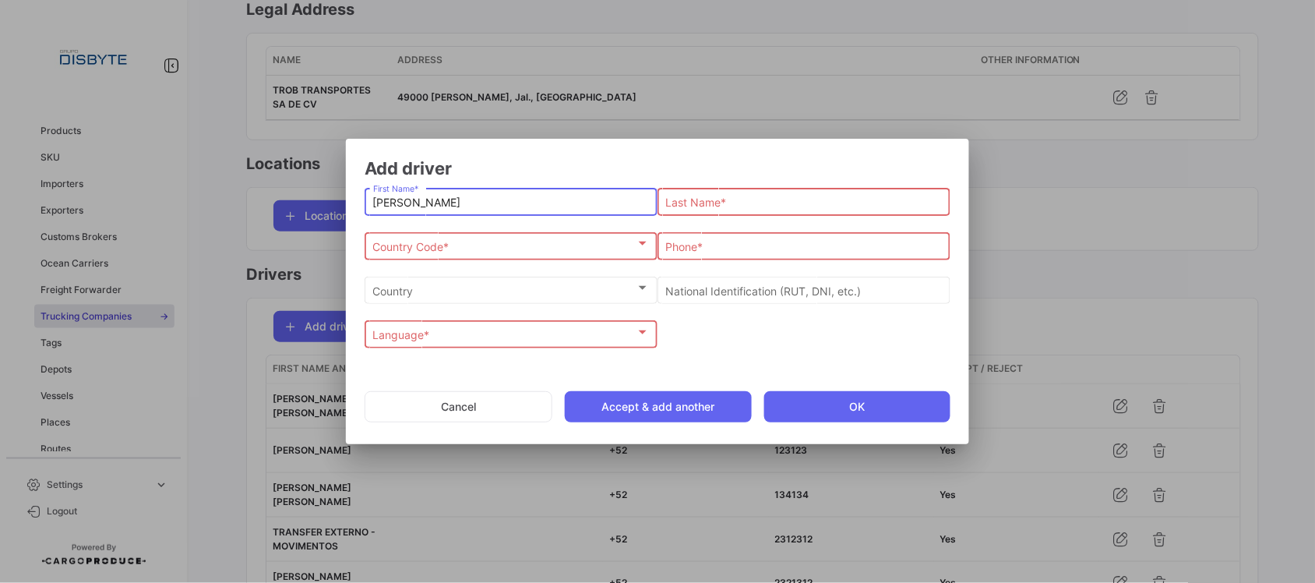
click at [788, 201] on input "Last Name *" at bounding box center [804, 202] width 276 height 13
paste input "[PERSON_NAME]"
type input "[PERSON_NAME]"
click at [461, 250] on div "Country Code *" at bounding box center [504, 246] width 262 height 13
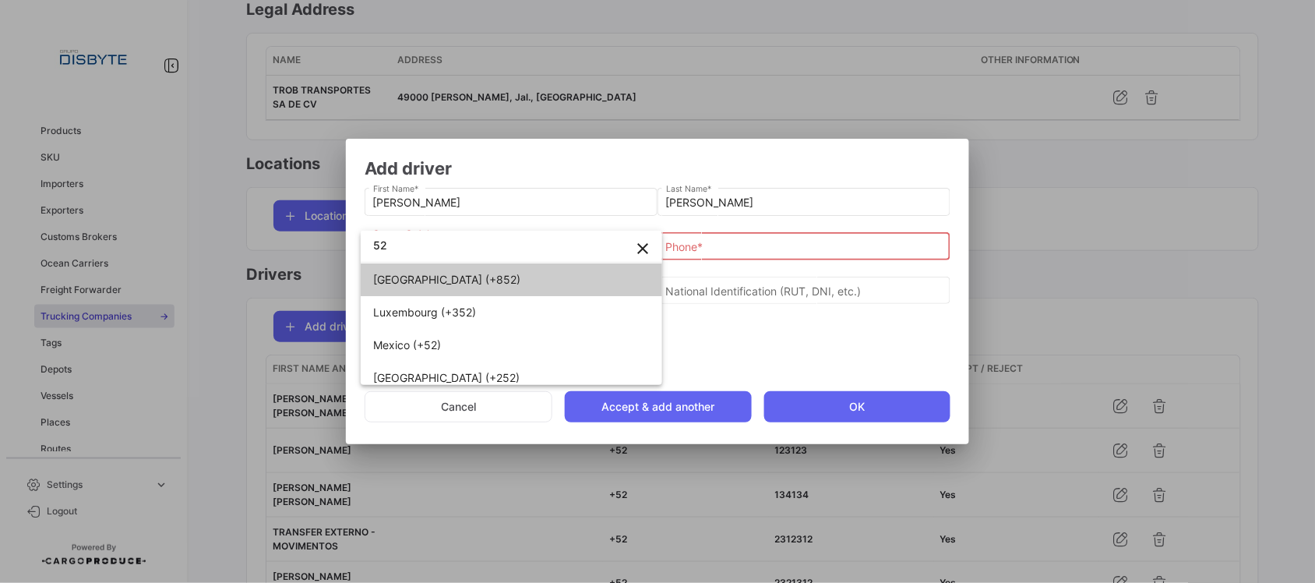
type input "52"
click at [462, 331] on span "Mexico (+52)" at bounding box center [482, 345] width 218 height 33
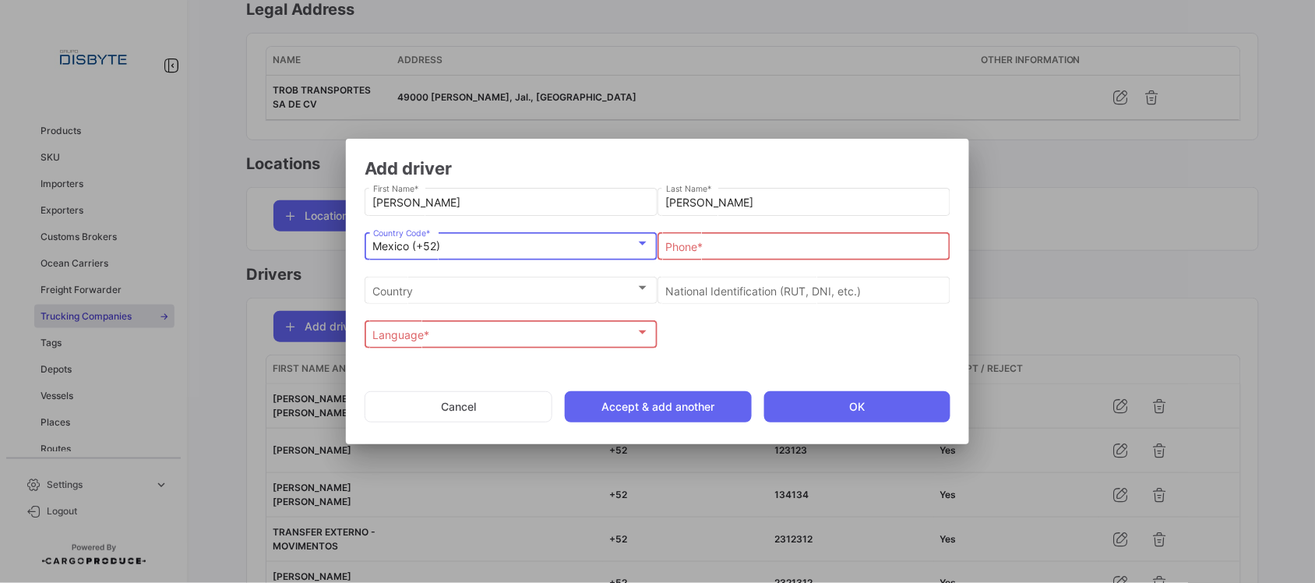
click at [719, 253] on input "Phone *" at bounding box center [804, 246] width 276 height 13
type input "012345678"
click at [476, 329] on div "Language *" at bounding box center [504, 335] width 262 height 13
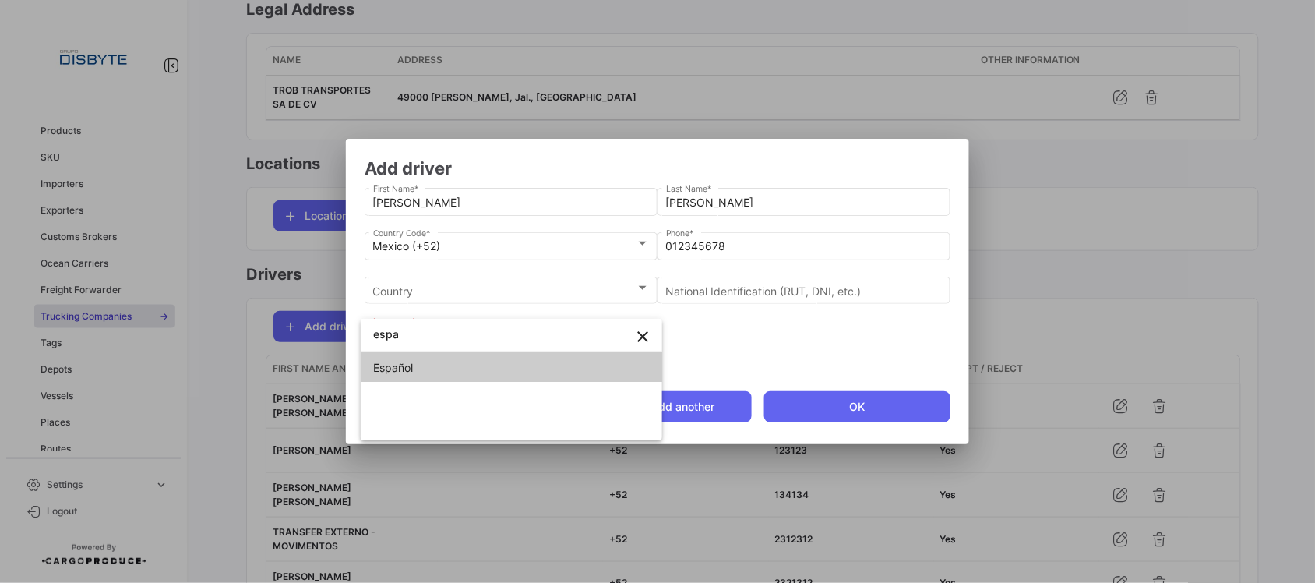
type input "espa"
click at [459, 364] on span "Español" at bounding box center [482, 367] width 218 height 33
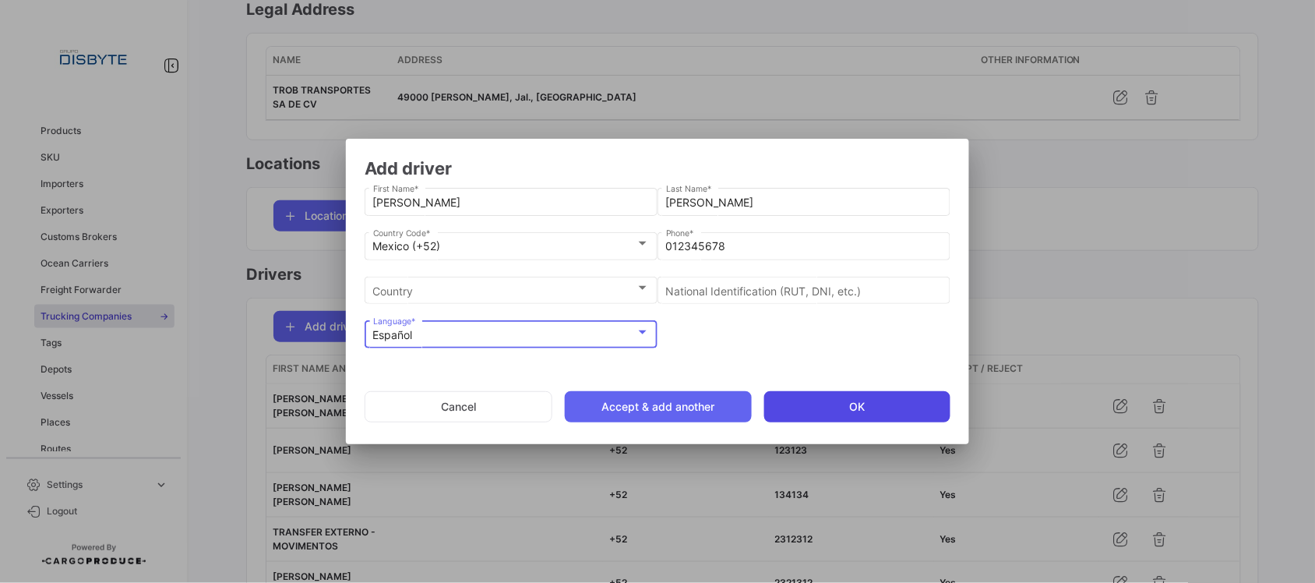
click at [812, 409] on button "OK" at bounding box center [857, 406] width 186 height 31
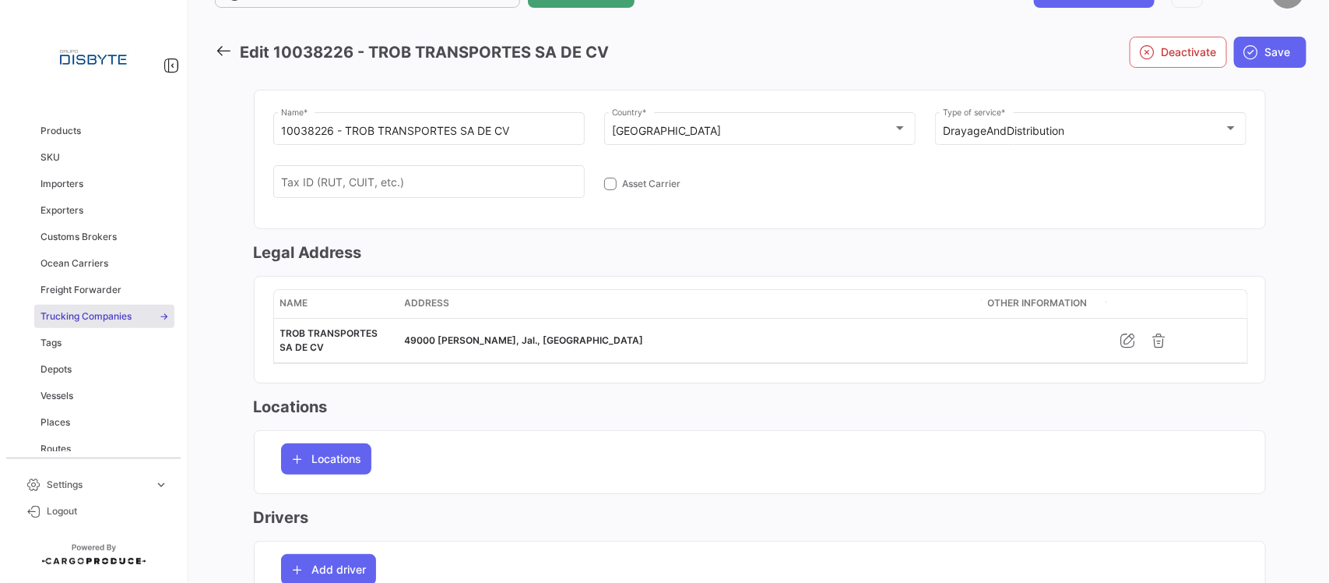
scroll to position [0, 0]
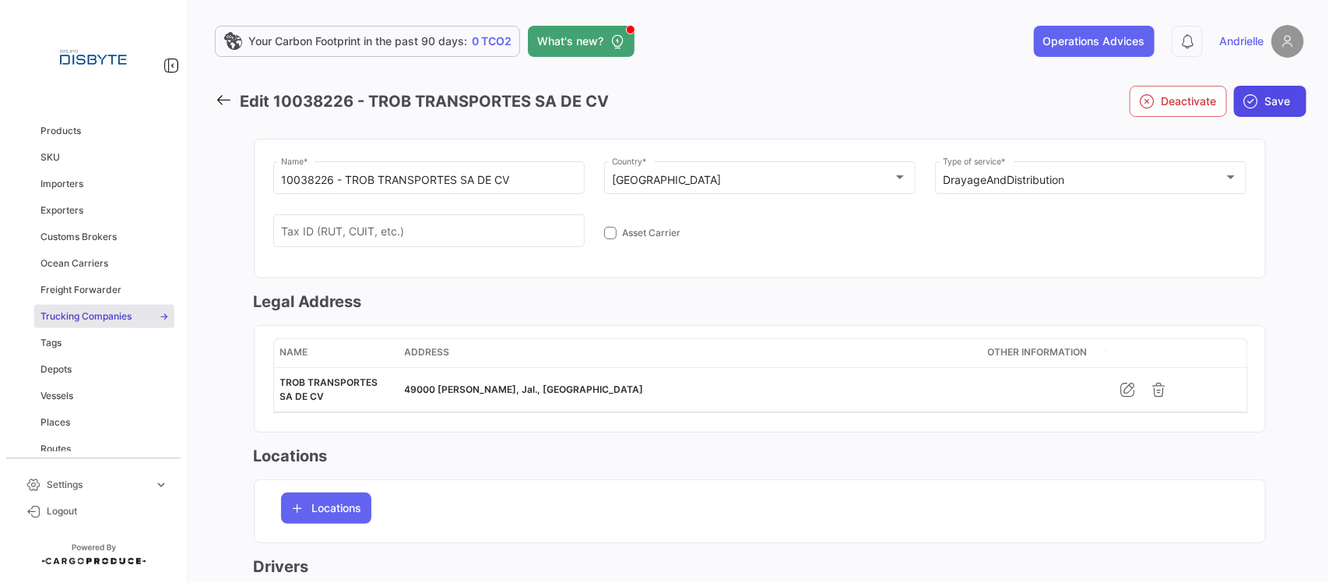
click at [1269, 99] on span "Save" at bounding box center [1278, 101] width 26 height 16
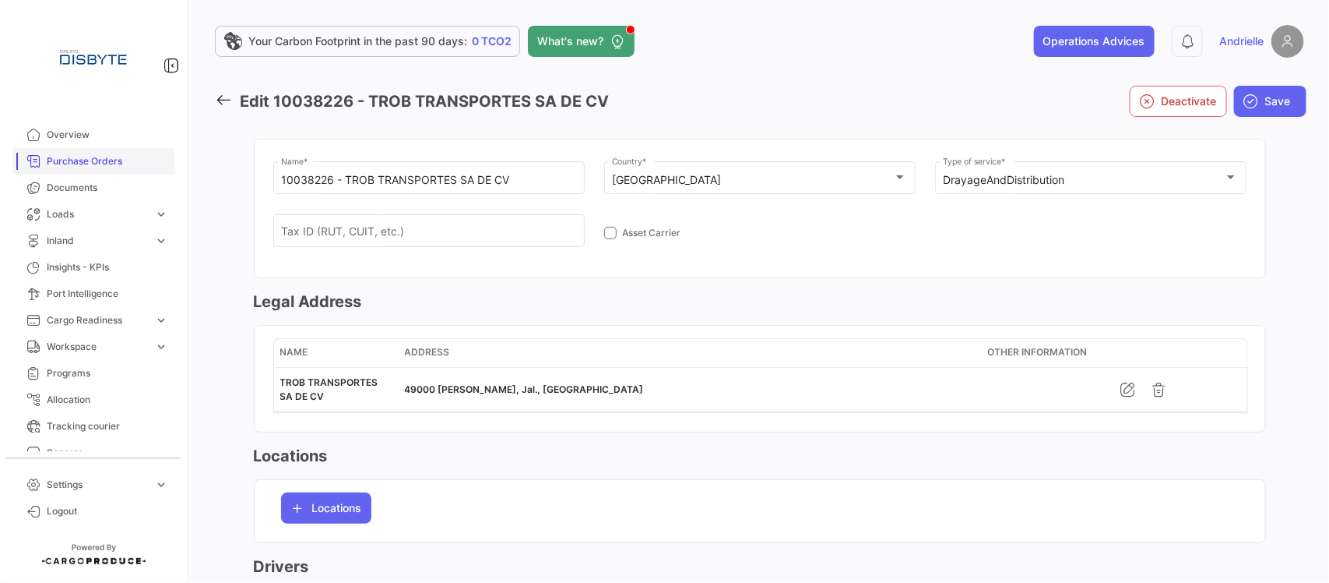
click at [88, 160] on span "Purchase Orders" at bounding box center [107, 161] width 121 height 14
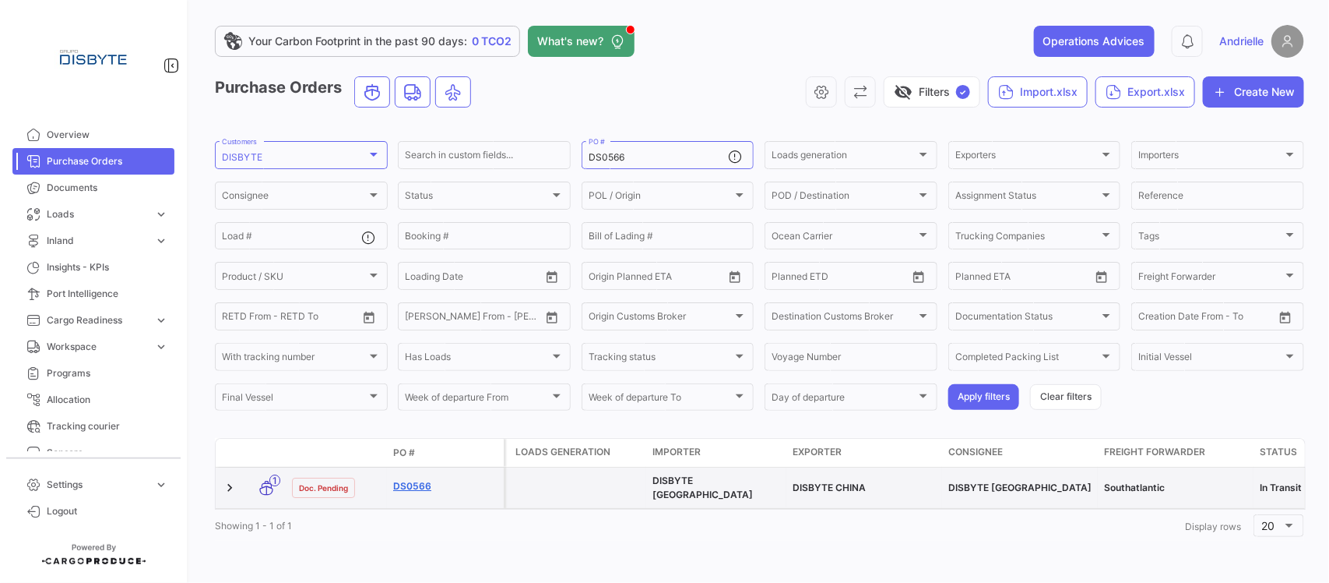
click at [414, 485] on link "DS0566" at bounding box center [445, 486] width 104 height 14
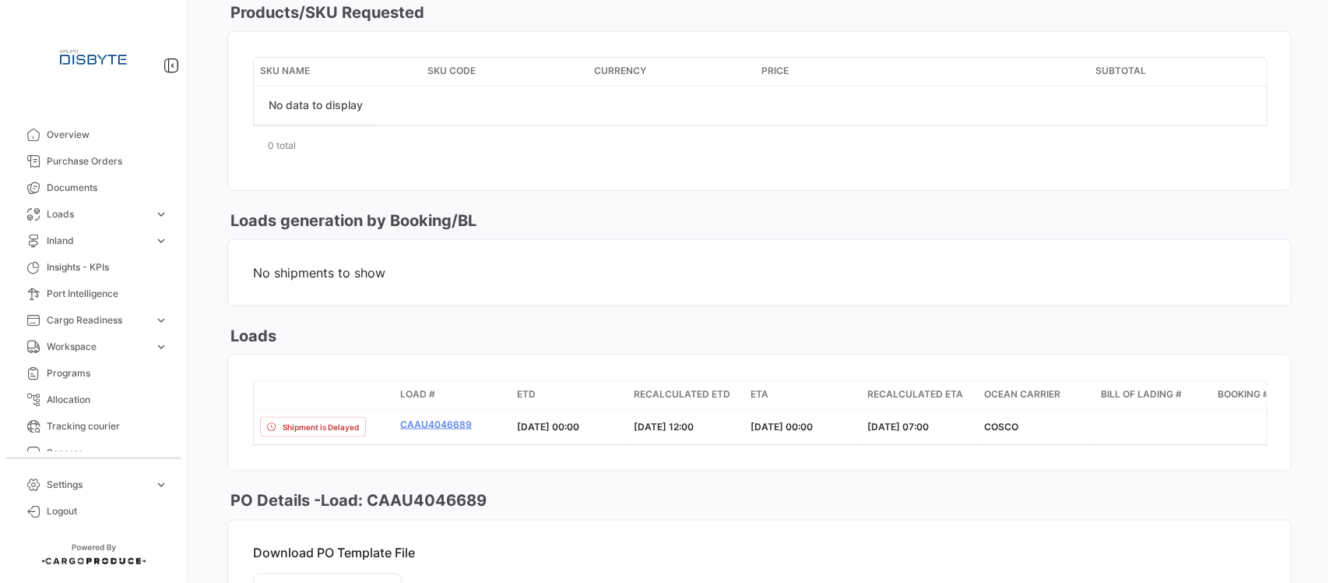
scroll to position [876, 0]
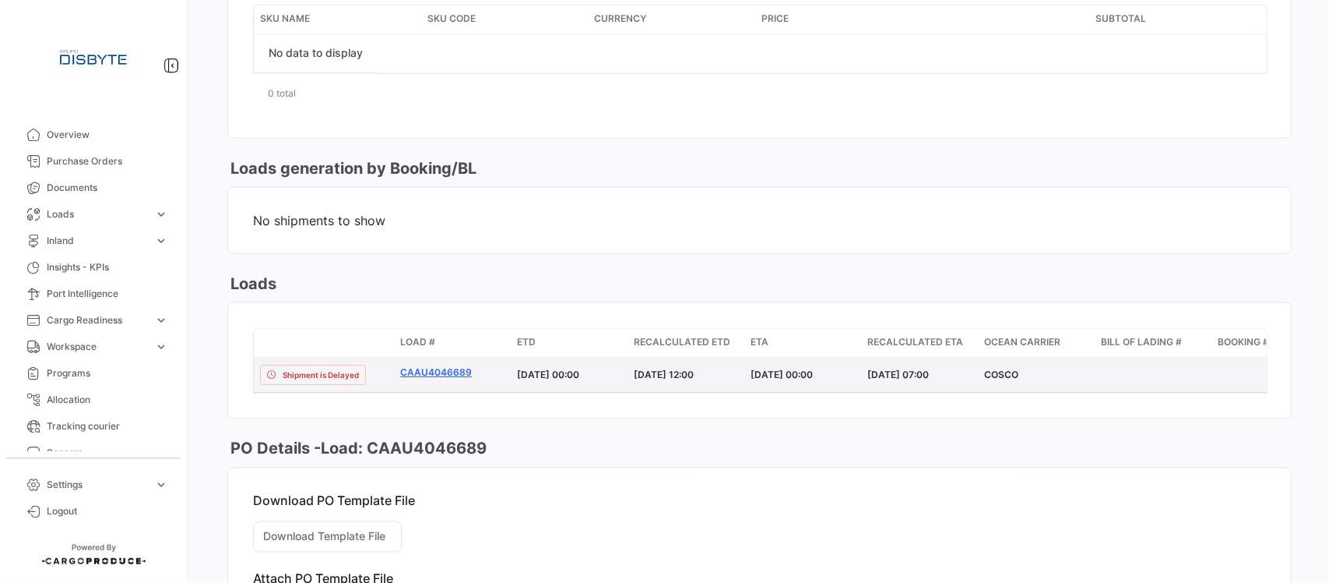
click at [438, 378] on link "CAAU4046689" at bounding box center [452, 372] width 104 height 14
